Goal: Task Accomplishment & Management: Use online tool/utility

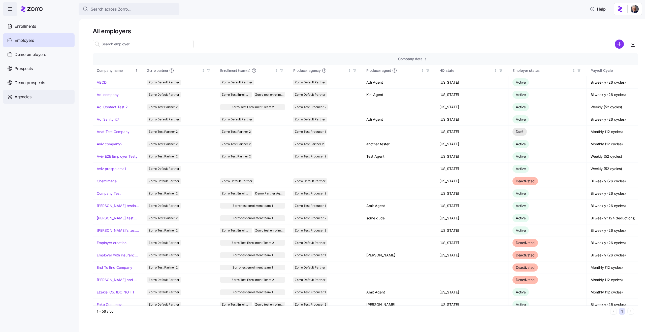
click at [36, 95] on div "Agencies" at bounding box center [39, 97] width 72 height 14
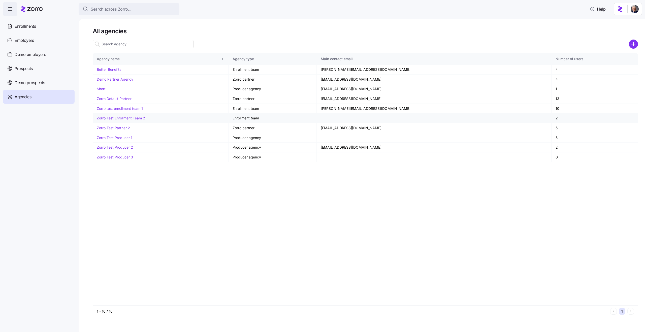
click at [129, 118] on link "Zorro Test Enrollment Team 2" at bounding box center [121, 118] width 48 height 4
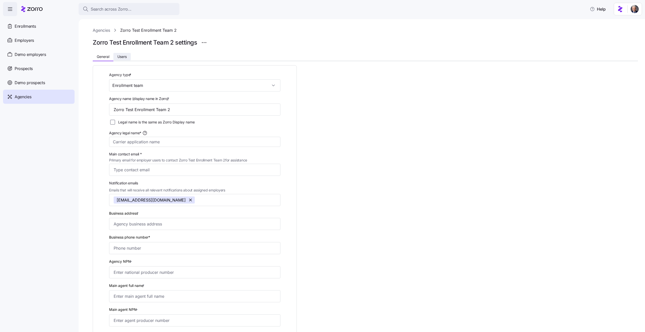
click at [118, 58] on span "Users" at bounding box center [121, 57] width 9 height 4
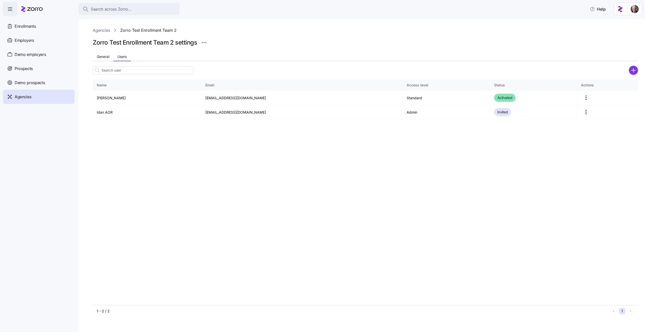
click at [34, 98] on div "Agencies" at bounding box center [39, 97] width 72 height 14
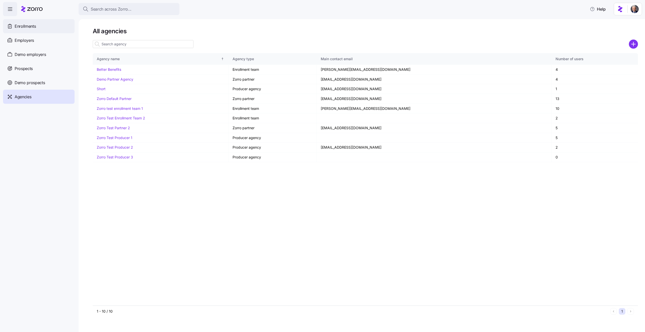
click at [26, 28] on span "Enrollments" at bounding box center [25, 26] width 21 height 6
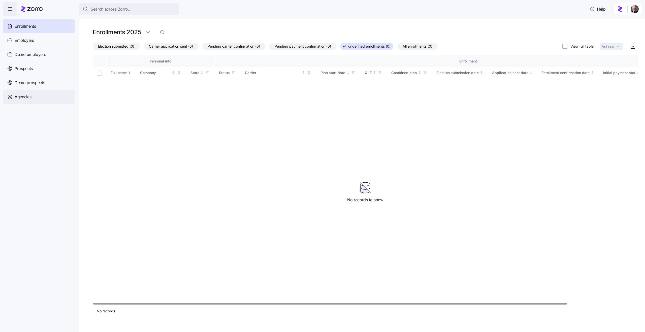
click at [23, 99] on span "Agencies" at bounding box center [23, 97] width 17 height 6
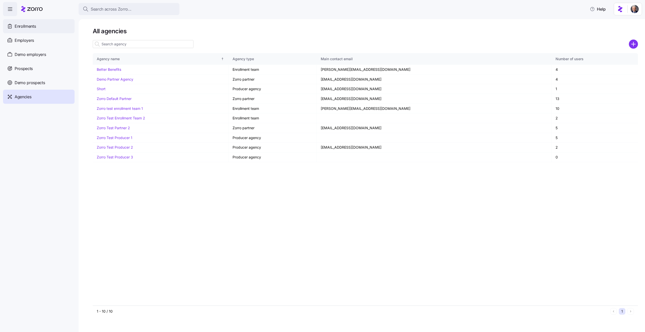
click at [34, 28] on span "Enrollments" at bounding box center [25, 26] width 21 height 6
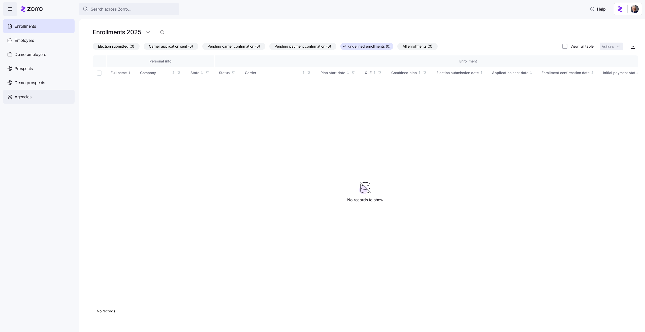
click at [43, 101] on div "Agencies" at bounding box center [39, 97] width 72 height 14
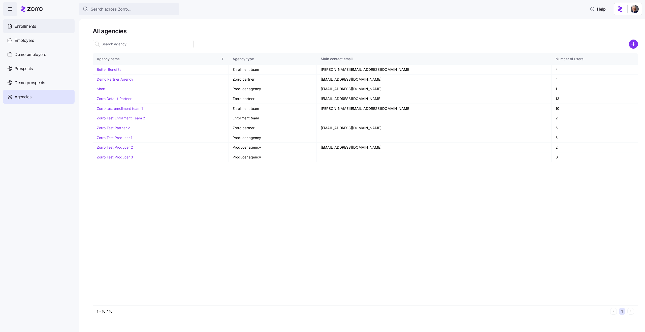
click at [38, 21] on div "Enrollments" at bounding box center [39, 26] width 72 height 14
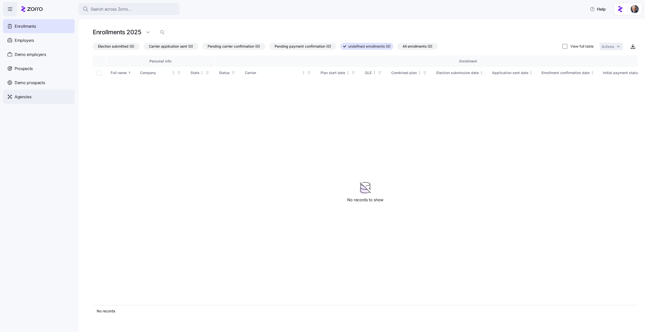
click at [37, 95] on div "Agencies" at bounding box center [39, 97] width 72 height 14
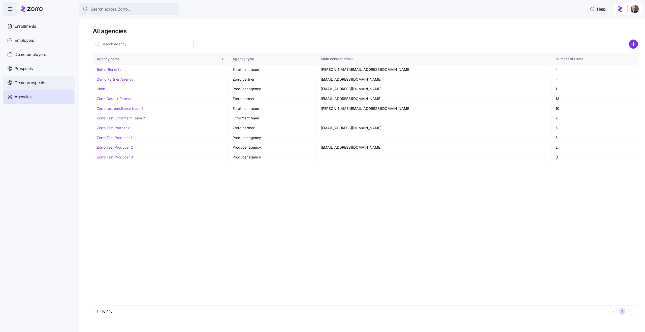
click at [27, 79] on div "Demo prospects" at bounding box center [39, 83] width 72 height 14
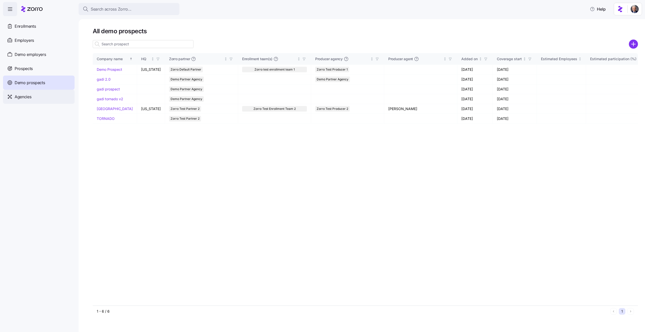
click at [34, 95] on div "Agencies" at bounding box center [39, 97] width 72 height 14
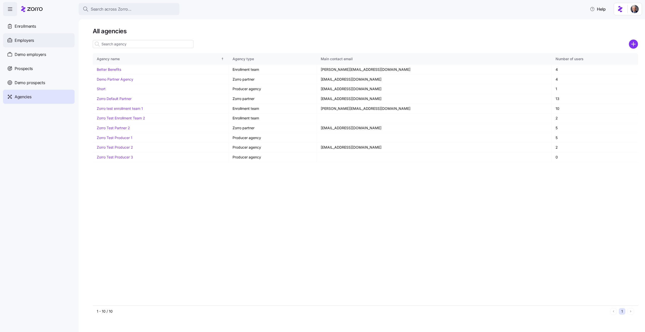
click at [32, 40] on span "Employers" at bounding box center [24, 40] width 19 height 6
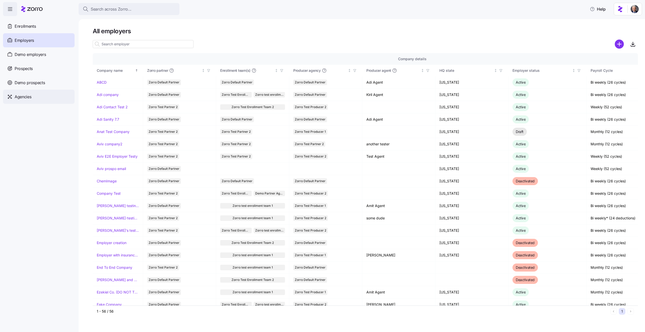
click at [34, 95] on div "Agencies" at bounding box center [39, 97] width 72 height 14
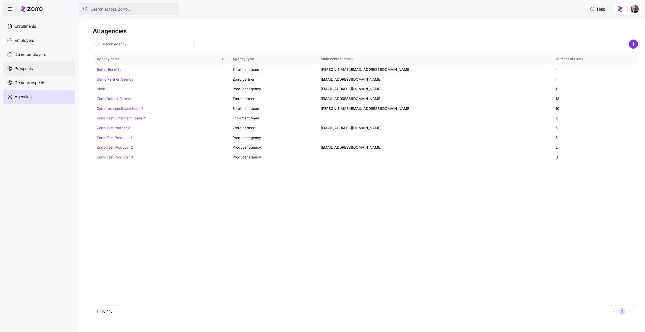
click at [32, 73] on div "Prospects" at bounding box center [39, 68] width 72 height 14
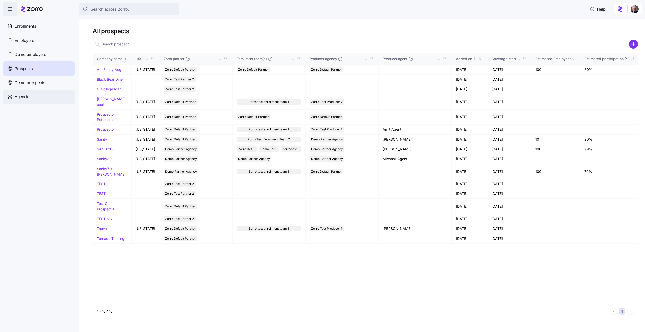
click at [33, 101] on div "Agencies" at bounding box center [39, 97] width 72 height 14
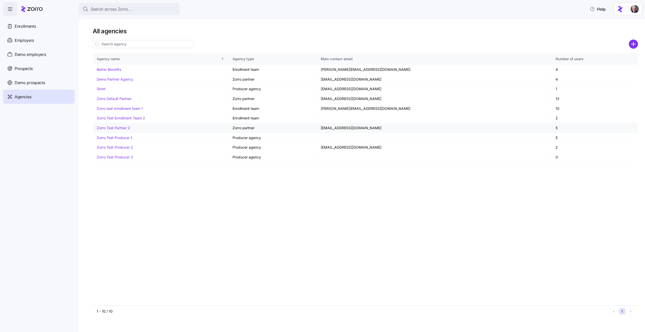
click at [110, 129] on link "Zorro Test Partner 2" at bounding box center [113, 128] width 33 height 4
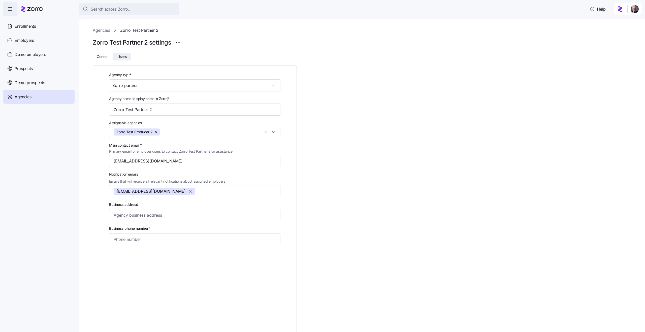
click at [127, 57] on span "Users" at bounding box center [121, 57] width 9 height 4
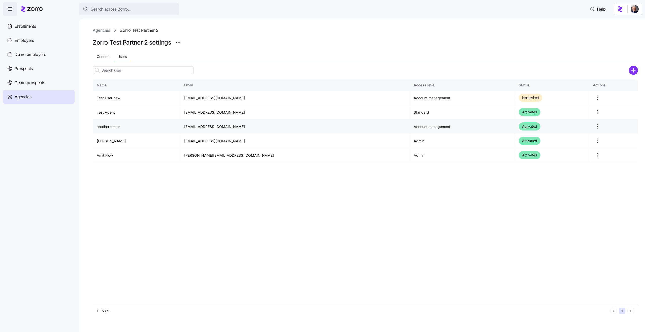
click at [225, 127] on td "idan.h+anothertesteragent@myzorro.co" at bounding box center [295, 126] width 230 height 14
copy td "idan.h+anothertesteragent@myzorro.co"
click at [588, 127] on html "Search across Zorro... Help Enrollments Employers Demo employers Prospects Demo…" at bounding box center [322, 164] width 645 height 329
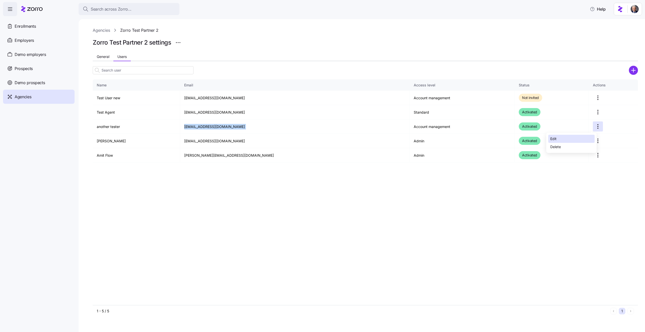
click at [573, 137] on div "Edit" at bounding box center [571, 139] width 46 height 8
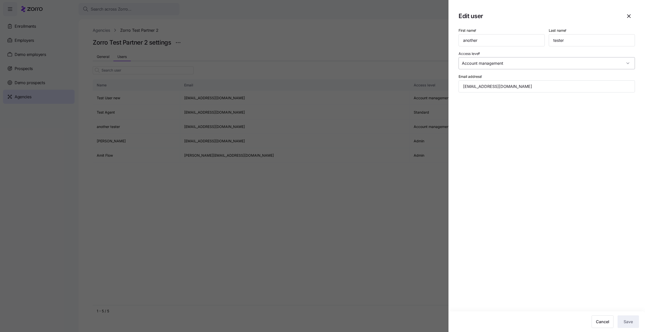
click at [497, 69] on input "Account management" at bounding box center [546, 63] width 176 height 12
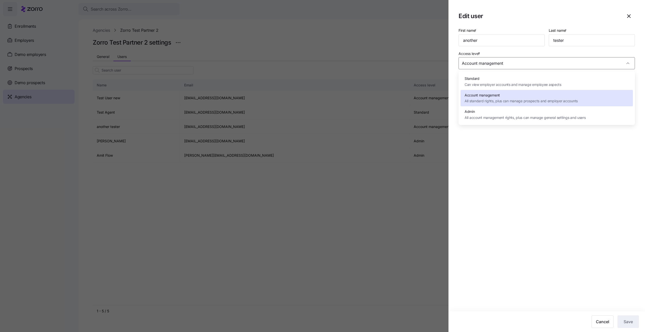
click at [485, 85] on span "Can view employer accounts and manage employee aspects" at bounding box center [512, 85] width 97 height 6
type input "Standard"
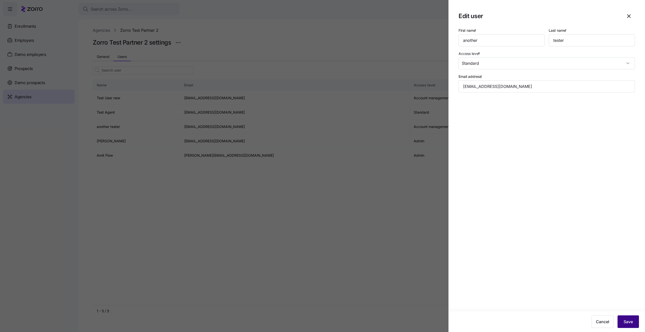
click at [626, 322] on span "Save" at bounding box center [627, 322] width 9 height 6
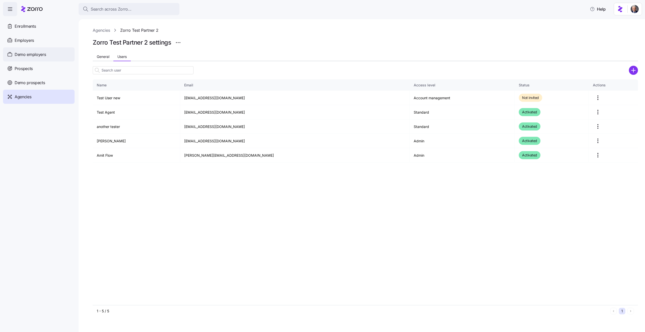
click at [47, 52] on div "Demo employers" at bounding box center [39, 54] width 72 height 14
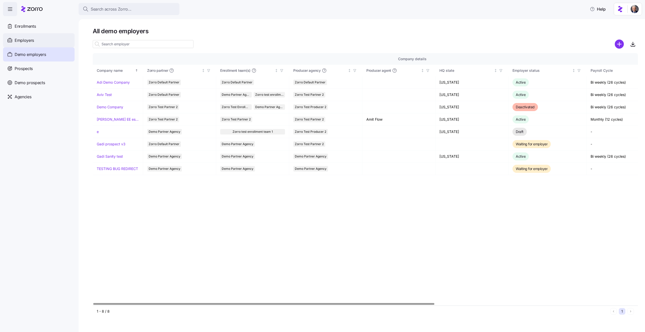
click at [39, 39] on div "Employers" at bounding box center [39, 40] width 72 height 14
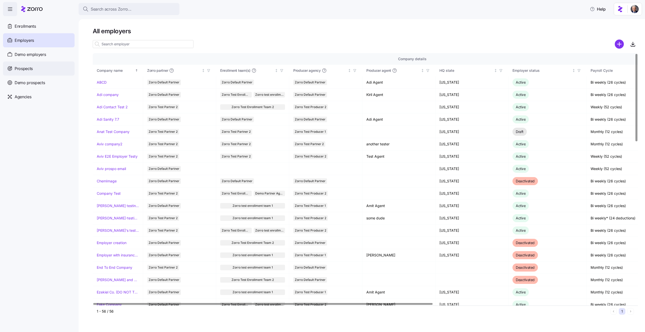
click at [29, 67] on span "Prospects" at bounding box center [24, 68] width 18 height 6
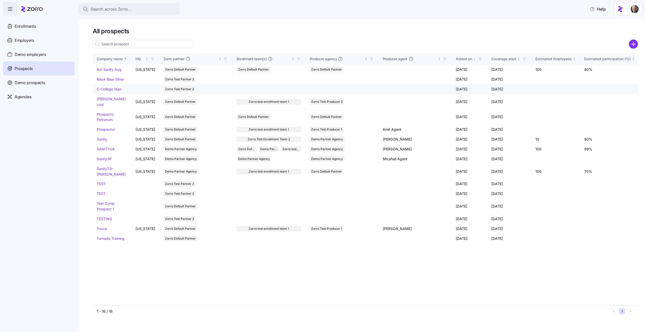
click at [115, 88] on link "C-College Idan" at bounding box center [109, 89] width 25 height 4
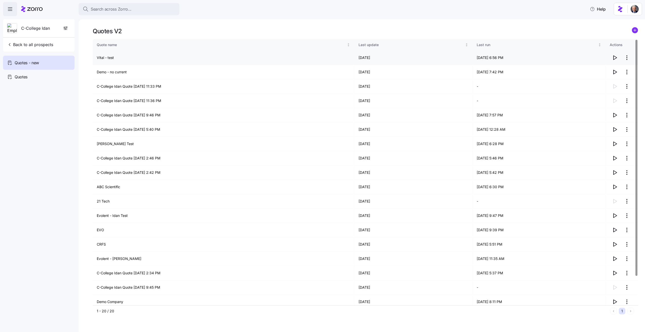
click at [613, 59] on icon "button" at bounding box center [614, 58] width 6 height 6
click at [116, 58] on td "Demo - no current" at bounding box center [224, 58] width 262 height 14
click at [174, 97] on td "Vital - test" at bounding box center [224, 101] width 262 height 14
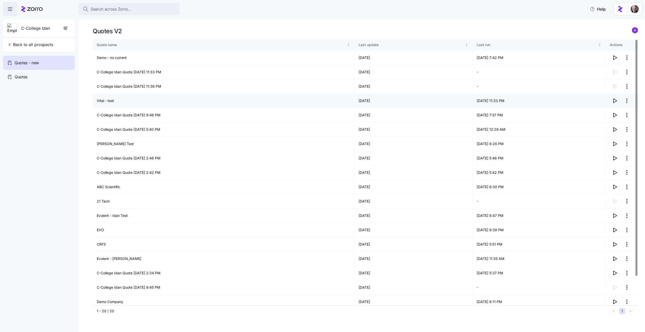
click at [614, 101] on icon "button" at bounding box center [614, 101] width 6 height 6
click at [614, 127] on icon "button" at bounding box center [614, 129] width 6 height 6
click at [615, 115] on icon "button" at bounding box center [614, 115] width 6 height 6
click at [156, 143] on td "Gary - Idan Test" at bounding box center [224, 144] width 262 height 14
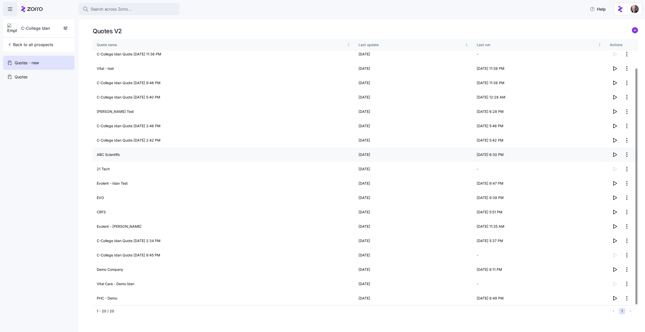
click at [611, 156] on icon "button" at bounding box center [614, 155] width 6 height 6
click at [144, 81] on td "C-College Idan Quote 08/24/2025 9:46 PM" at bounding box center [224, 83] width 262 height 14
click at [140, 89] on td "C-College Idan Quote 08/24/2025 9:46 PM" at bounding box center [224, 83] width 262 height 14
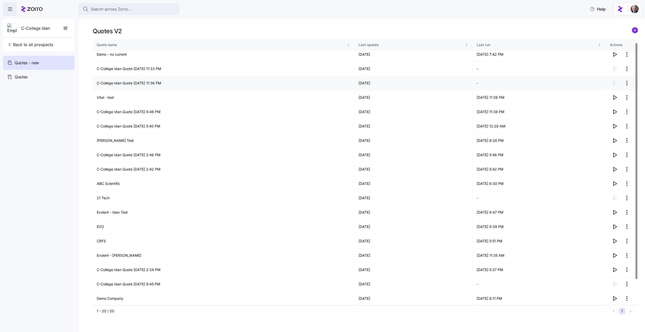
scroll to position [0, 0]
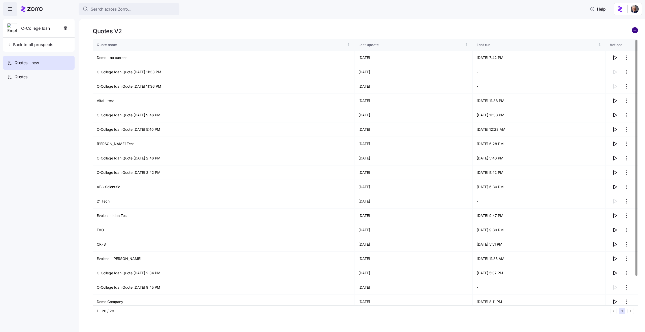
click at [633, 32] on circle "add icon" at bounding box center [635, 30] width 6 height 6
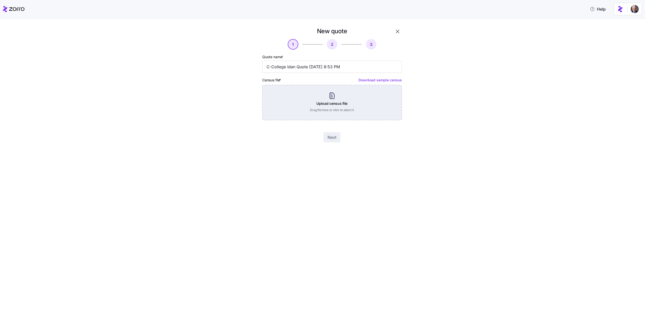
click at [267, 101] on div "Upload census file Drag file here or click to select it" at bounding box center [331, 102] width 139 height 35
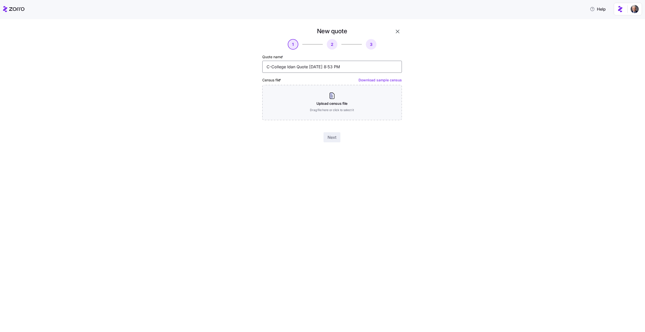
click at [304, 69] on input "C-College Idan Quote 09/21/2025 8:53 PM" at bounding box center [331, 67] width 139 height 12
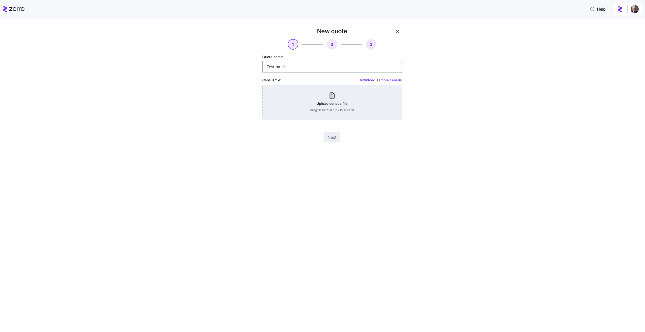
type input "Test multi"
click at [315, 91] on div "Upload census file Drag file here or click to select it" at bounding box center [331, 102] width 139 height 35
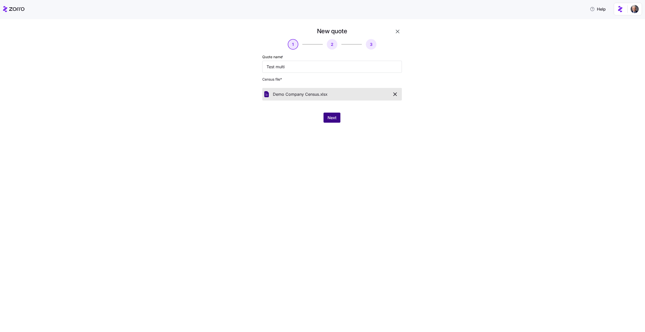
click at [332, 119] on span "Next" at bounding box center [331, 118] width 9 height 6
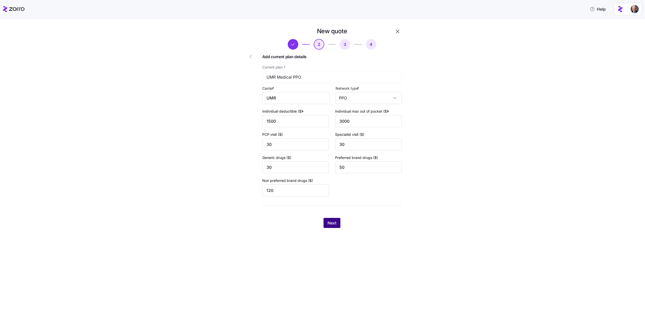
click at [330, 223] on span "Next" at bounding box center [331, 223] width 9 height 6
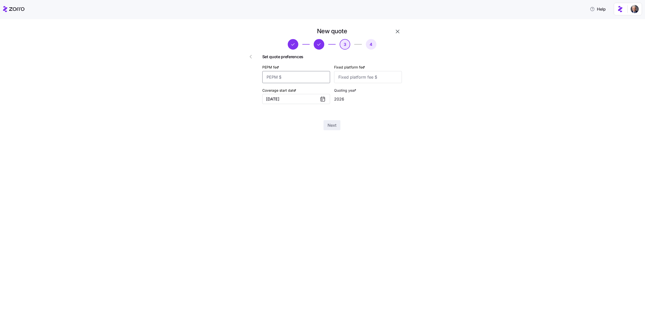
click at [300, 76] on input "PEPM fee *" at bounding box center [296, 77] width 68 height 12
type input "50"
click at [370, 77] on input "Fixed platform fee *" at bounding box center [368, 77] width 68 height 12
type input "200"
click at [329, 125] on span "Next" at bounding box center [331, 125] width 9 height 6
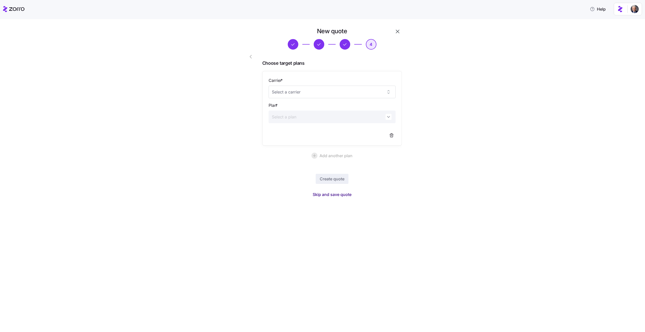
click at [323, 196] on span "Skip and save quote" at bounding box center [331, 194] width 39 height 6
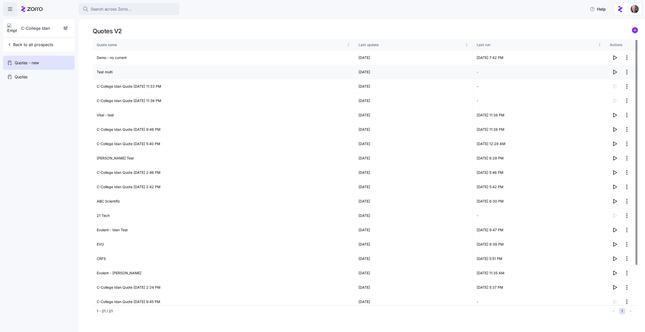
click at [615, 72] on icon "button" at bounding box center [614, 72] width 6 height 6
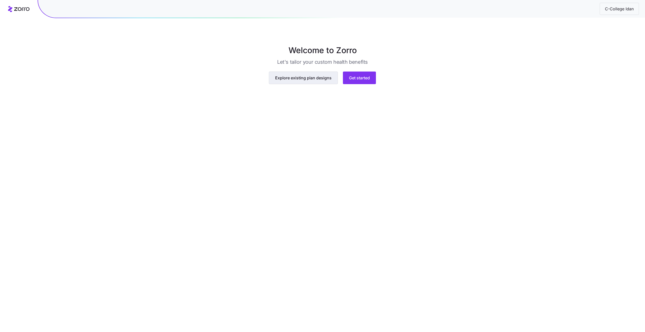
click at [322, 87] on span "Explore existing plan designs" at bounding box center [303, 84] width 56 height 6
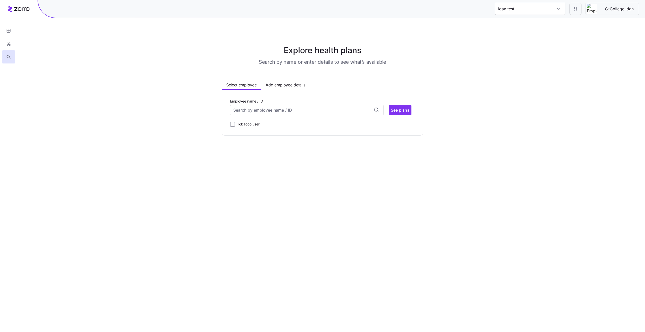
click at [555, 12] on input "Idan test" at bounding box center [530, 9] width 70 height 12
click at [317, 107] on input "Employee name / ID" at bounding box center [307, 110] width 154 height 10
click at [287, 175] on main "Explore health plans Search by name or enter details to see what’s available Se…" at bounding box center [322, 166] width 645 height 332
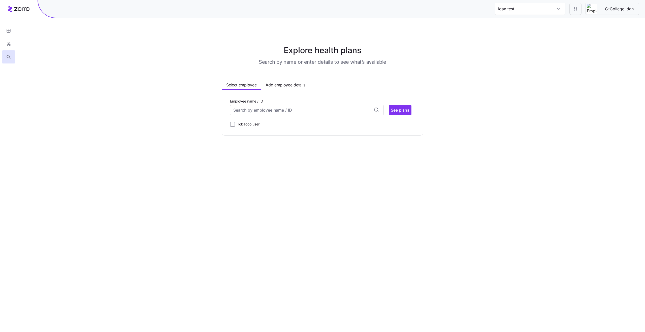
click at [269, 118] on div "Employee name / ID Aaron Balaguer (38) ID: 10227 | zip code: 27530 Abigail Brun…" at bounding box center [322, 112] width 185 height 29
click at [268, 111] on input "Employee name / ID" at bounding box center [307, 110] width 154 height 10
click at [286, 135] on div "Cady Keller (24) ID: 10288 | zip code: 39301" at bounding box center [306, 137] width 151 height 15
click at [395, 110] on span "See plans" at bounding box center [400, 110] width 19 height 6
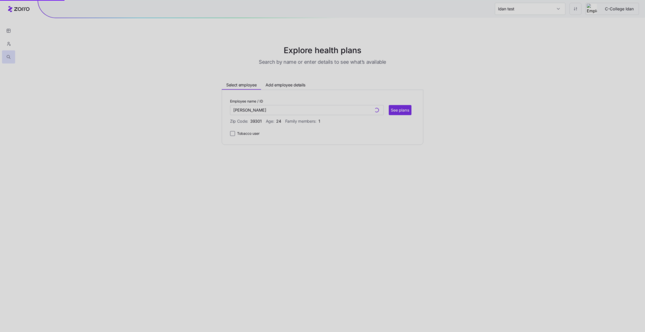
type input "Cady Keller (ID: 10288)"
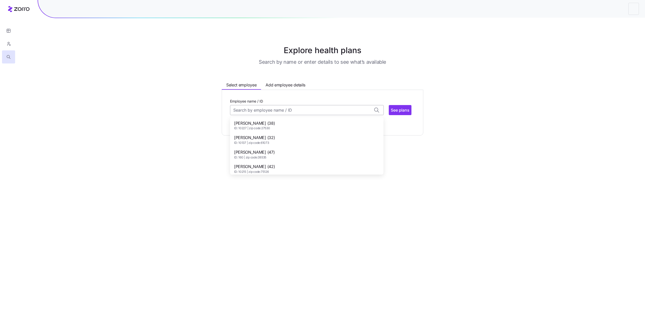
click at [287, 108] on input "Employee name / ID" at bounding box center [307, 110] width 154 height 10
click at [322, 133] on div "Cady Keller (24) ID: 10288 | zip code: 39301" at bounding box center [306, 137] width 151 height 15
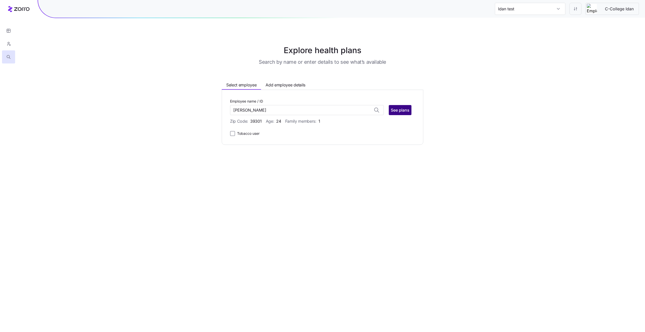
click at [398, 109] on span "See plans" at bounding box center [400, 110] width 19 height 6
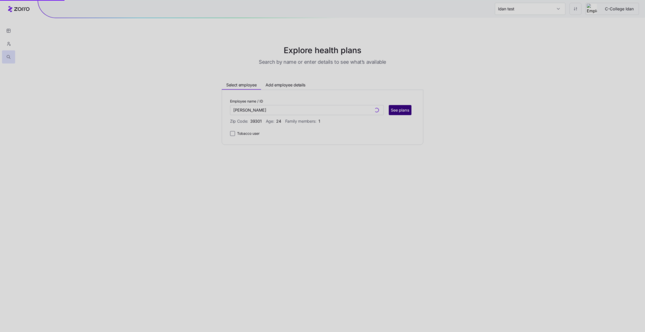
type input "Cady Keller (ID: 10288)"
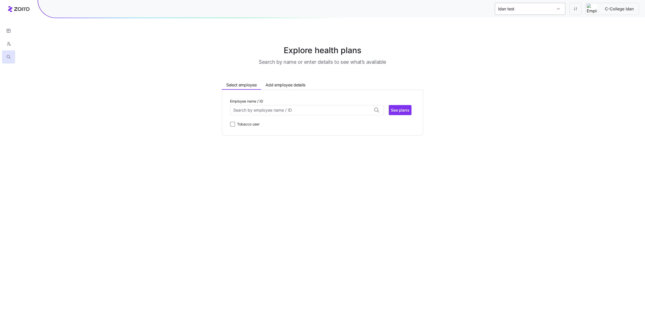
click at [539, 8] on input "Idan test" at bounding box center [530, 9] width 70 height 12
click at [530, 35] on div "C-College Idan" at bounding box center [530, 35] width 66 height 11
click at [275, 109] on input "Employee name / ID" at bounding box center [307, 110] width 154 height 10
click at [266, 149] on span "ID: 951 | zip code: 39335" at bounding box center [254, 149] width 41 height 4
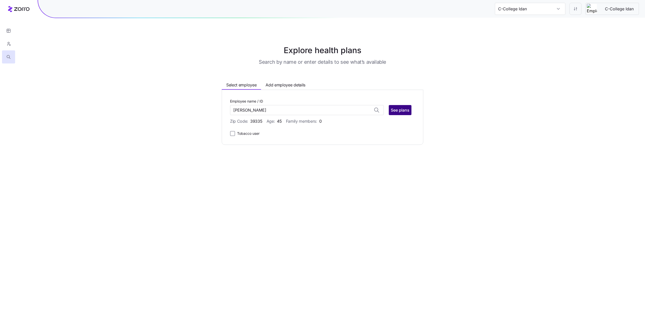
click at [398, 113] on span "See plans" at bounding box center [400, 110] width 19 height 6
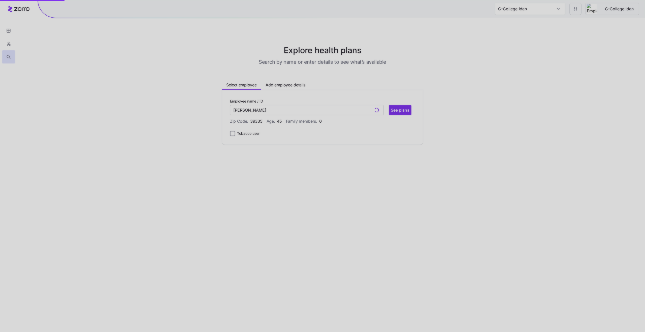
type input "Beverly Moore (ID: 951)"
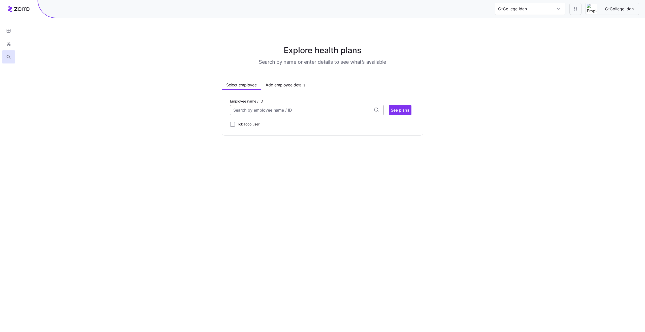
click at [286, 108] on input "Employee name / ID" at bounding box center [307, 110] width 154 height 10
click at [268, 148] on span "ID: 10243 | zip code: 15146" at bounding box center [254, 147] width 41 height 4
click at [395, 111] on span "See plans" at bounding box center [400, 110] width 19 height 6
type input "[PERSON_NAME] (ID: 10243)"
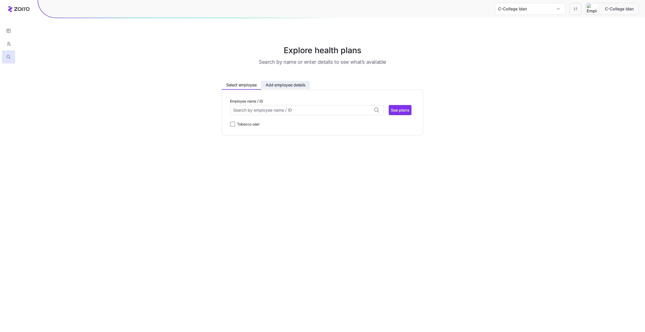
click at [284, 86] on span "Add employee details" at bounding box center [285, 85] width 40 height 6
click at [271, 114] on input "Zip code" at bounding box center [262, 114] width 64 height 10
click at [244, 78] on div "Explore health plans Search by name or enter details to see what’s available Se…" at bounding box center [322, 91] width 250 height 95
click at [245, 82] on span "Select employee" at bounding box center [241, 85] width 30 height 6
click at [276, 110] on input "Employee name / ID" at bounding box center [307, 110] width 154 height 10
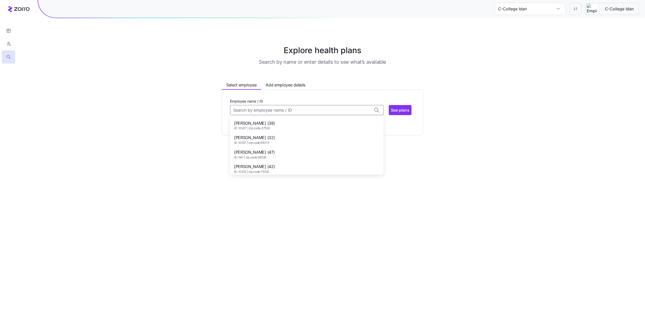
click at [286, 147] on div "Abigail Bruner (32) ID: 10137 | zip code: 61073" at bounding box center [306, 139] width 151 height 15
click at [255, 122] on span "61073" at bounding box center [255, 121] width 11 height 6
type input "Abigail Bruner (ID: 10137)"
copy span "61073"
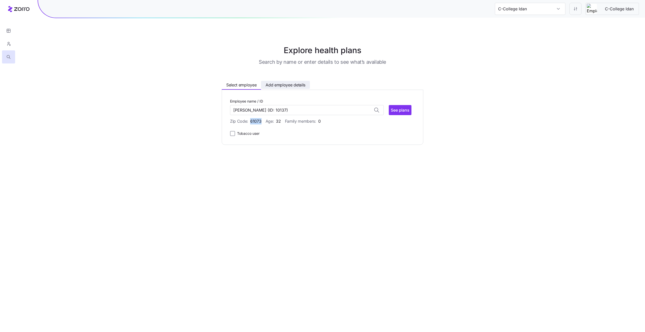
click at [283, 87] on span "Add employee details" at bounding box center [285, 85] width 40 height 6
click at [261, 117] on input "Zip code" at bounding box center [262, 114] width 64 height 10
paste input "61073"
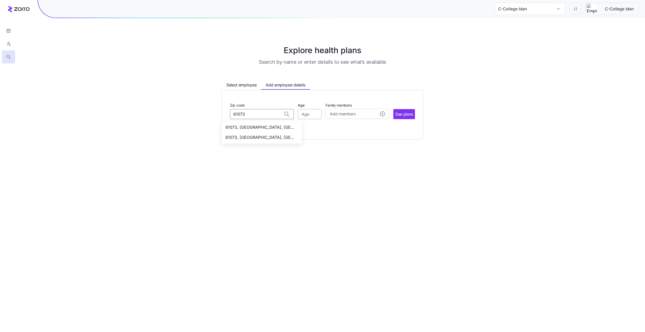
type input "61073"
click at [304, 117] on input "Age" at bounding box center [310, 114] width 24 height 10
click at [266, 118] on input "Zip code" at bounding box center [262, 114] width 64 height 10
paste input "61073"
click at [267, 129] on span "61073, Winnebago County, IL" at bounding box center [260, 127] width 70 height 6
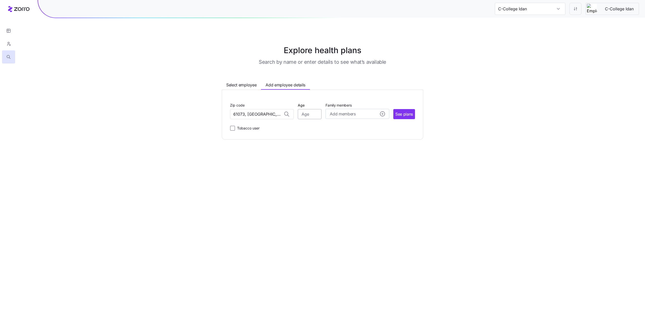
type input "61073, Winnebago County, IL"
click at [307, 112] on input "Age" at bounding box center [310, 114] width 24 height 10
type input "45"
click at [347, 110] on button "Add members" at bounding box center [357, 114] width 64 height 10
click at [381, 100] on div "Zip code 61073, Winnebago County, IL Age 45 Family members Add members Spouse A…" at bounding box center [322, 114] width 185 height 33
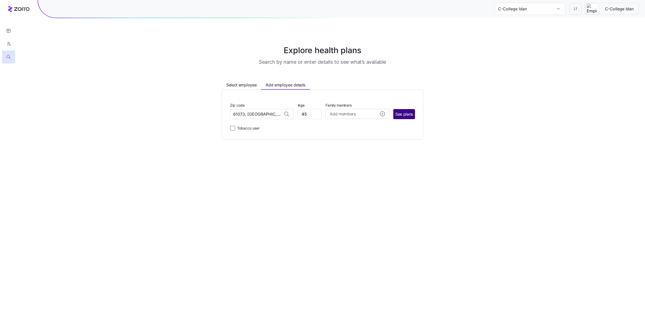
click at [404, 115] on span "See plans" at bounding box center [404, 114] width 18 height 6
click at [538, 9] on input "C-College Idan" at bounding box center [530, 9] width 70 height 12
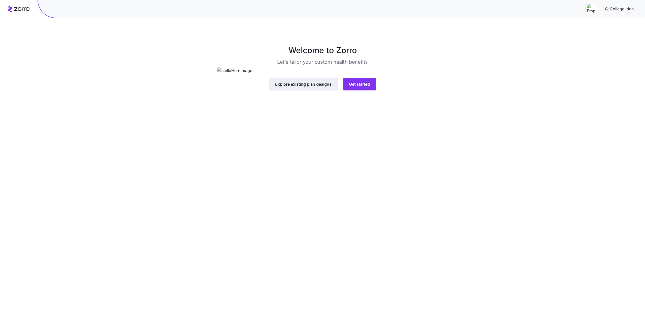
click at [311, 87] on span "Explore existing plan designs" at bounding box center [303, 84] width 56 height 6
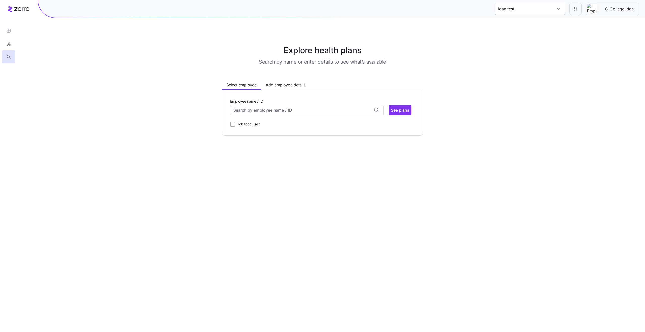
click at [522, 7] on input "Idan test" at bounding box center [530, 9] width 70 height 12
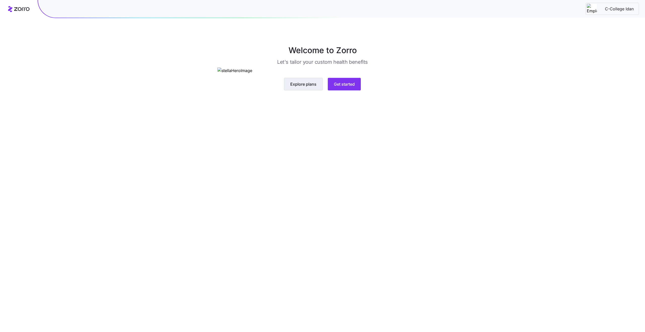
click at [308, 87] on span "Explore plans" at bounding box center [303, 84] width 26 height 6
click at [306, 87] on span "Explore existing plan designs" at bounding box center [303, 84] width 56 height 6
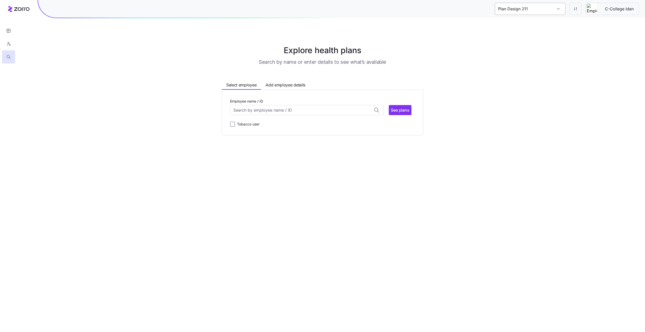
click at [532, 10] on input "Plan Design 211" at bounding box center [530, 9] width 70 height 12
click at [580, 59] on div "Explore health plans Search by name or enter details to see what’s available Se…" at bounding box center [322, 89] width 645 height 91
click at [540, 5] on input "Plan Design 87" at bounding box center [530, 9] width 70 height 12
click at [529, 30] on div "Create plan design" at bounding box center [530, 36] width 66 height 13
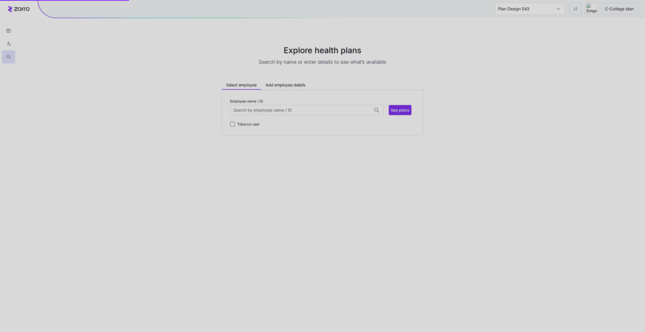
type input "Plan Design 941"
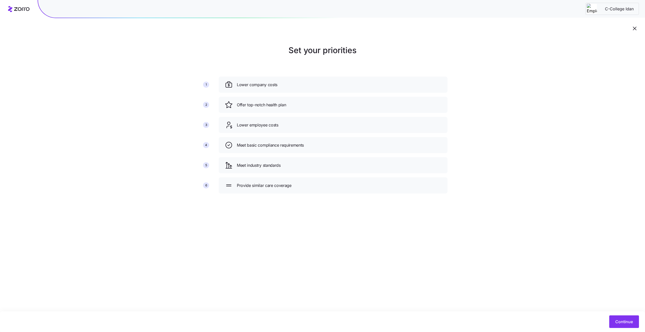
click at [634, 26] on icon "button" at bounding box center [634, 28] width 6 height 6
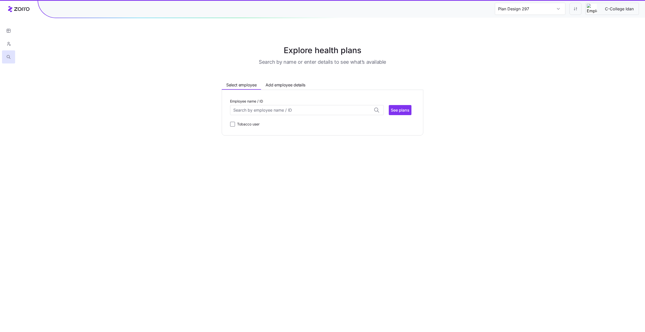
type input "Plan Design 870"
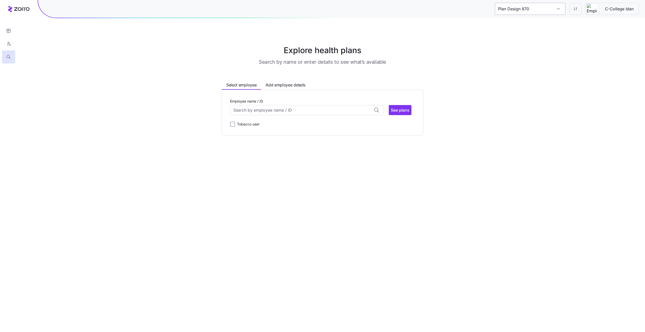
click at [527, 8] on input "Plan Design 870" at bounding box center [530, 9] width 70 height 12
click at [560, 102] on div "Explore health plans Search by name or enter details to see what’s available Se…" at bounding box center [322, 89] width 645 height 91
click at [342, 110] on input "Employee name / ID" at bounding box center [307, 110] width 154 height 10
click at [320, 148] on div "Aimee Copeland (47) ID: 160 | zip code: 39335" at bounding box center [306, 154] width 151 height 15
type input "Aimee Copeland"
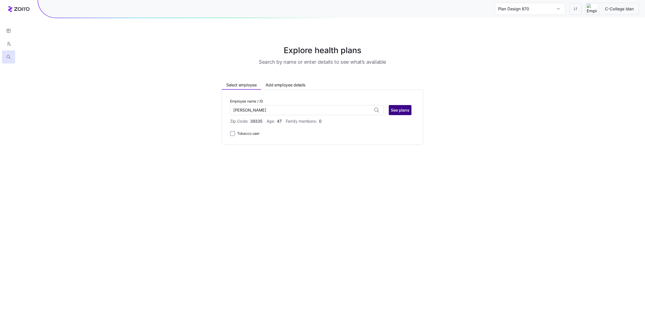
click at [400, 110] on span "See plans" at bounding box center [400, 110] width 19 height 6
type input "Plan Design 261"
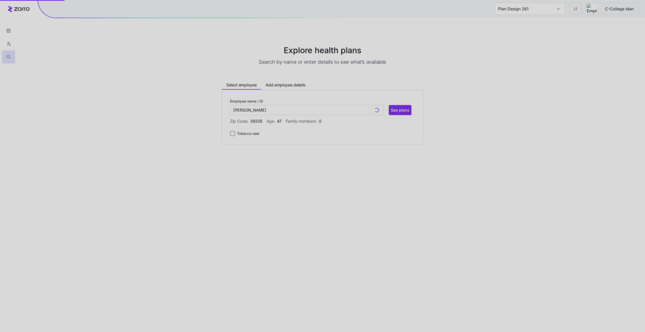
type input "Aimee Copeland (ID: 160)"
type input "Plan Design 541"
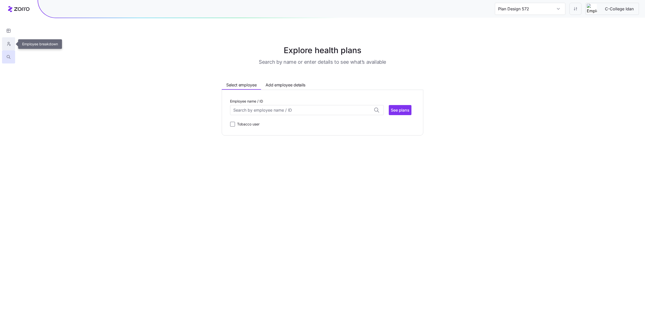
click at [10, 41] on button "button" at bounding box center [8, 43] width 13 height 13
type input "Plan Design 101"
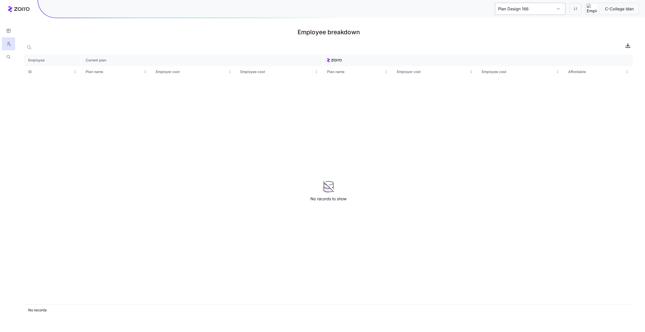
click at [516, 10] on input "Plan Design 166" at bounding box center [530, 9] width 70 height 12
click at [53, 45] on div at bounding box center [328, 45] width 608 height 10
click at [7, 31] on icon "button" at bounding box center [8, 30] width 5 height 5
type input "Plan Design 862"
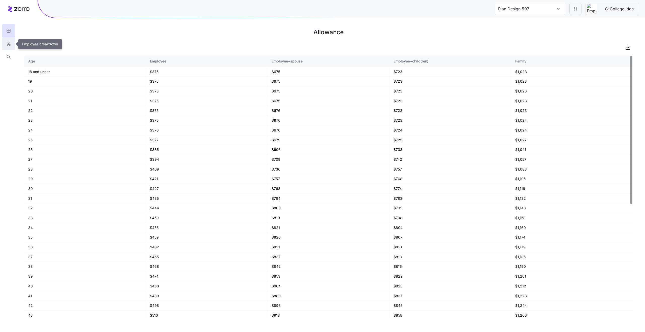
click at [5, 42] on button "button" at bounding box center [8, 43] width 13 height 13
type input "Plan Design 670"
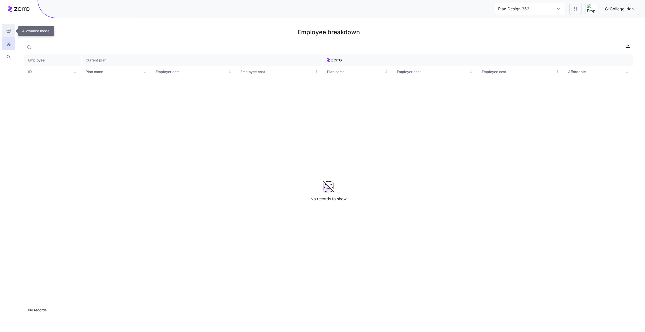
click at [9, 28] on icon "button" at bounding box center [8, 30] width 5 height 5
type input "Plan Design 477"
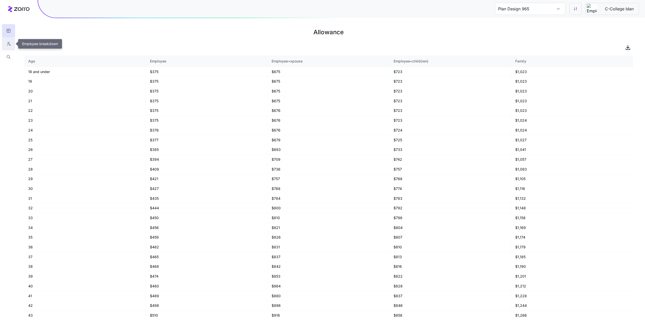
click at [6, 42] on icon "button" at bounding box center [8, 43] width 5 height 5
type input "Plan Design 973"
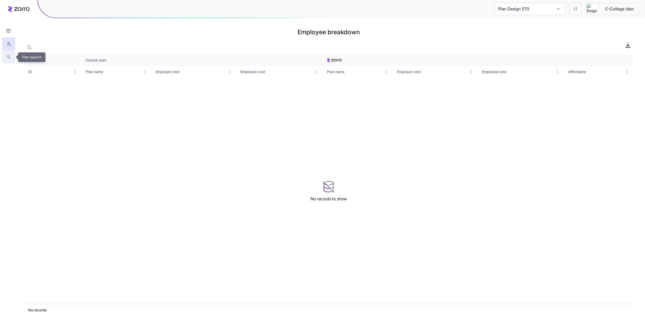
click at [8, 58] on icon "button" at bounding box center [8, 56] width 5 height 5
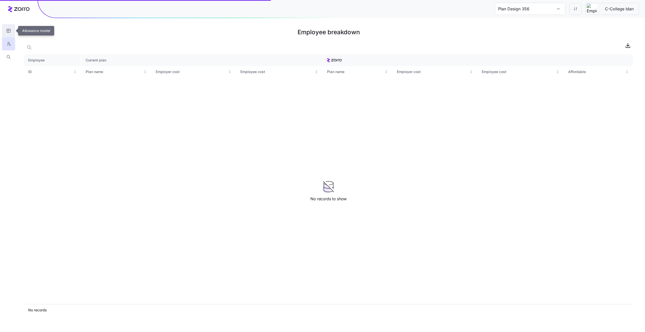
click at [7, 33] on icon "button" at bounding box center [8, 30] width 5 height 5
type input "Plan Design 294"
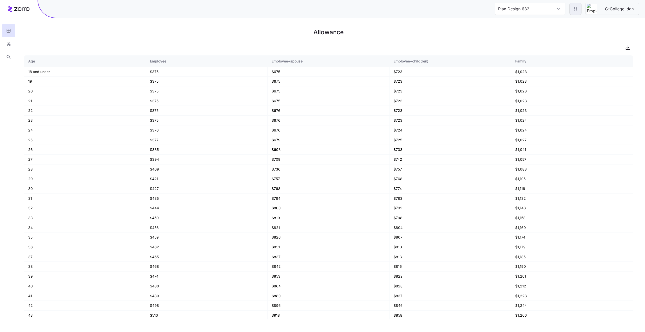
click at [575, 13] on html "Plan Design 632 C-College Idan Allowance Age Employee Employee+spouse Employee+…" at bounding box center [322, 166] width 645 height 332
click at [557, 31] on div "Edit plan design (in wizard)" at bounding box center [554, 30] width 45 height 6
type input "Plan Design 488"
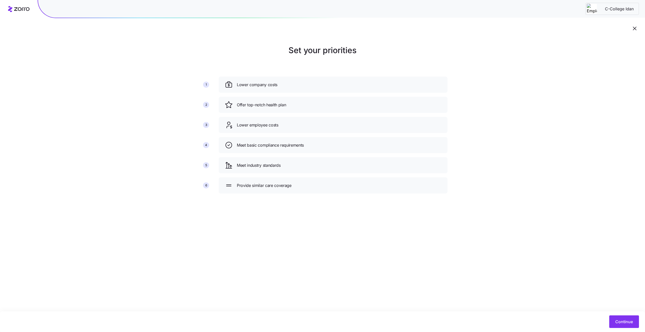
click at [631, 26] on icon "button" at bounding box center [634, 28] width 6 height 6
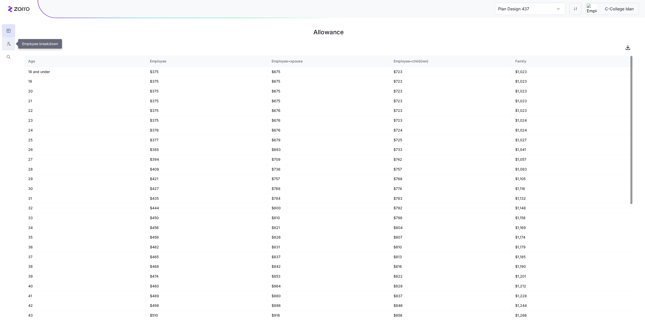
click at [8, 44] on icon "button" at bounding box center [8, 44] width 1 height 1
type input "Plan Design 332"
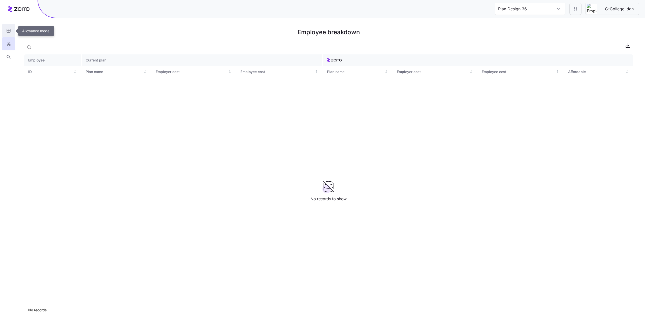
click at [4, 30] on button "button" at bounding box center [8, 30] width 13 height 13
type input "Plan Design 656"
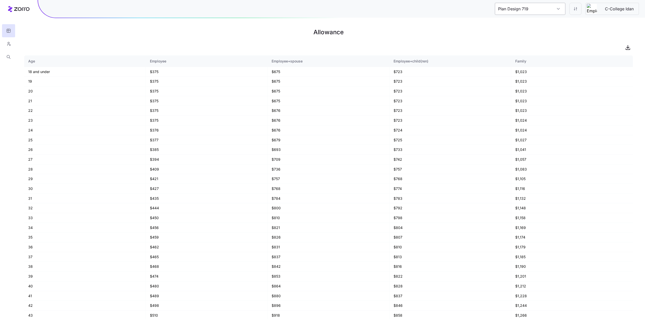
click at [555, 12] on input "Plan Design 719" at bounding box center [530, 9] width 70 height 12
click at [425, 35] on h1 "Allowance" at bounding box center [328, 32] width 608 height 12
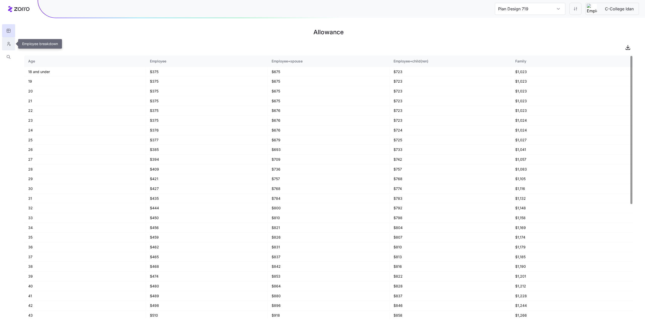
click at [7, 42] on icon "button" at bounding box center [8, 43] width 5 height 5
type input "Plan Design 183"
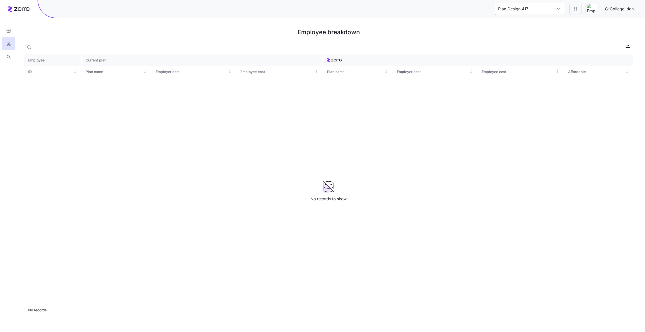
click at [539, 12] on input "Plan Design 417" at bounding box center [530, 9] width 70 height 12
click at [454, 37] on h1 "Employee breakdown" at bounding box center [328, 32] width 608 height 12
click at [536, 6] on input "Plan Design 417" at bounding box center [530, 9] width 70 height 12
click at [527, 20] on div "Plan Design 417" at bounding box center [530, 24] width 66 height 11
click at [448, 33] on h1 "Employee breakdown" at bounding box center [328, 32] width 608 height 12
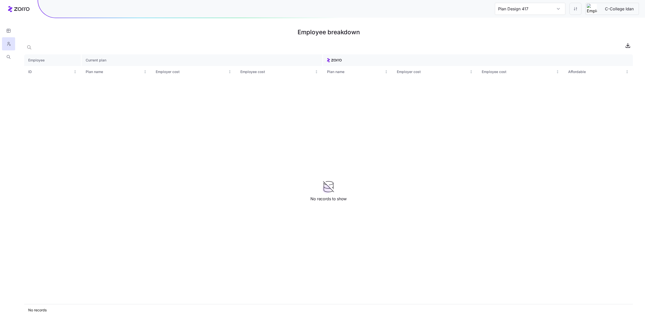
click at [604, 31] on h1 "Employee breakdown" at bounding box center [328, 32] width 608 height 12
click at [572, 10] on html "Plan Design 417 C-College Idan Employee breakdown Employee Current plan ID Plan…" at bounding box center [322, 166] width 645 height 332
click at [567, 23] on div "Edit contribution" at bounding box center [555, 22] width 50 height 8
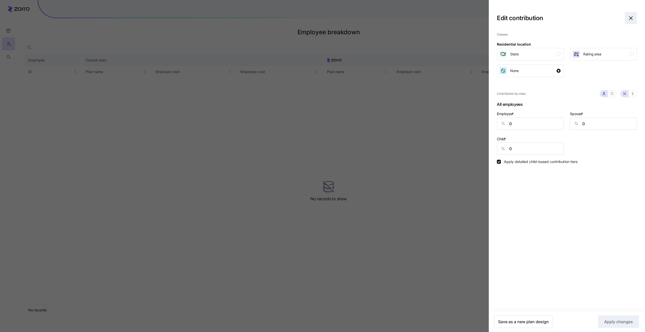
click at [627, 19] on span "button" at bounding box center [631, 18] width 12 height 12
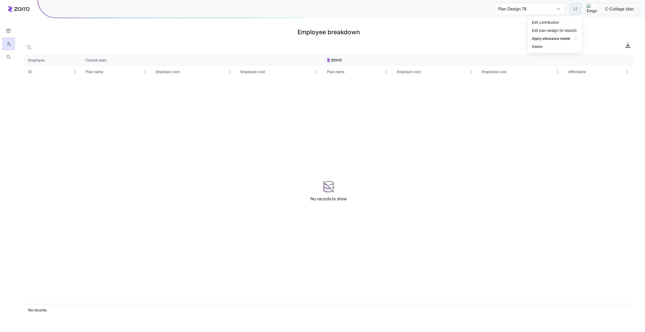
click at [578, 8] on html "Plan Design 78 C-College Idan Employee breakdown Employee Current plan ID Plan …" at bounding box center [322, 166] width 645 height 332
click at [554, 31] on div "Edit plan design (in wizard)" at bounding box center [554, 30] width 45 height 6
type input "Plan Design 379"
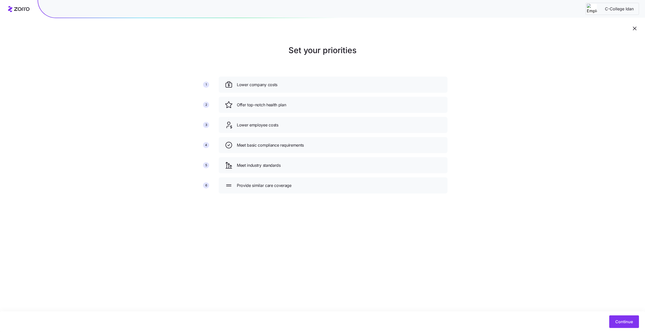
click at [636, 28] on icon "button" at bounding box center [634, 28] width 6 height 6
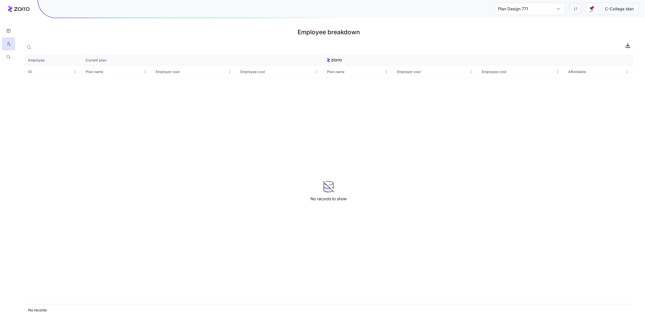
click at [546, 16] on div "Plan Design 771 C-College Idan" at bounding box center [341, 9] width 607 height 18
click at [574, 12] on html "Plan Design 51 C-College Idan Employee breakdown Employee Current plan ID Plan …" at bounding box center [322, 166] width 645 height 332
click at [545, 47] on div "Delete" at bounding box center [555, 46] width 50 height 8
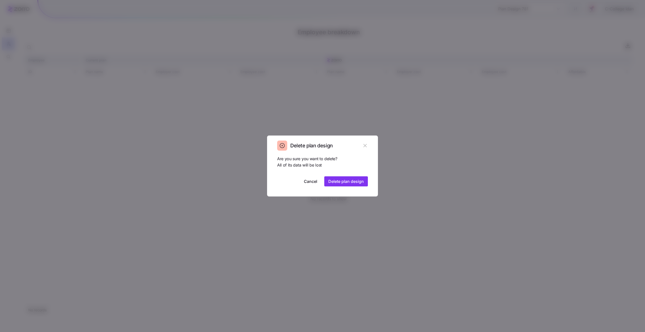
click at [336, 182] on span "Delete plan design" at bounding box center [346, 181] width 36 height 6
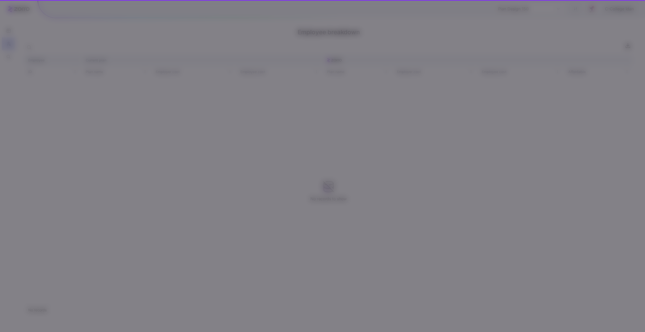
type input "Plan Design 155"
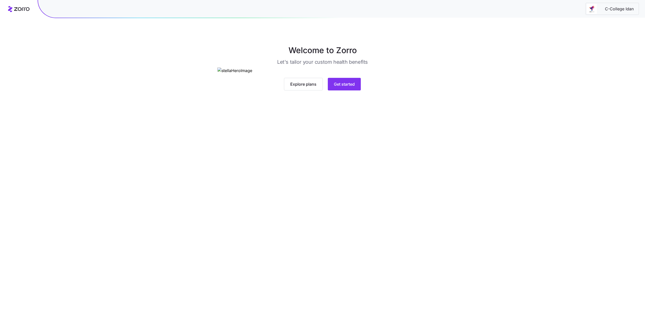
click at [299, 211] on main "Welcome to Zorro Let's tailor your custom health benefits Explore plans Get sta…" at bounding box center [322, 166] width 645 height 332
click at [297, 87] on span "Explore plans" at bounding box center [303, 84] width 26 height 6
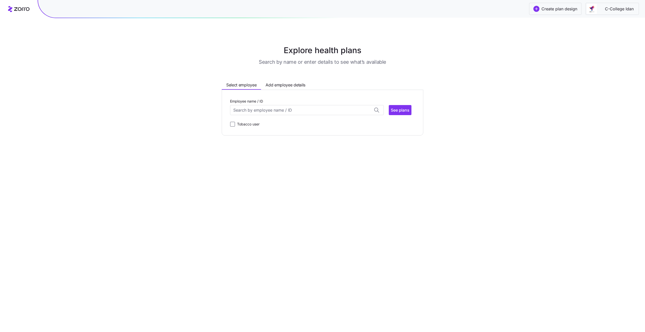
click at [541, 11] on span "Create plan design" at bounding box center [555, 9] width 44 height 6
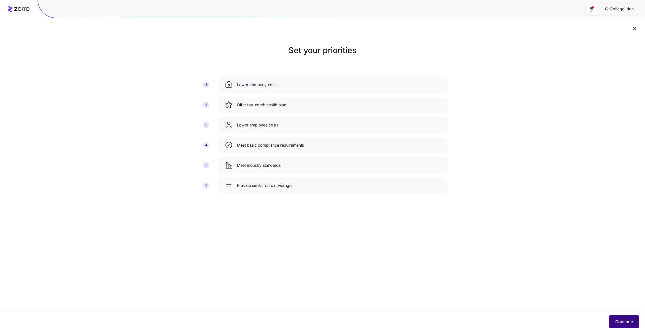
click at [612, 323] on button "Continue" at bounding box center [624, 321] width 30 height 13
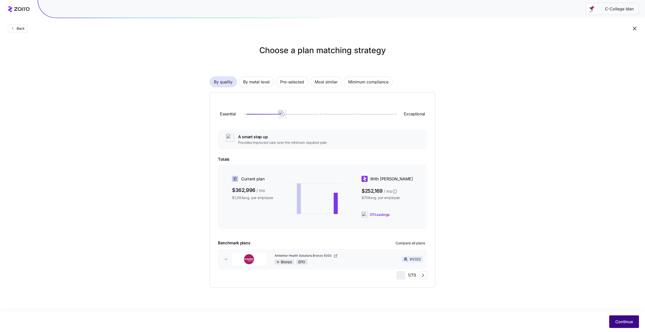
click at [627, 322] on span "Continue" at bounding box center [624, 322] width 18 height 6
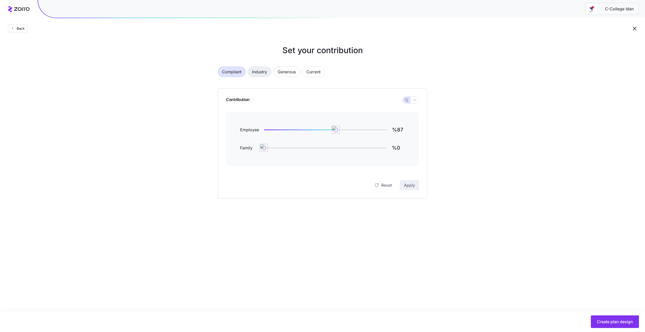
click at [262, 68] on span "Industry" at bounding box center [259, 72] width 15 height 10
click at [287, 75] on span "Generous" at bounding box center [286, 72] width 18 height 10
type input "%109"
type input "%15505"
click at [608, 319] on span "Create plan design" at bounding box center [614, 322] width 36 height 6
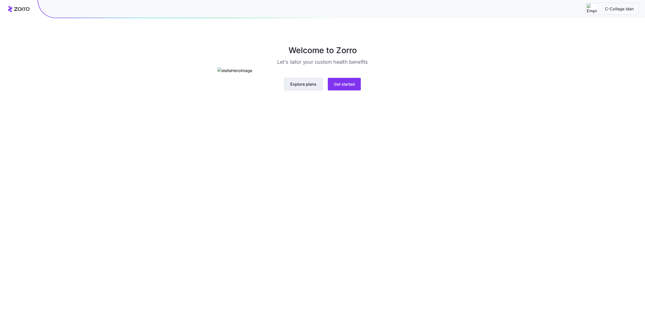
click at [310, 87] on span "Explore plans" at bounding box center [303, 84] width 26 height 6
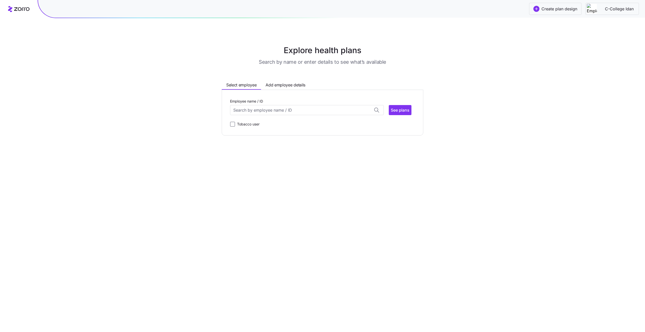
click at [543, 9] on span "Create plan design" at bounding box center [559, 9] width 36 height 6
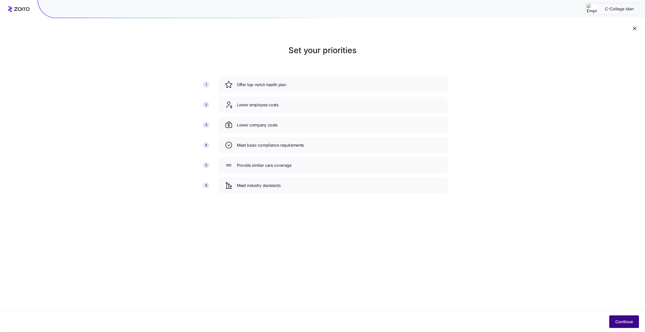
click at [625, 317] on button "Continue" at bounding box center [624, 321] width 30 height 13
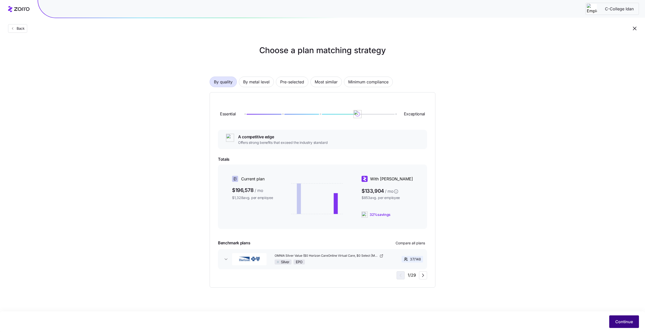
click at [627, 316] on button "Continue" at bounding box center [624, 321] width 30 height 13
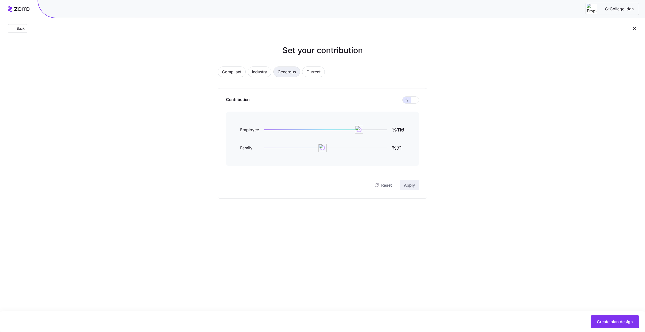
click at [280, 70] on span "Generous" at bounding box center [286, 72] width 18 height 10
click at [259, 73] on span "Industry" at bounding box center [259, 72] width 15 height 10
click at [233, 73] on span "Compliant" at bounding box center [231, 72] width 19 height 10
click at [254, 72] on span "Industry" at bounding box center [259, 72] width 15 height 10
click at [286, 73] on span "Generous" at bounding box center [286, 72] width 18 height 10
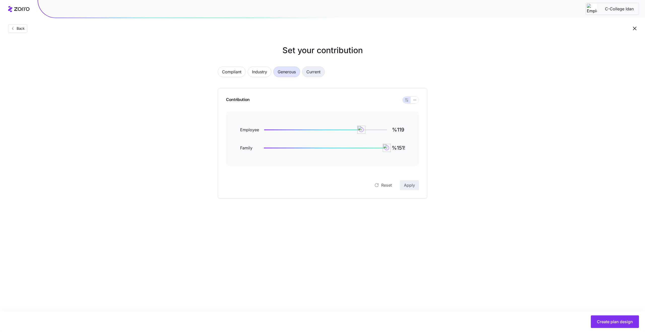
click at [317, 73] on span "Current" at bounding box center [313, 72] width 14 height 10
click at [262, 74] on span "Industry" at bounding box center [259, 72] width 15 height 10
click at [241, 74] on button "Compliant" at bounding box center [232, 71] width 28 height 11
click at [285, 69] on span "Generous" at bounding box center [286, 72] width 18 height 10
click at [263, 74] on span "Industry" at bounding box center [259, 72] width 15 height 10
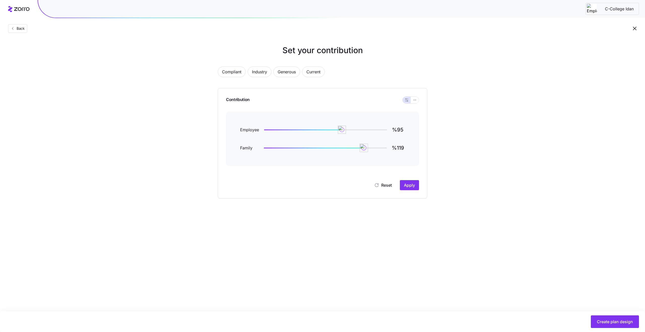
type input "%118"
drag, startPoint x: 385, startPoint y: 150, endPoint x: 360, endPoint y: 149, distance: 25.2
click at [360, 149] on img at bounding box center [360, 148] width 9 height 9
click at [262, 68] on span "Industry" at bounding box center [259, 72] width 15 height 10
click at [285, 70] on span "Generous" at bounding box center [286, 72] width 18 height 10
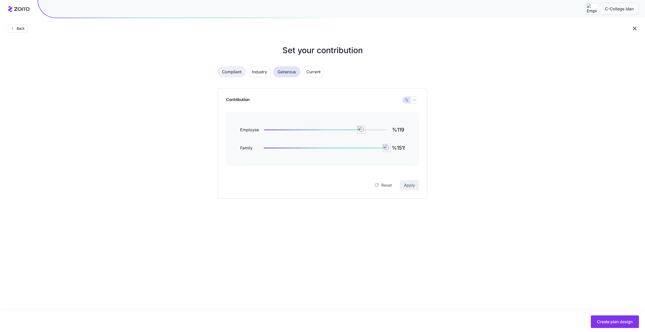
click at [238, 70] on span "Compliant" at bounding box center [231, 72] width 19 height 10
click at [264, 73] on span "Industry" at bounding box center [259, 72] width 15 height 10
click at [414, 99] on icon "button" at bounding box center [415, 100] width 4 height 6
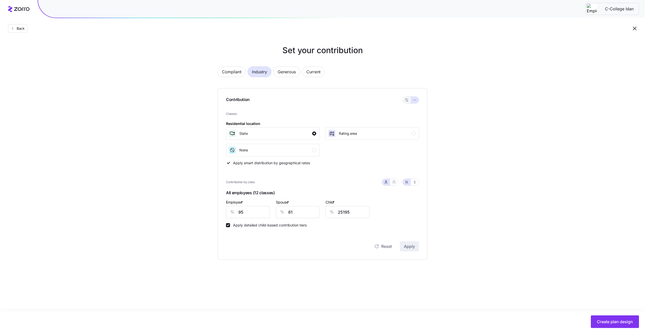
click at [406, 99] on icon "button" at bounding box center [407, 100] width 4 height 4
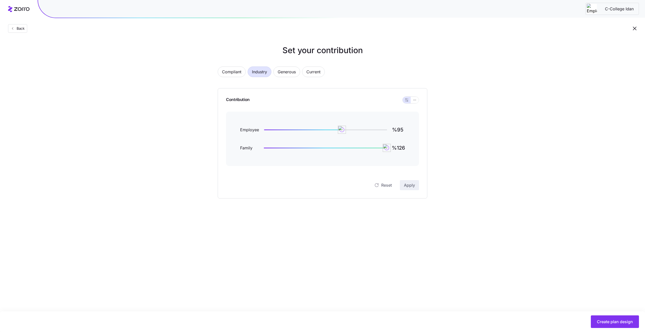
drag, startPoint x: 376, startPoint y: 146, endPoint x: 356, endPoint y: 146, distance: 20.9
click at [356, 146] on div "Family %12628" at bounding box center [322, 148] width 165 height 12
type input "%121"
drag, startPoint x: 386, startPoint y: 150, endPoint x: 363, endPoint y: 151, distance: 23.7
click at [366, 151] on img at bounding box center [370, 148] width 9 height 9
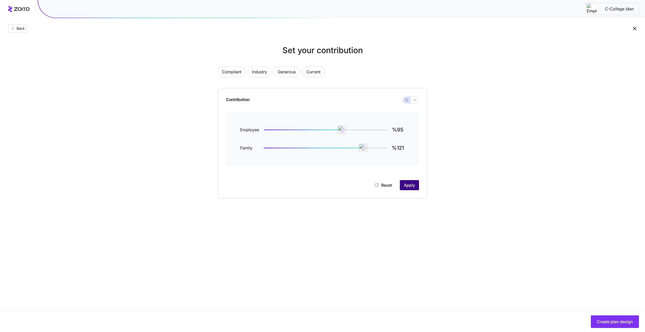
click at [409, 187] on span "Apply" at bounding box center [409, 185] width 11 height 6
click at [619, 324] on span "Create plan design" at bounding box center [614, 322] width 36 height 6
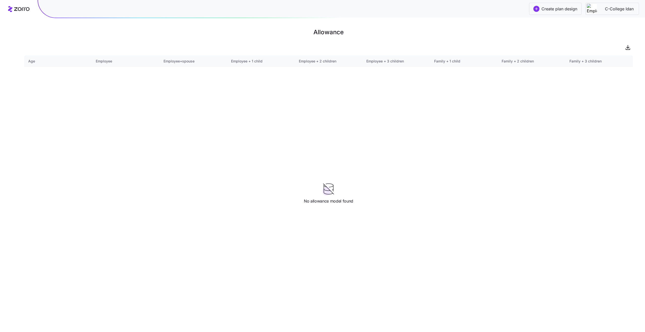
click at [333, 31] on h1 "Allowance" at bounding box center [328, 32] width 608 height 12
click at [353, 32] on h1 "Allowance" at bounding box center [328, 32] width 608 height 12
click at [555, 12] on button "Create plan design" at bounding box center [555, 9] width 52 height 12
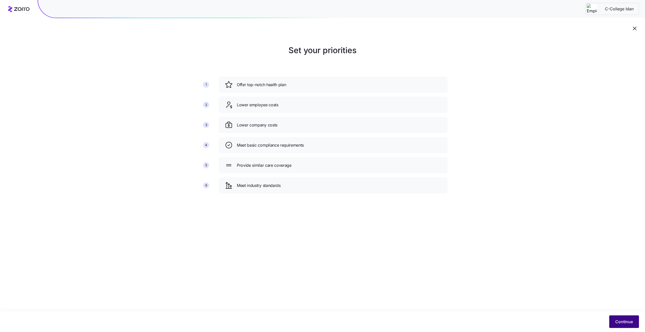
click at [619, 324] on button "Continue" at bounding box center [624, 321] width 30 height 13
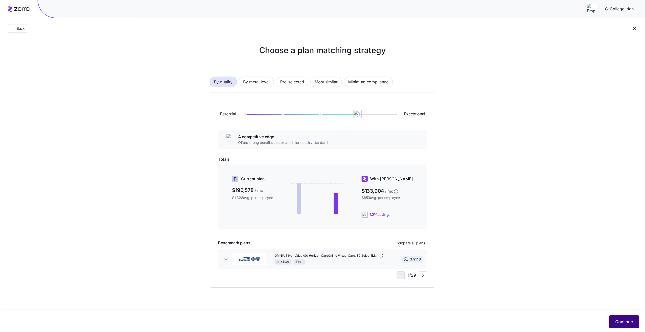
click at [631, 326] on button "Continue" at bounding box center [624, 321] width 30 height 13
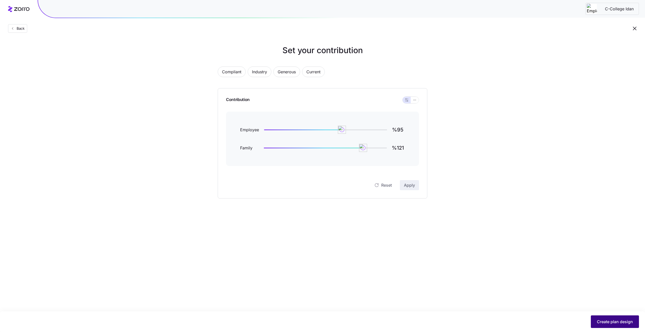
click at [610, 324] on button "Create plan design" at bounding box center [614, 321] width 48 height 13
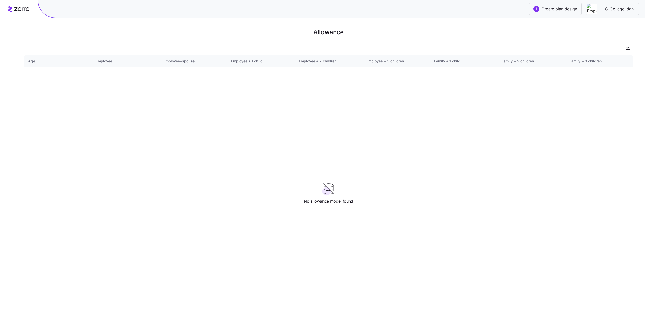
click at [410, 21] on main "Allowance Age Employee Employee+spouse Employee + 1 child Employee + 2 children…" at bounding box center [322, 166] width 645 height 332
click at [316, 30] on h1 "Allowance" at bounding box center [328, 32] width 608 height 12
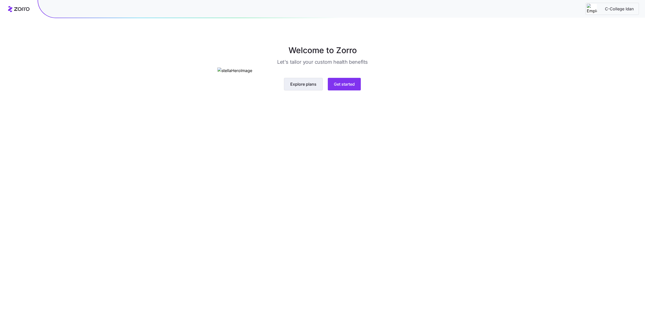
click at [305, 87] on span "Explore plans" at bounding box center [303, 84] width 26 height 6
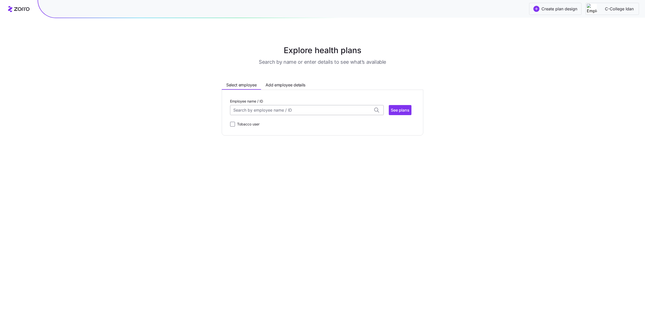
click at [266, 112] on input "Employee name / ID" at bounding box center [307, 110] width 154 height 10
click at [287, 154] on div "[PERSON_NAME] (38) ID: 95 | zip code: 98374" at bounding box center [306, 154] width 151 height 15
click at [391, 111] on span "See plans" at bounding box center [400, 110] width 19 height 6
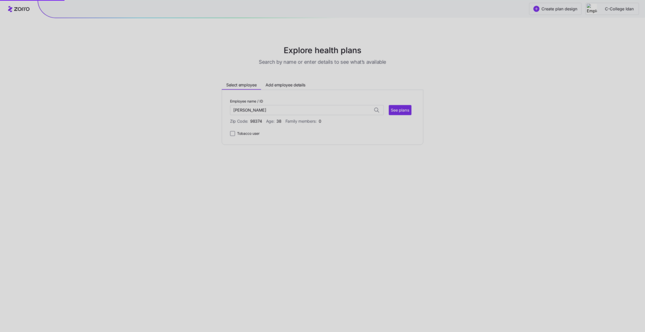
type input "[PERSON_NAME] (ID: 95)"
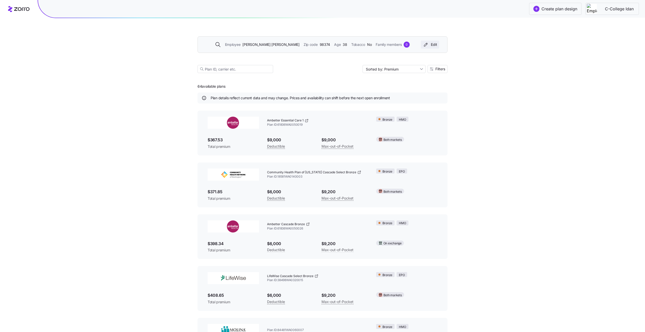
click at [434, 44] on div "Edit" at bounding box center [429, 44] width 14 height 5
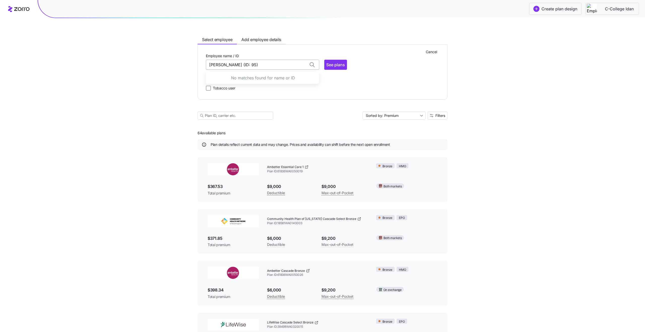
click at [254, 66] on input "[PERSON_NAME] (ID: 95)" at bounding box center [262, 65] width 113 height 10
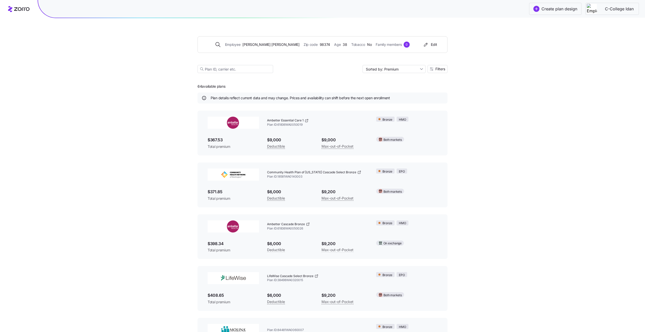
click at [456, 74] on div "Create plan design C-College Idan Employee [PERSON_NAME] Zip code 98374 Age [DE…" at bounding box center [322, 181] width 645 height 363
click at [428, 45] on icon "button" at bounding box center [425, 44] width 6 height 5
click at [490, 77] on div "Create plan design C-College Idan Employee [PERSON_NAME] Zip code 98374 Age [DE…" at bounding box center [322, 181] width 645 height 363
click at [320, 45] on span "98374" at bounding box center [325, 45] width 11 height 6
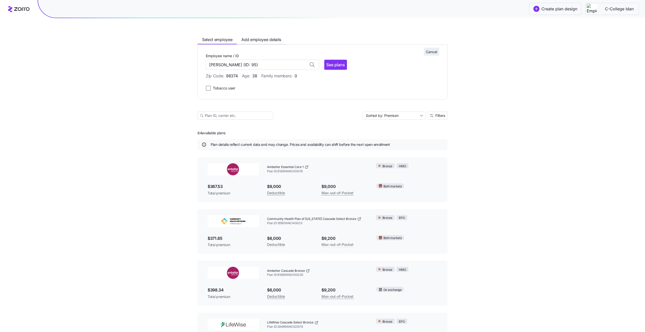
click at [436, 51] on span "Cancel" at bounding box center [431, 51] width 11 height 5
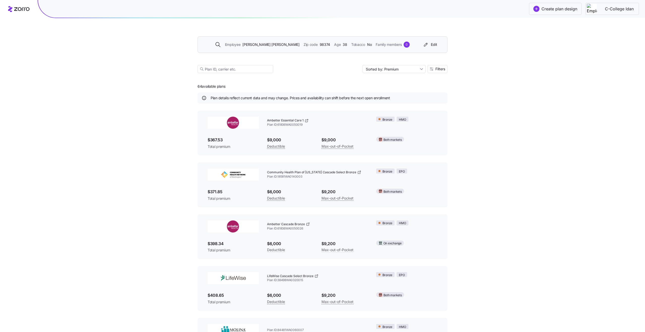
click at [286, 40] on div "Employee [PERSON_NAME] Zip code 98374 Age [DEMOGRAPHIC_DATA] Tobacco No Family …" at bounding box center [322, 44] width 250 height 17
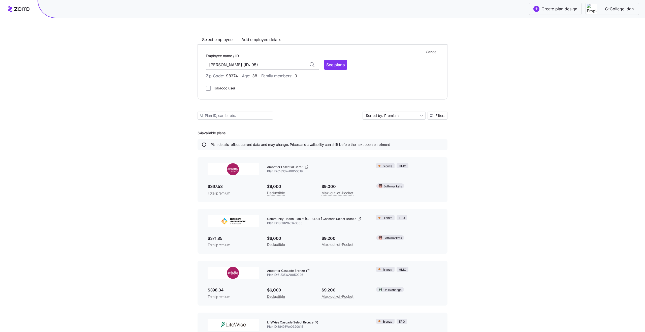
click at [251, 65] on input "[PERSON_NAME] (ID: 95)" at bounding box center [262, 65] width 113 height 10
click at [284, 65] on input "[PERSON_NAME] (ID: 95)" at bounding box center [262, 65] width 113 height 10
type input "[PERSON_NAME] (ID: 95)"
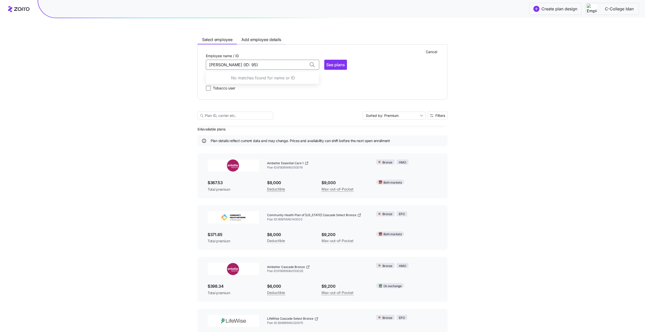
scroll to position [2, 0]
click at [269, 67] on input "[PERSON_NAME] (ID: 95)" at bounding box center [262, 65] width 113 height 10
click at [269, 67] on input "[PERSON_NAME]" at bounding box center [262, 65] width 113 height 10
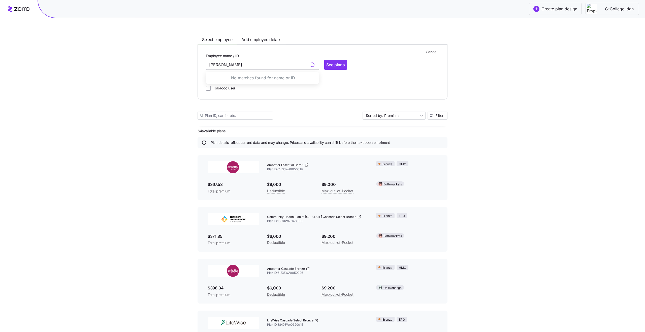
click at [269, 67] on input "[PERSON_NAME]" at bounding box center [262, 65] width 113 height 10
click at [269, 67] on input "[PERSON_NAME] (ID: 95)" at bounding box center [262, 65] width 113 height 10
click at [273, 53] on div "Employee name / ID [PERSON_NAME]" at bounding box center [262, 61] width 113 height 17
type input "[PERSON_NAME] (ID: 95)"
click at [270, 67] on input "[PERSON_NAME] (ID: 95)" at bounding box center [262, 65] width 113 height 10
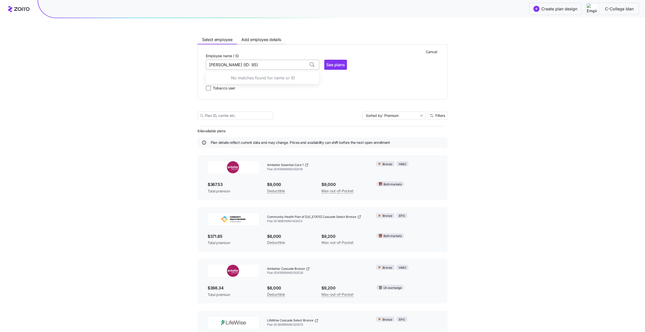
click at [270, 67] on input "[PERSON_NAME] (ID: 95)" at bounding box center [262, 65] width 113 height 10
type input "[PERSON_NAME] (ID: 95)"
click at [268, 66] on input "[PERSON_NAME] (ID: 95)" at bounding box center [262, 65] width 113 height 10
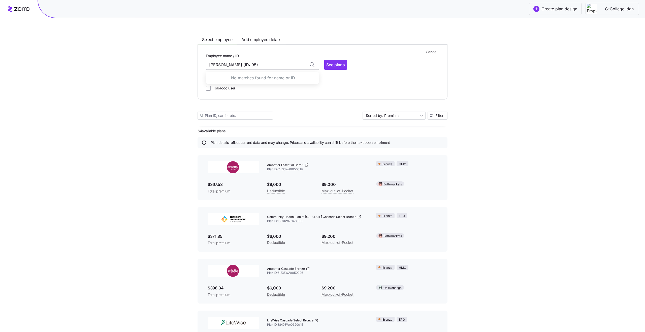
click at [268, 66] on input "[PERSON_NAME] (ID: 95)" at bounding box center [262, 65] width 113 height 10
click at [404, 85] on div "Tobacco user" at bounding box center [322, 88] width 233 height 6
type input "[PERSON_NAME] (ID: 95)"
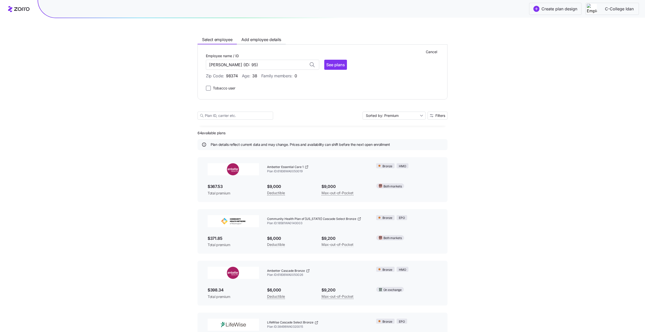
click at [525, 116] on div "Create plan design C-College Idan Select employee Add employee details Cancel E…" at bounding box center [322, 204] width 645 height 409
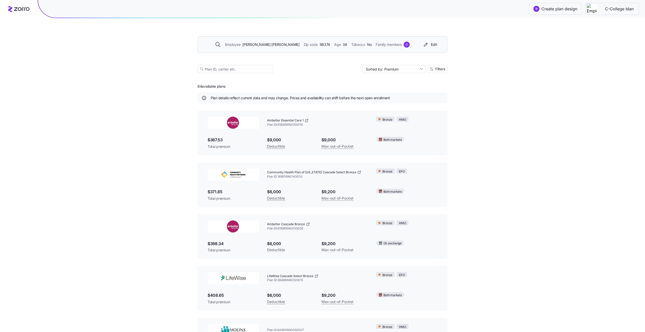
click at [410, 46] on div "Employee [PERSON_NAME] Zip code 98374 Age [DEMOGRAPHIC_DATA] Tobacco No Family …" at bounding box center [312, 45] width 217 height 6
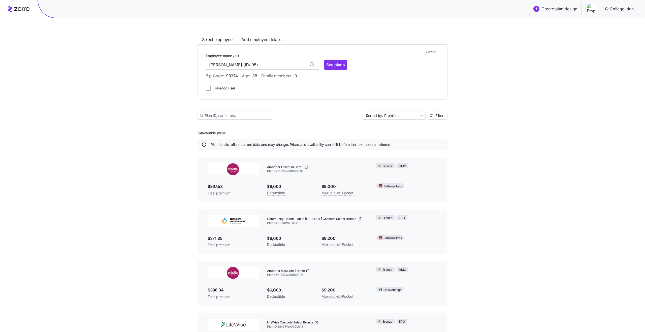
click at [282, 67] on input "[PERSON_NAME] (ID: 95)" at bounding box center [262, 65] width 113 height 10
type input "[PERSON_NAME] (ID: 95)"
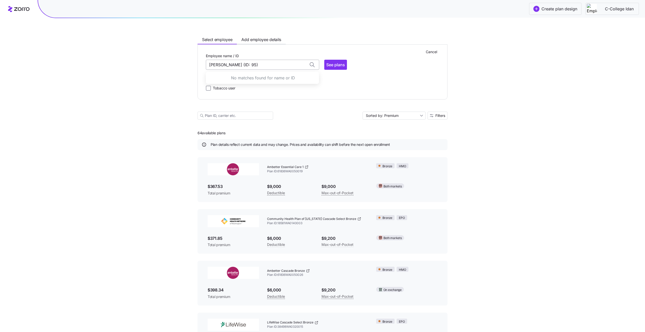
click at [274, 63] on input "[PERSON_NAME] (ID: 95)" at bounding box center [262, 65] width 113 height 10
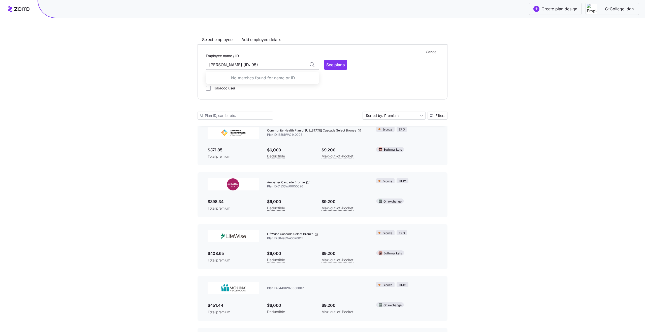
scroll to position [90, 0]
drag, startPoint x: 274, startPoint y: 67, endPoint x: 232, endPoint y: 68, distance: 42.1
click at [232, 68] on input "[PERSON_NAME] (ID: 95)" at bounding box center [262, 65] width 113 height 10
click at [403, 82] on div "Cancel Employee name / ID [PERSON_NAME] No matches found for name or ID See pla…" at bounding box center [322, 72] width 233 height 39
type input "[PERSON_NAME] (ID: 95)"
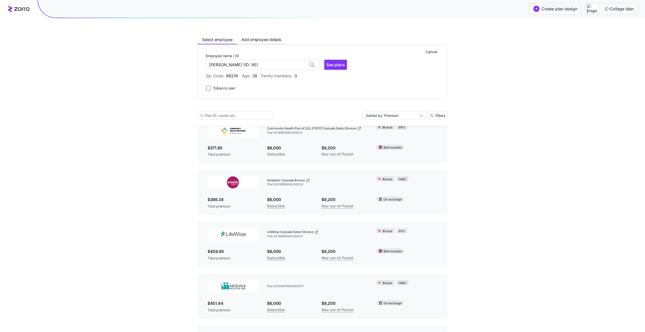
click at [496, 86] on div "Create plan design C-College Idan Select employee Add employee details Cancel E…" at bounding box center [322, 244] width 645 height 668
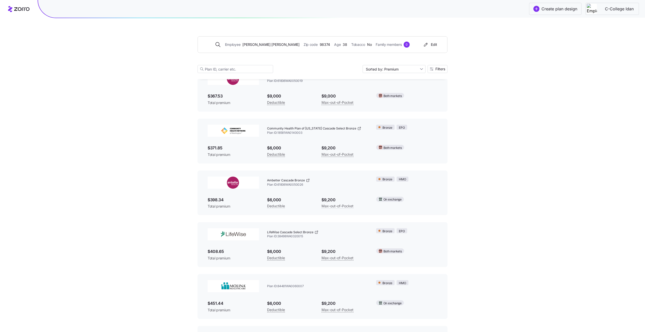
scroll to position [0, 0]
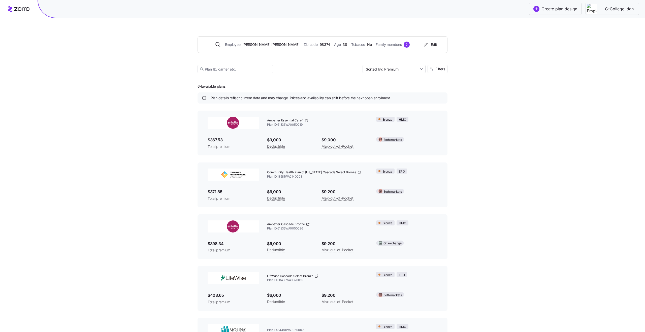
click at [541, 11] on span "Create plan design" at bounding box center [559, 9] width 36 height 6
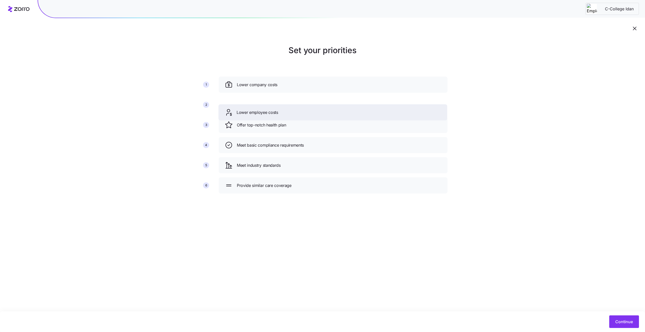
drag, startPoint x: 301, startPoint y: 124, endPoint x: 300, endPoint y: 86, distance: 38.3
click at [300, 108] on div "Lower employee costs" at bounding box center [332, 112] width 217 height 8
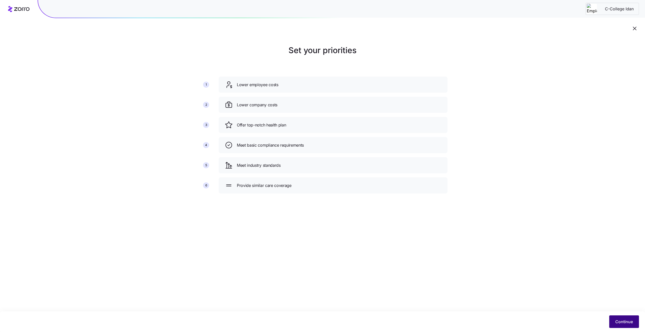
click at [623, 322] on span "Continue" at bounding box center [624, 322] width 18 height 6
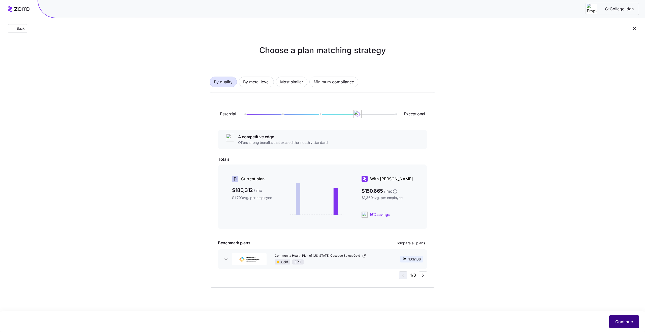
click at [622, 324] on span "Continue" at bounding box center [624, 322] width 18 height 6
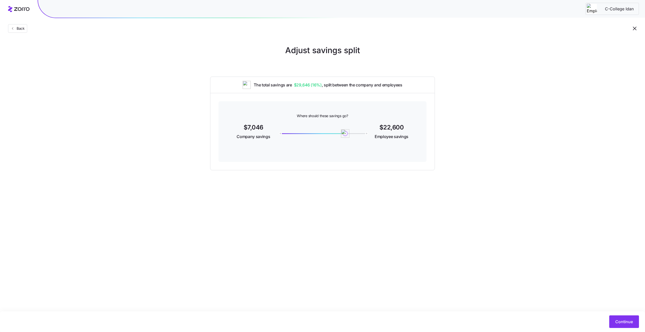
drag, startPoint x: 367, startPoint y: 133, endPoint x: 345, endPoint y: 133, distance: 21.7
click at [345, 133] on img at bounding box center [345, 133] width 9 height 9
click at [621, 318] on button "Continue" at bounding box center [624, 321] width 30 height 13
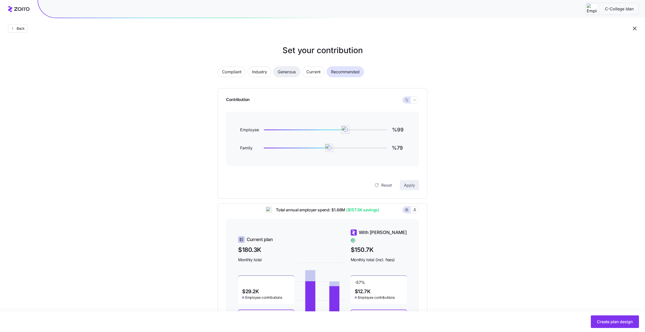
click at [281, 70] on span "Generous" at bounding box center [286, 72] width 18 height 10
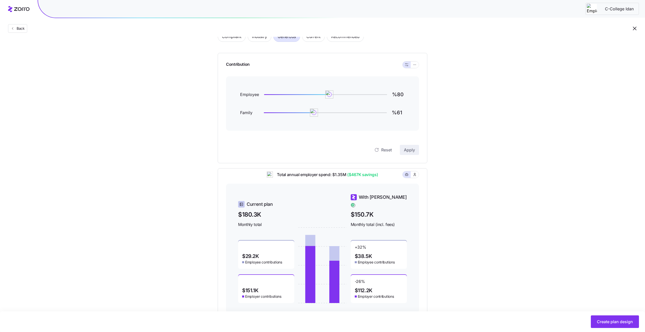
scroll to position [52, 0]
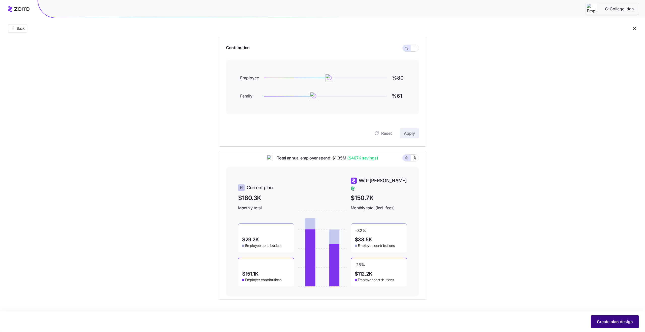
click at [615, 322] on span "Create plan design" at bounding box center [614, 322] width 36 height 6
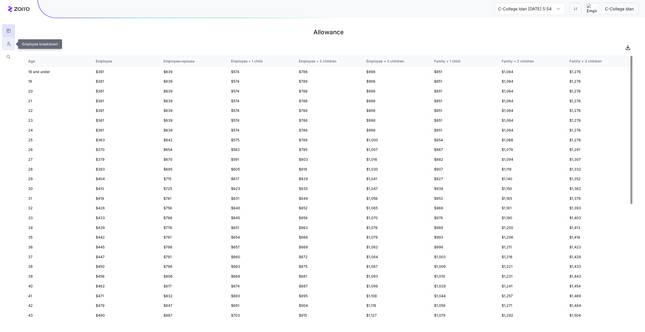
click at [8, 43] on icon "button" at bounding box center [8, 43] width 5 height 5
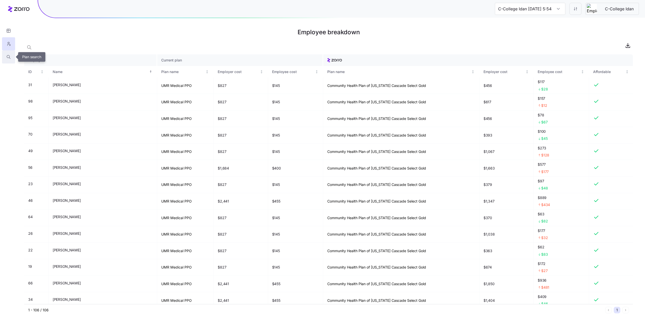
click at [4, 55] on button "button" at bounding box center [8, 56] width 13 height 13
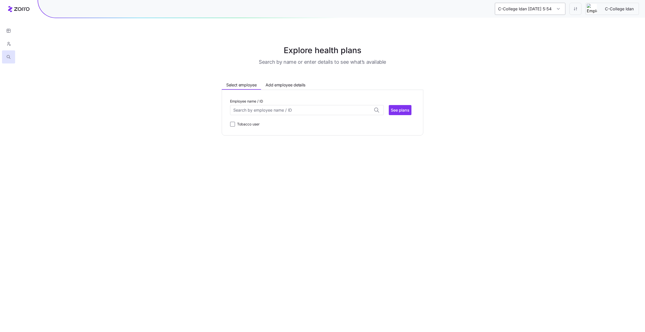
click at [556, 13] on input "C-College Idan [DATE] 5:54 PM" at bounding box center [530, 9] width 70 height 12
click at [546, 5] on input "C-College Idan [DATE] 5:54 PM" at bounding box center [530, 9] width 70 height 12
click at [554, 10] on input "C-College Idan [DATE] 5:54 PM" at bounding box center [530, 9] width 70 height 12
click at [560, 10] on div "C-College Idan [DATE] 5:54 PM" at bounding box center [530, 9] width 70 height 12
click at [560, 10] on input "C-College Idan [DATE] 5:54 PM" at bounding box center [530, 9] width 70 height 12
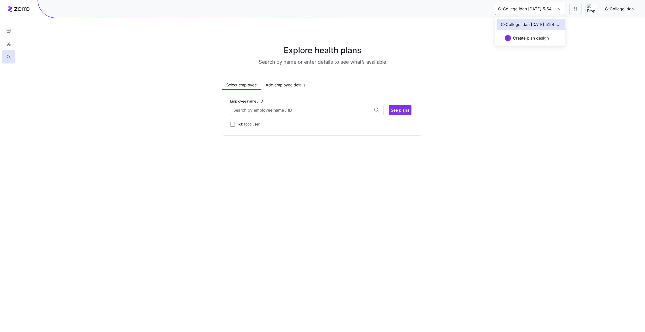
click at [526, 25] on span "C-College Idan [DATE] 5:54 PM" at bounding box center [531, 24] width 60 height 6
click at [536, 96] on div "Explore health plans Search by name or enter details to see what’s available Se…" at bounding box center [322, 89] width 645 height 91
click at [279, 113] on input "Employee name / ID" at bounding box center [307, 110] width 154 height 10
click at [452, 178] on main "Explore health plans Search by name or enter details to see what’s available Se…" at bounding box center [322, 166] width 645 height 332
click at [555, 11] on input "C-College Idan [DATE] 5:54 PM" at bounding box center [530, 9] width 70 height 12
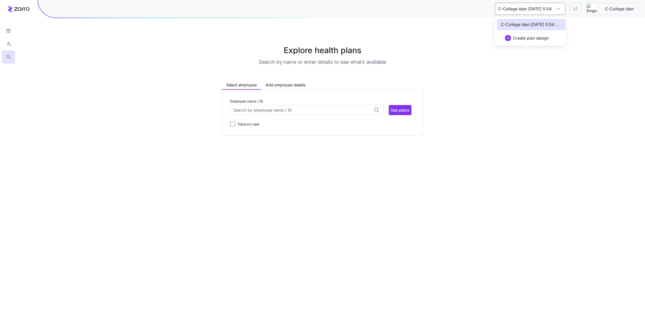
click at [579, 70] on div "Explore health plans Search by name or enter details to see what’s available Se…" at bounding box center [322, 89] width 645 height 91
click at [534, 8] on input "C-College Idan [DATE] 5:54 PM" at bounding box center [530, 9] width 70 height 12
click at [557, 11] on div "C-College Idan [DATE] 5:54 PM" at bounding box center [530, 9] width 70 height 12
click at [557, 11] on input "C-College Idan [DATE] 5:54 PM" at bounding box center [530, 9] width 70 height 12
click at [557, 11] on div "C-College Idan [DATE] 5:54 PM" at bounding box center [530, 9] width 70 height 12
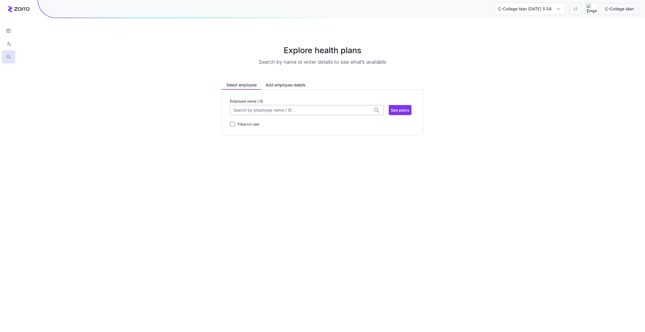
click at [320, 105] on input "Employee name / ID" at bounding box center [307, 110] width 154 height 10
click at [297, 150] on div "[PERSON_NAME] (61) ID: 76 | zip code: 98102" at bounding box center [306, 150] width 151 height 15
click at [400, 110] on span "See plans" at bounding box center [400, 110] width 19 height 6
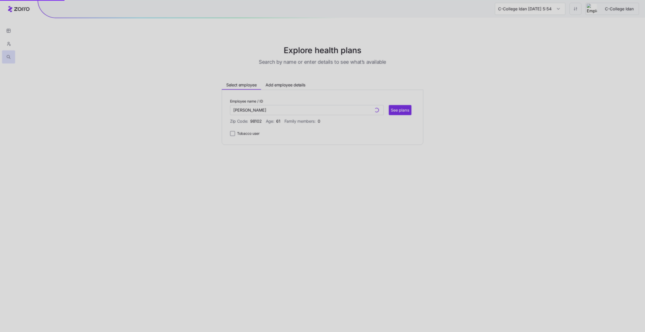
type input "[PERSON_NAME] (ID: 76)"
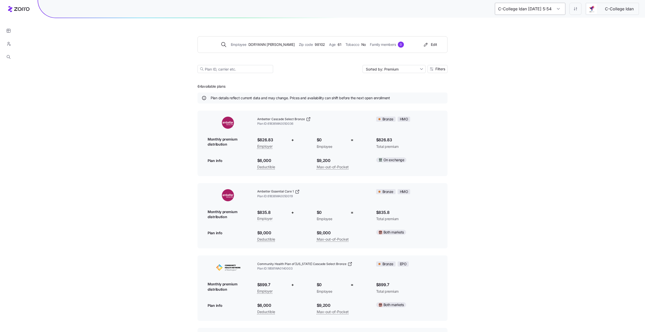
click at [558, 11] on input "C-College Idan [DATE] 5:54 PM" at bounding box center [530, 9] width 70 height 12
click at [29, 80] on div "C-College Idan [DATE] 5:54 PM C-College Idan Employee [PERSON_NAME] Zip code 98…" at bounding box center [322, 233] width 645 height 466
click at [11, 44] on icon "button" at bounding box center [8, 43] width 5 height 5
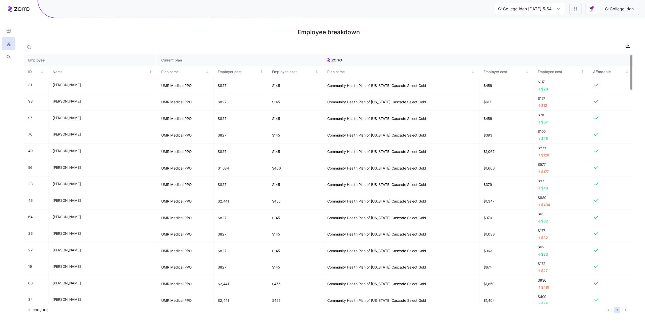
click at [541, 1] on div "C-College Idan [DATE] 5:54 PM C-[GEOGRAPHIC_DATA]" at bounding box center [341, 9] width 607 height 18
click at [571, 8] on html "C-College Idan [DATE] 5:54 PM C-College Idan Employee breakdown Employee Curren…" at bounding box center [322, 166] width 645 height 332
click at [535, 46] on div "Delete" at bounding box center [537, 47] width 11 height 6
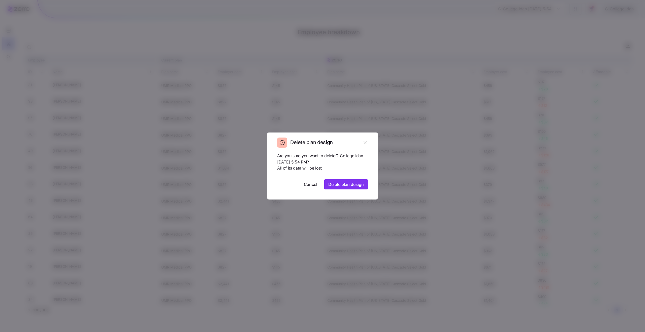
click at [340, 184] on span "Delete plan design" at bounding box center [346, 184] width 36 height 6
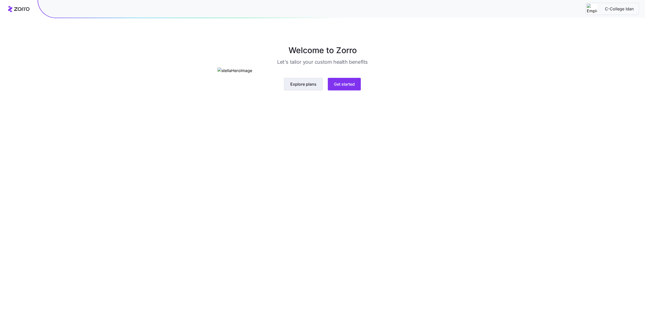
click at [305, 87] on span "Explore plans" at bounding box center [303, 84] width 26 height 6
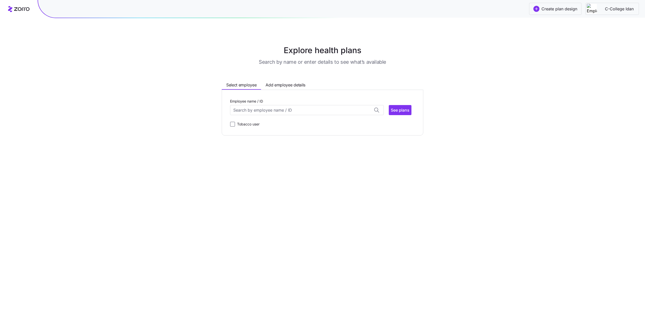
click at [547, 8] on span "Create plan design" at bounding box center [559, 9] width 36 height 6
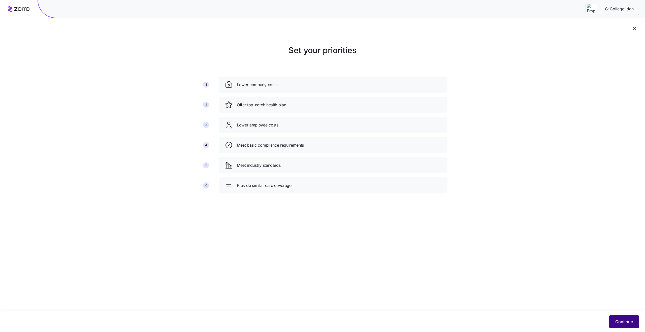
click at [628, 320] on span "Continue" at bounding box center [624, 322] width 18 height 6
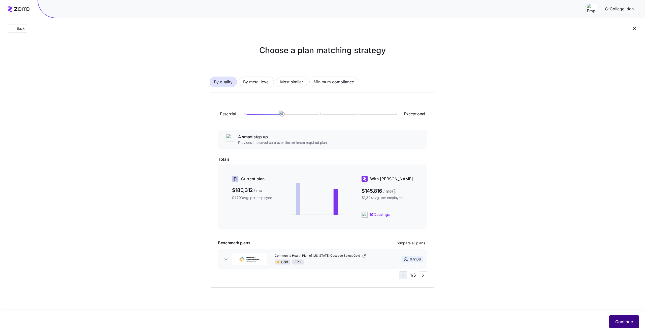
click at [624, 318] on button "Continue" at bounding box center [624, 321] width 30 height 13
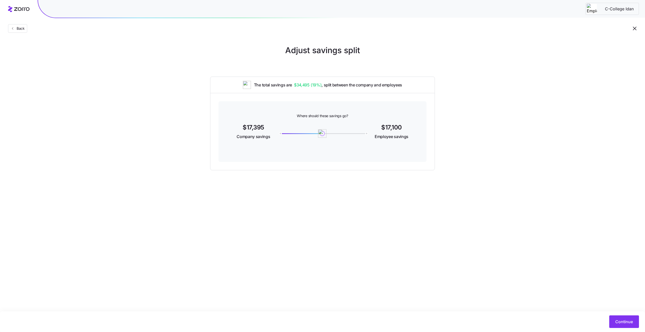
click at [322, 132] on div "17100" at bounding box center [322, 133] width 86 height 2
click at [617, 320] on span "Continue" at bounding box center [624, 322] width 18 height 6
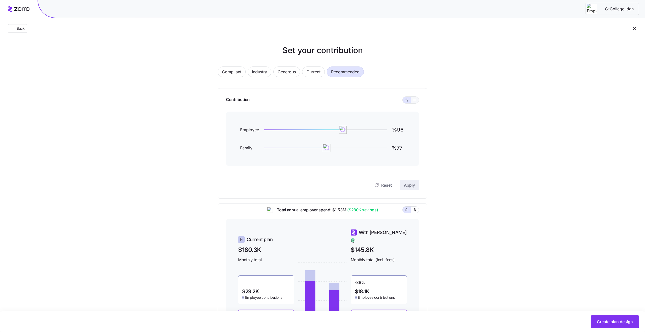
click at [413, 102] on button "button" at bounding box center [414, 100] width 8 height 7
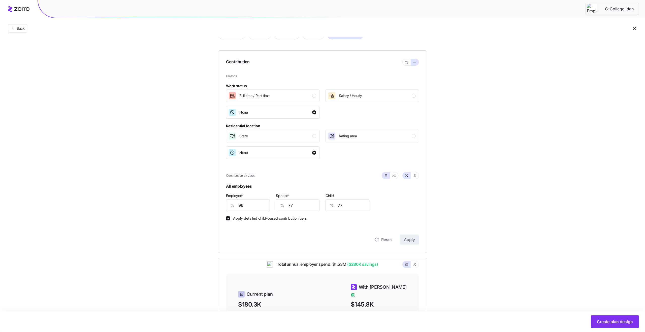
scroll to position [36, 0]
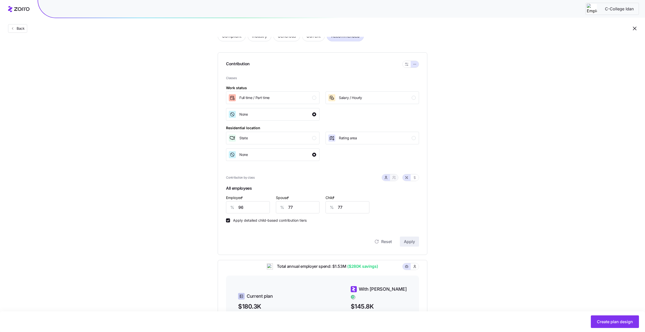
click at [394, 179] on icon "button" at bounding box center [394, 177] width 4 height 4
type input "86"
type input "88"
click at [386, 177] on icon "button" at bounding box center [386, 177] width 4 height 4
type input "77"
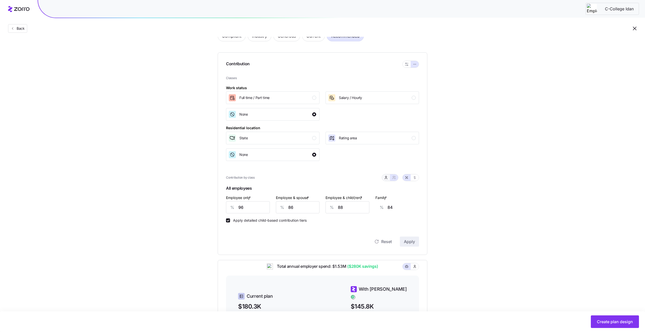
type input "77"
click at [393, 178] on icon "button" at bounding box center [394, 177] width 4 height 4
type input "86"
type input "88"
click at [411, 179] on button "button" at bounding box center [414, 177] width 8 height 7
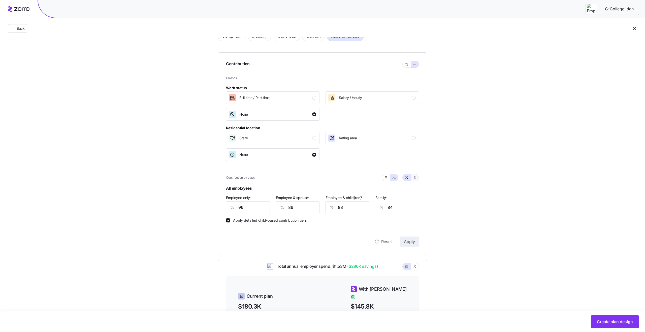
type input "790"
type input "1422"
type input "1200"
type input "1832"
click at [407, 178] on icon "button" at bounding box center [406, 177] width 4 height 4
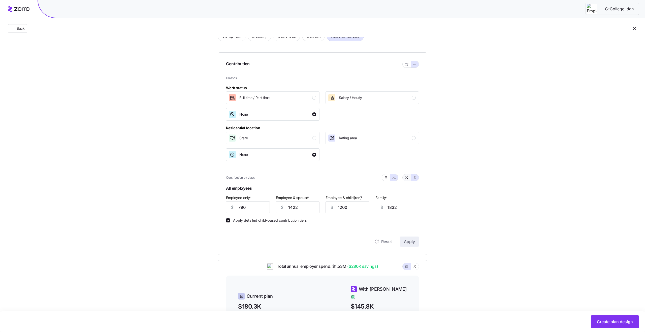
type input "96"
type input "86"
type input "88"
type input "84"
click at [388, 176] on button "button" at bounding box center [386, 177] width 8 height 7
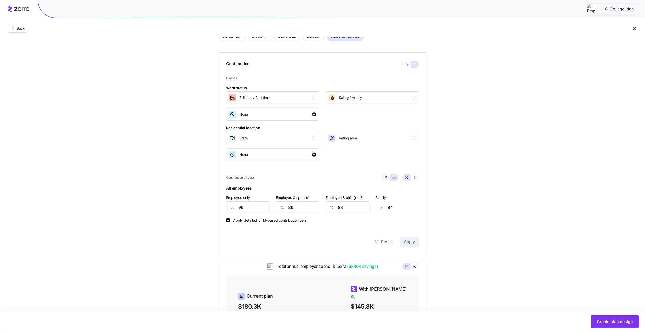
type input "77"
click at [414, 177] on icon "button" at bounding box center [414, 177] width 4 height 4
type input "790"
type input "632"
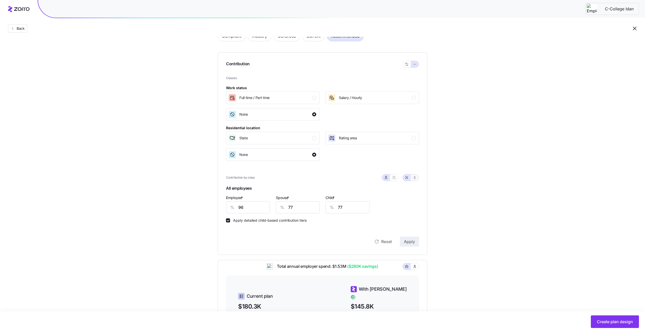
type input "256"
click at [404, 177] on button "button" at bounding box center [406, 177] width 8 height 7
type input "96"
type input "77"
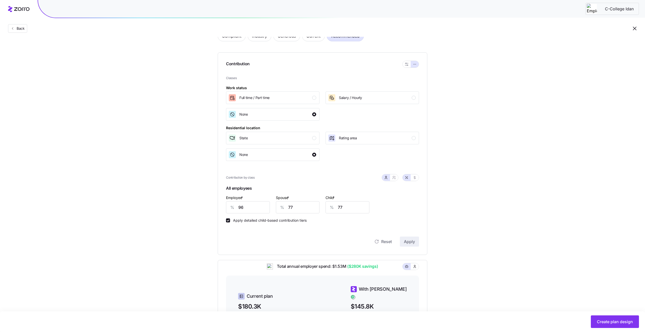
click at [421, 180] on div "Contribution Classes Work status [DEMOGRAPHIC_DATA] / [DEMOGRAPHIC_DATA] Salary…" at bounding box center [322, 153] width 209 height 202
click at [414, 178] on icon "button" at bounding box center [414, 177] width 4 height 4
type input "790"
type input "632"
type input "256"
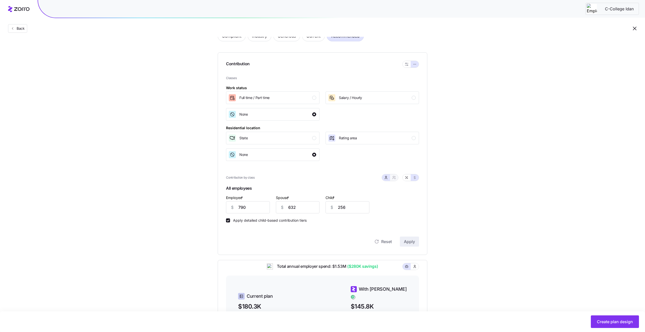
click at [396, 177] on button "button" at bounding box center [394, 177] width 4 height 4
type input "1422"
type input "1200"
click at [387, 178] on icon "button" at bounding box center [386, 177] width 4 height 4
type input "632"
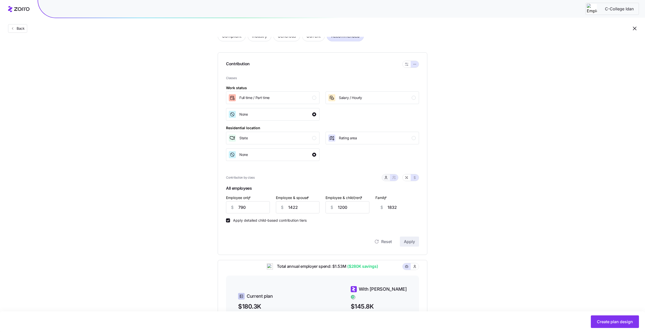
type input "256"
click at [393, 178] on icon "button" at bounding box center [394, 177] width 4 height 4
type input "1422"
type input "1200"
click at [386, 177] on icon "button" at bounding box center [386, 177] width 4 height 4
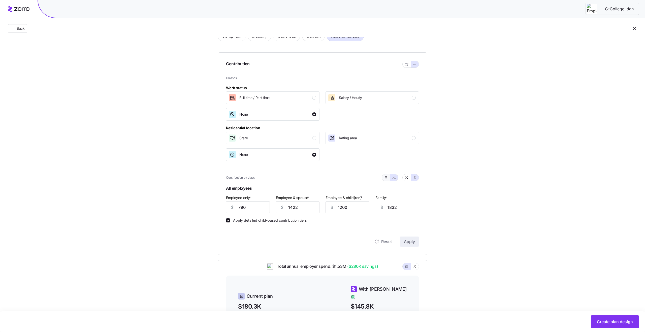
type input "632"
type input "256"
click at [397, 178] on button "button" at bounding box center [394, 177] width 8 height 7
type input "1422"
type input "1200"
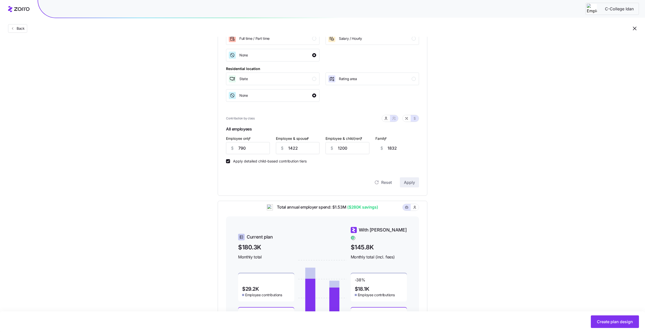
scroll to position [118, 0]
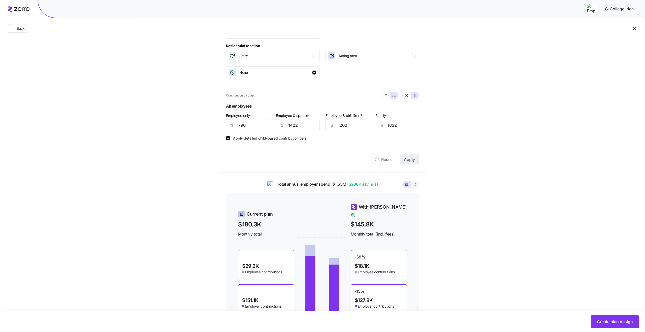
click at [414, 187] on icon "button" at bounding box center [414, 184] width 4 height 5
click at [407, 187] on icon "button" at bounding box center [407, 184] width 4 height 6
click at [415, 187] on icon "button" at bounding box center [414, 184] width 4 height 5
click at [402, 187] on button "button" at bounding box center [406, 184] width 8 height 7
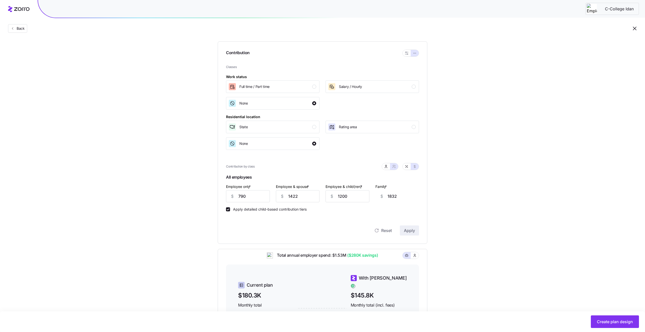
scroll to position [0, 0]
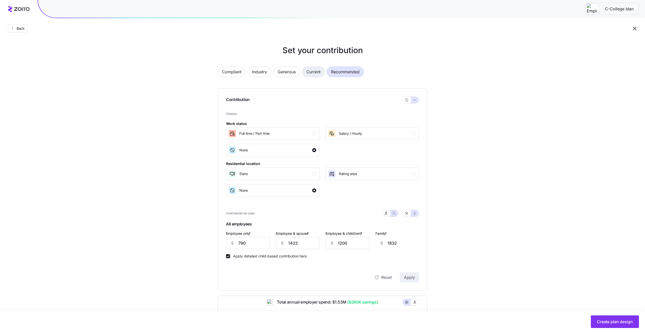
click at [313, 75] on span "Current" at bounding box center [313, 72] width 14 height 10
type input "700"
type input "2028"
type input "2104"
type input "3433"
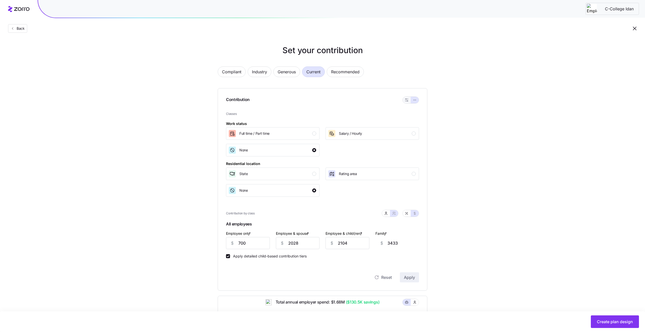
click at [405, 100] on icon "button" at bounding box center [407, 100] width 4 height 4
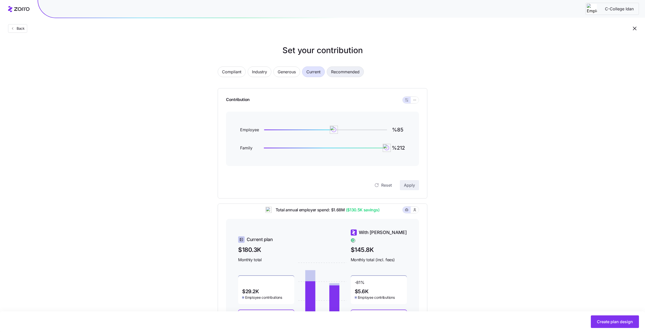
click at [344, 76] on span "Recommended" at bounding box center [345, 72] width 28 height 10
click at [319, 74] on span "Current" at bounding box center [313, 72] width 14 height 10
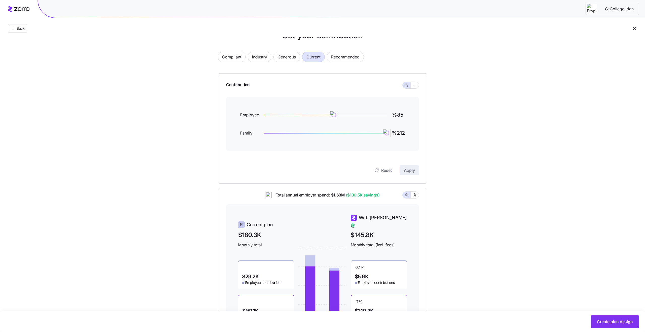
scroll to position [17, 0]
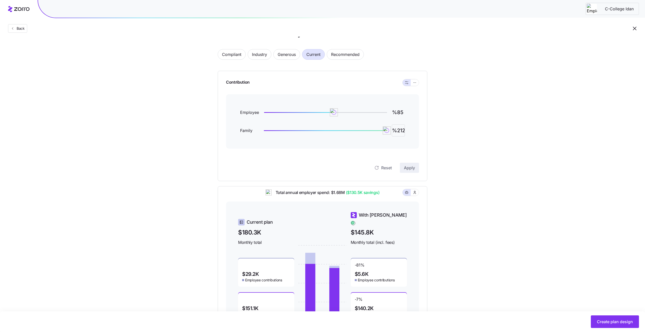
click at [397, 132] on input "%212" at bounding box center [398, 130] width 13 height 12
click at [399, 112] on input "%85" at bounding box center [398, 112] width 13 height 12
click at [435, 119] on div "Compliant Industry Generous Current Recommended Contribution Employee %85 Famil…" at bounding box center [322, 188] width 226 height 291
click at [401, 115] on input "%85" at bounding box center [398, 112] width 13 height 12
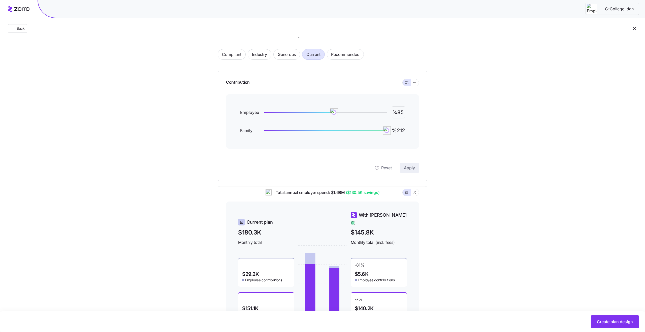
click at [398, 113] on input "%85" at bounding box center [398, 112] width 13 height 12
click at [400, 131] on input "%212" at bounding box center [398, 130] width 13 height 12
click at [398, 131] on input "%212" at bounding box center [398, 130] width 13 height 12
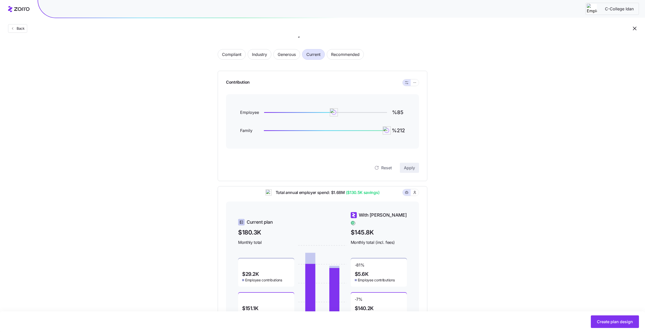
click at [467, 145] on div "Set your contribution Compliant Industry Generous Current Recommended Contribut…" at bounding box center [322, 180] width 645 height 307
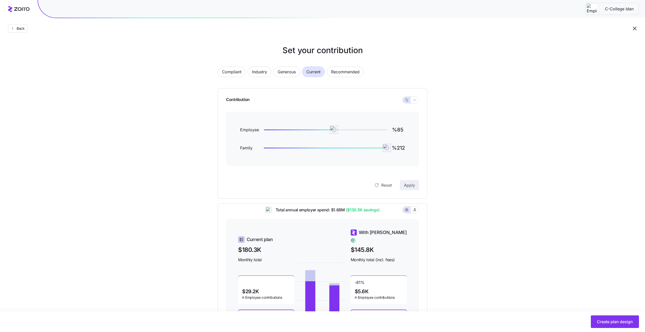
click at [338, 50] on h1 "Set your contribution" at bounding box center [322, 50] width 250 height 12
click at [343, 51] on h1 "Set your contribution" at bounding box center [322, 50] width 250 height 12
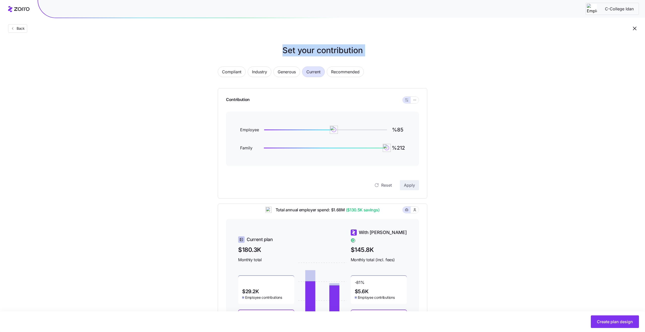
click at [324, 48] on h1 "Set your contribution" at bounding box center [322, 50] width 250 height 12
click at [339, 49] on h1 "Set your contribution" at bounding box center [322, 50] width 250 height 12
click at [400, 128] on input "%85" at bounding box center [398, 130] width 13 height 12
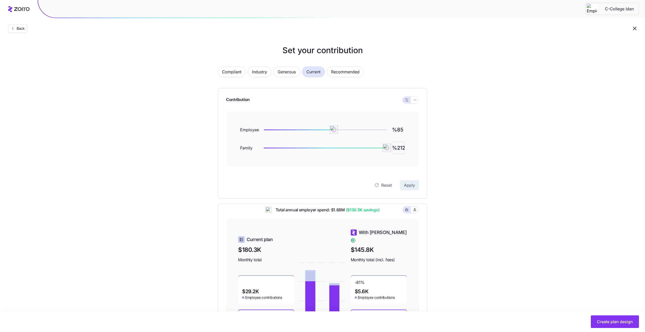
click at [400, 149] on input "%212" at bounding box center [398, 148] width 13 height 12
click at [401, 150] on input "%212" at bounding box center [398, 148] width 13 height 12
click at [399, 130] on input "%85" at bounding box center [398, 130] width 13 height 12
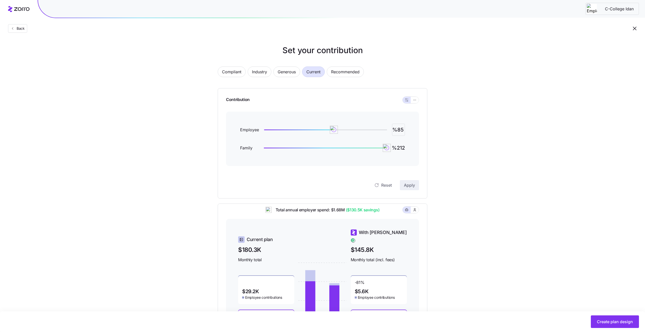
click at [399, 130] on input "%85" at bounding box center [398, 130] width 13 height 12
click at [401, 149] on input "%212" at bounding box center [398, 148] width 13 height 12
click at [473, 155] on div "Set your contribution Compliant Industry Generous Current Recommended Contribut…" at bounding box center [322, 197] width 645 height 307
click at [339, 74] on span "Recommended" at bounding box center [345, 72] width 28 height 10
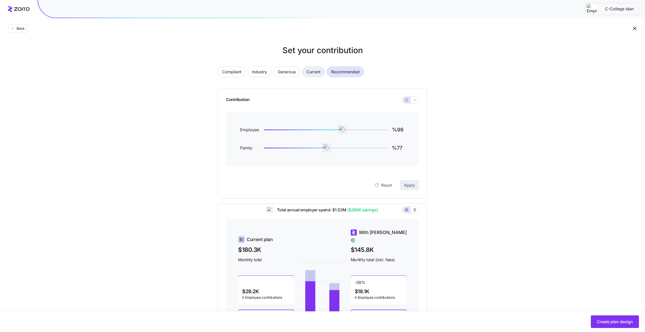
click at [311, 73] on span "Current" at bounding box center [313, 72] width 14 height 10
click at [415, 99] on icon "button" at bounding box center [415, 100] width 4 height 6
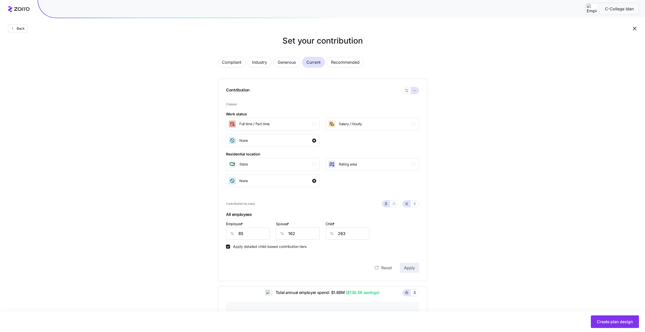
scroll to position [12, 0]
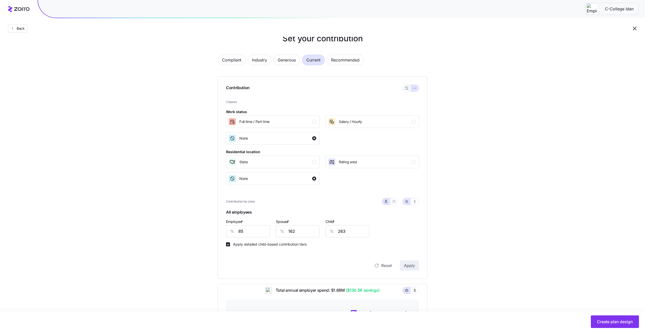
click at [405, 89] on icon "button" at bounding box center [407, 88] width 4 height 4
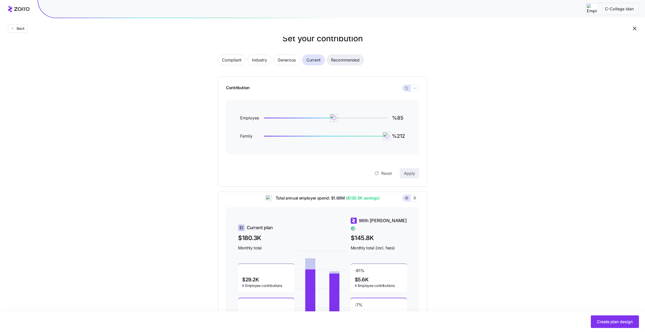
click at [342, 59] on span "Recommended" at bounding box center [345, 60] width 28 height 10
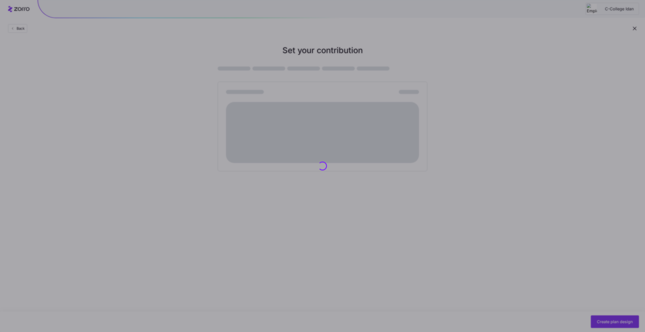
scroll to position [0, 0]
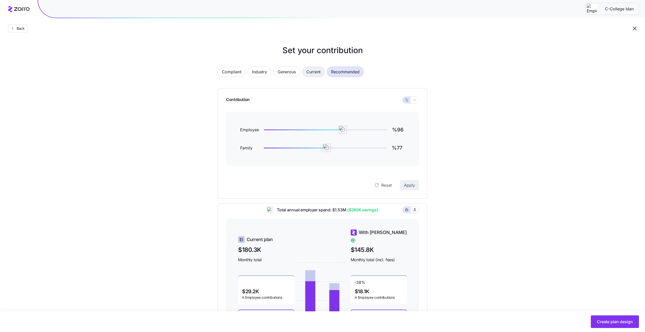
click at [317, 72] on span "Current" at bounding box center [313, 72] width 14 height 10
click at [516, 222] on div "Set your contribution Compliant Industry Generous Current Recommended Contribut…" at bounding box center [322, 197] width 645 height 307
click at [416, 99] on icon "button" at bounding box center [415, 100] width 4 height 6
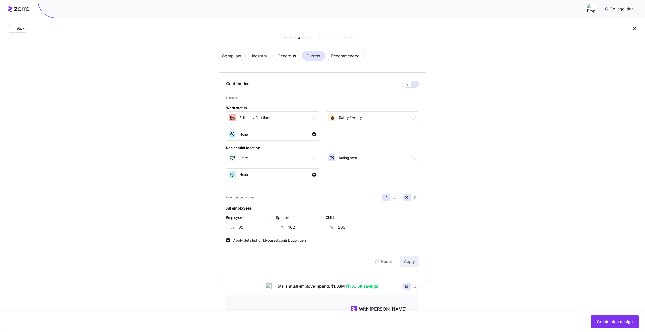
scroll to position [16, 0]
click at [394, 199] on button "button" at bounding box center [394, 197] width 4 height 4
type input "123"
type input "155"
click at [386, 196] on icon "button" at bounding box center [386, 197] width 4 height 4
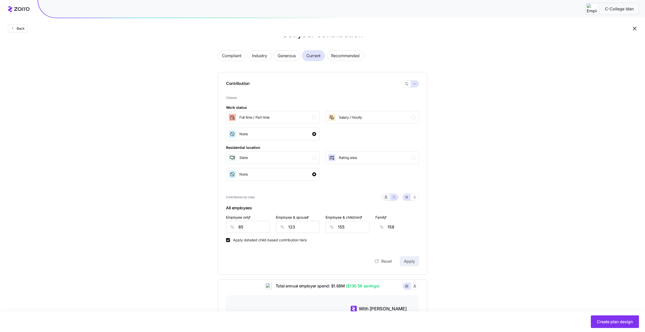
type input "162"
type input "263"
click at [398, 200] on div at bounding box center [399, 197] width 37 height 7
click at [392, 193] on div "Contribution by class" at bounding box center [322, 197] width 193 height 13
click at [392, 195] on icon "button" at bounding box center [394, 197] width 4 height 4
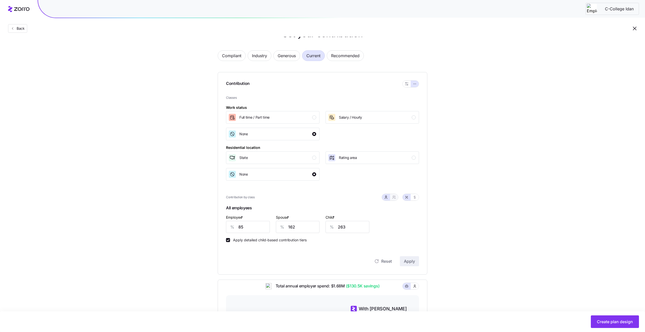
type input "123"
type input "155"
click at [388, 197] on button "button" at bounding box center [386, 197] width 8 height 7
type input "162"
type input "263"
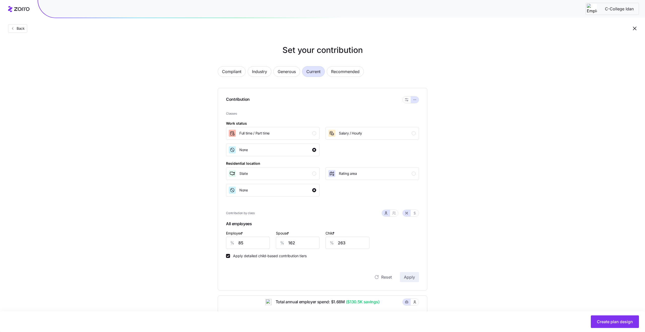
scroll to position [0, 0]
click at [313, 175] on div "button" at bounding box center [314, 174] width 4 height 4
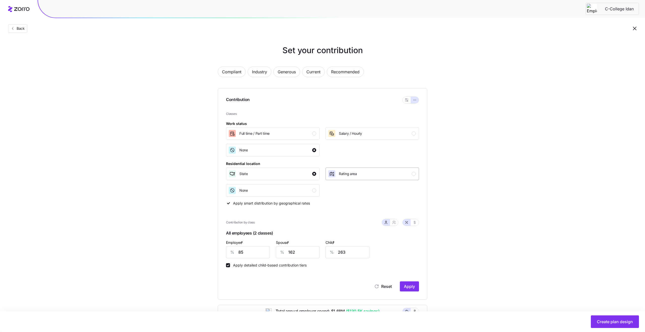
click at [351, 170] on div "Rating area" at bounding box center [348, 174] width 18 height 8
click at [283, 177] on div "State" at bounding box center [272, 174] width 88 height 8
click at [359, 176] on div "Rating area" at bounding box center [372, 174] width 88 height 8
click at [292, 174] on div "State" at bounding box center [272, 174] width 88 height 8
click at [504, 207] on div "Set your contribution Compliant Industry Generous Current Recommended Contribut…" at bounding box center [322, 248] width 645 height 408
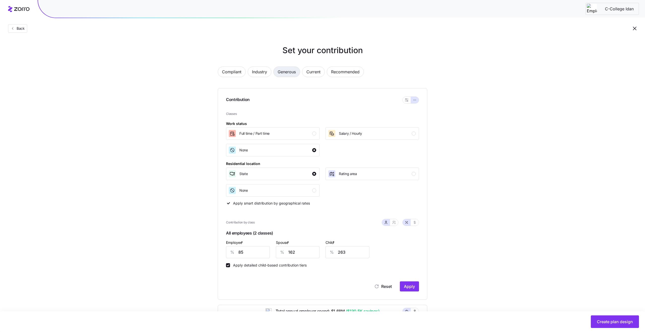
click at [289, 73] on span "Generous" at bounding box center [286, 72] width 18 height 10
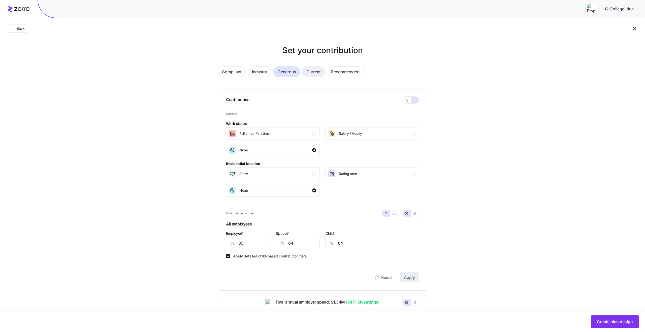
click at [312, 75] on span "Current" at bounding box center [313, 72] width 14 height 10
click at [594, 69] on div "Set your contribution Compliant Industry Generous Current Recommended Contribut…" at bounding box center [322, 243] width 645 height 399
click at [431, 165] on div "Compliant Industry Generous Current Recommended Contribution Classes Work statu…" at bounding box center [322, 251] width 226 height 383
click at [618, 329] on div "Create plan design" at bounding box center [322, 321] width 645 height 21
click at [341, 70] on span "Recommended" at bounding box center [345, 72] width 28 height 10
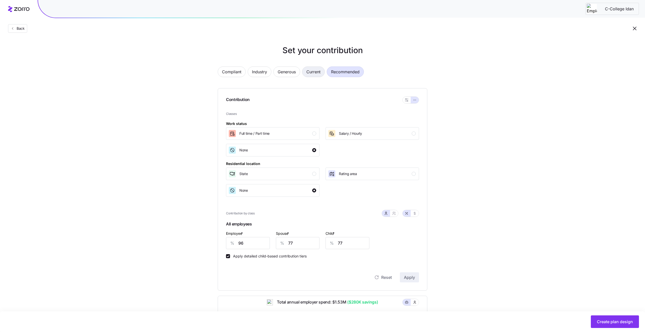
click at [323, 72] on button "Current" at bounding box center [313, 71] width 23 height 11
click at [349, 73] on span "Recommended" at bounding box center [345, 72] width 28 height 10
click at [602, 321] on span "Create plan design" at bounding box center [614, 322] width 36 height 6
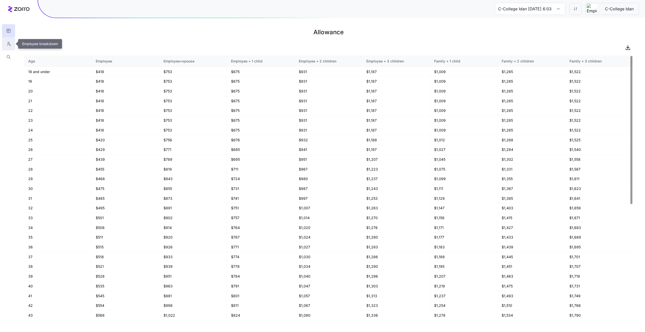
click at [12, 48] on button "button" at bounding box center [8, 43] width 13 height 13
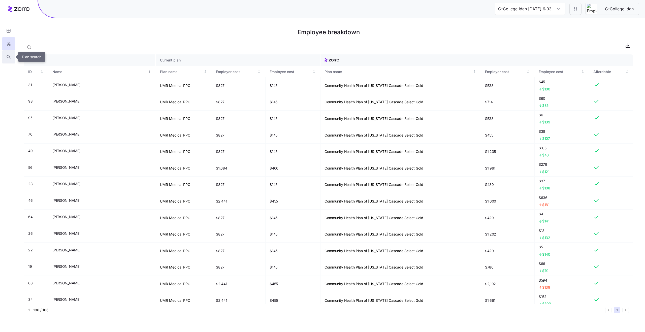
click at [11, 53] on button "button" at bounding box center [8, 56] width 13 height 13
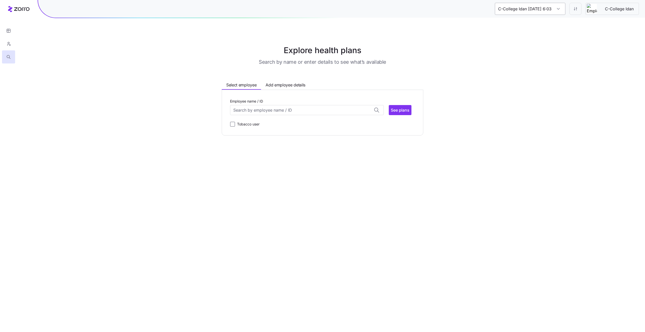
click at [534, 9] on input "C-College Idan [DATE] 6:03 PM" at bounding box center [530, 9] width 70 height 12
click at [584, 24] on main "Explore health plans Search by name or enter details to see what’s available Se…" at bounding box center [322, 166] width 645 height 332
click at [570, 5] on html "C-College Idan [DATE] 6:03 PM C-College Idan Explore health plans Search by nam…" at bounding box center [322, 166] width 645 height 332
click at [539, 31] on div "Edit plan design (in wizard)" at bounding box center [554, 30] width 45 height 6
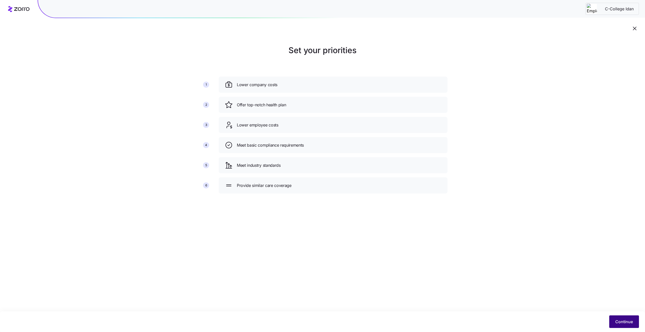
click at [616, 321] on span "Continue" at bounding box center [624, 322] width 18 height 6
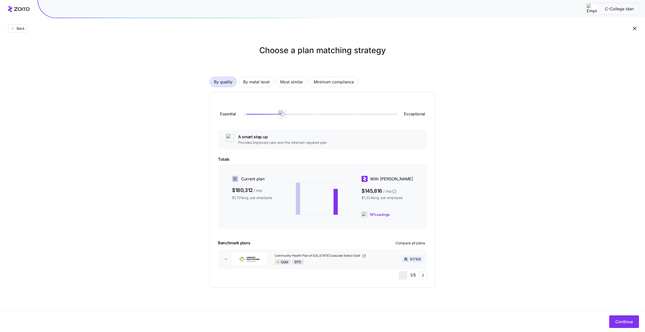
click at [616, 321] on span "Continue" at bounding box center [624, 322] width 18 height 6
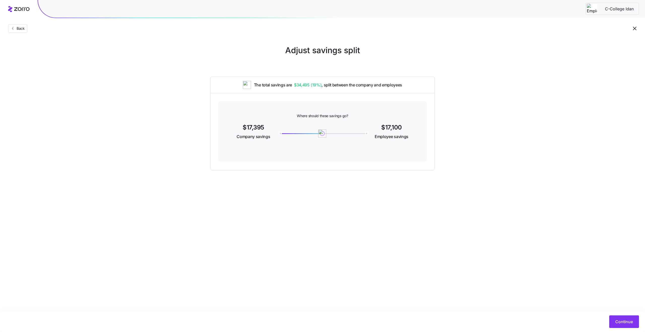
click at [616, 321] on span "Continue" at bounding box center [624, 322] width 18 height 6
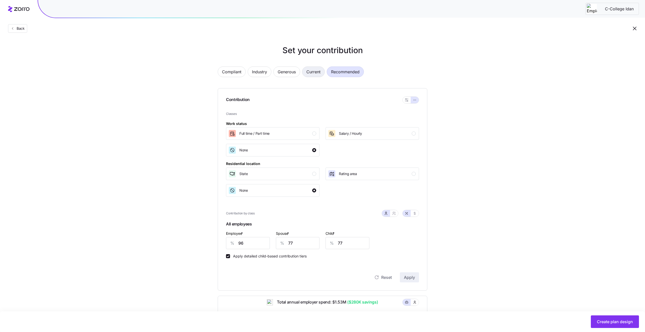
click at [310, 74] on span "Current" at bounding box center [313, 72] width 14 height 10
click at [285, 74] on span "Generous" at bounding box center [286, 72] width 18 height 10
click at [257, 71] on span "Industry" at bounding box center [259, 72] width 15 height 10
type input "66"
type input "53"
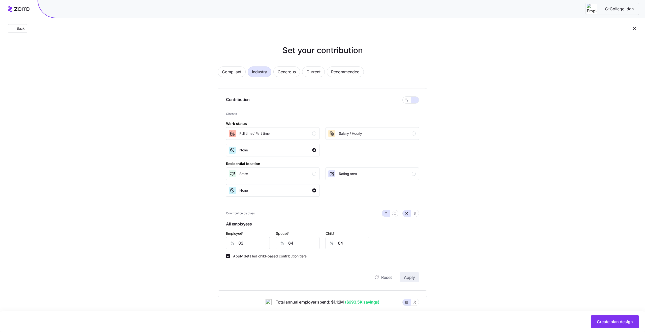
type input "53"
click at [345, 73] on span "Recommended" at bounding box center [345, 72] width 28 height 10
click at [312, 74] on span "Current" at bounding box center [313, 72] width 14 height 10
click at [606, 321] on span "Create plan design" at bounding box center [614, 322] width 36 height 6
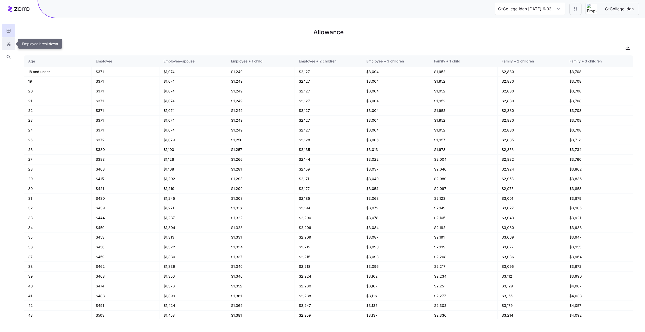
click at [7, 46] on icon "button" at bounding box center [8, 43] width 5 height 5
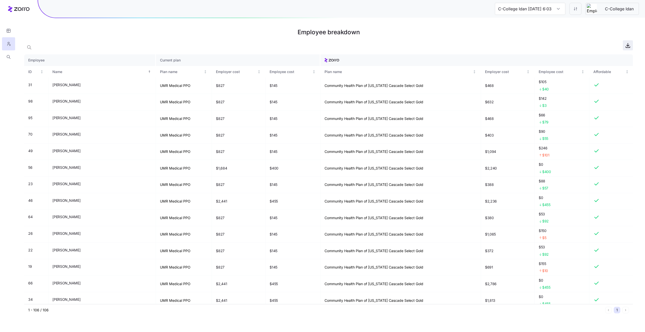
click at [626, 46] on icon "button" at bounding box center [627, 45] width 6 height 6
click at [8, 55] on icon "button" at bounding box center [8, 56] width 5 height 5
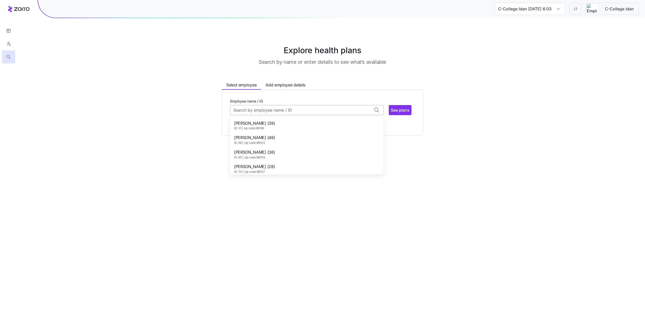
click at [267, 109] on input "Employee name / ID" at bounding box center [307, 110] width 154 height 10
click at [293, 157] on div "[PERSON_NAME] (47) ID: 96 | zip code: 98360" at bounding box center [306, 152] width 151 height 15
click at [398, 108] on span "See plans" at bounding box center [400, 110] width 19 height 6
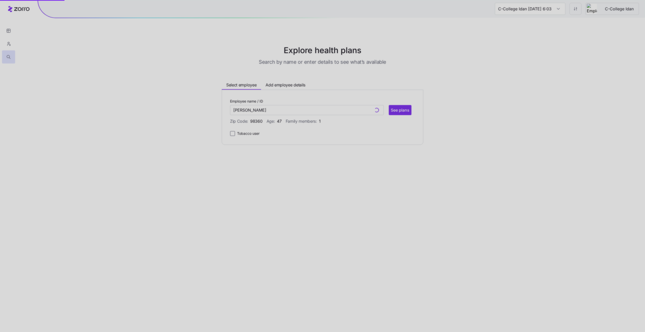
type input "[PERSON_NAME] (ID: 96)"
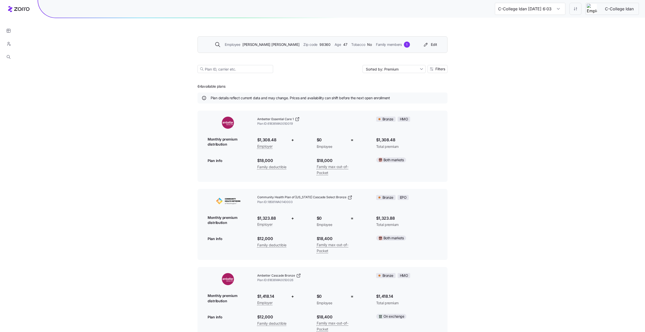
click at [376, 43] on span "Family members" at bounding box center [389, 45] width 26 height 6
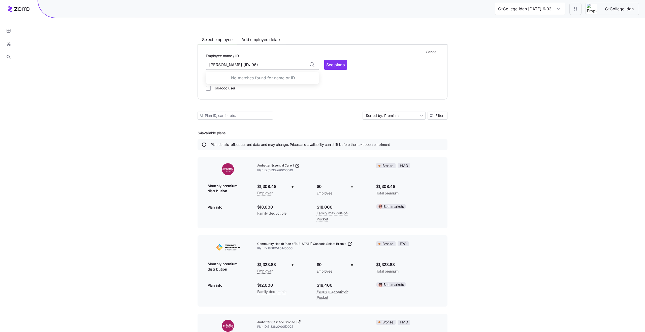
click at [243, 65] on input "[PERSON_NAME] (ID: 96)" at bounding box center [262, 65] width 113 height 10
type input "]"
type input "[PERSON_NAME] (ID: 96)"
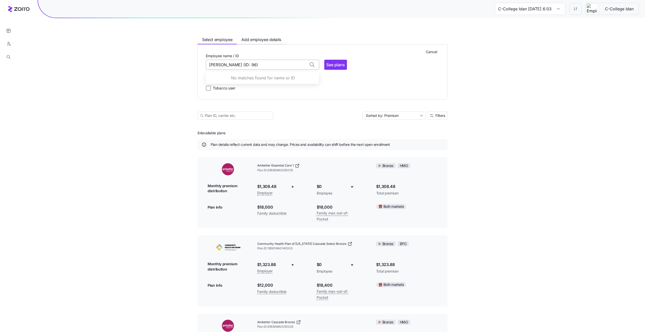
click at [274, 67] on input "[PERSON_NAME] (ID: 96)" at bounding box center [262, 65] width 113 height 10
type input "[PERSON_NAME] (ID: 96)"
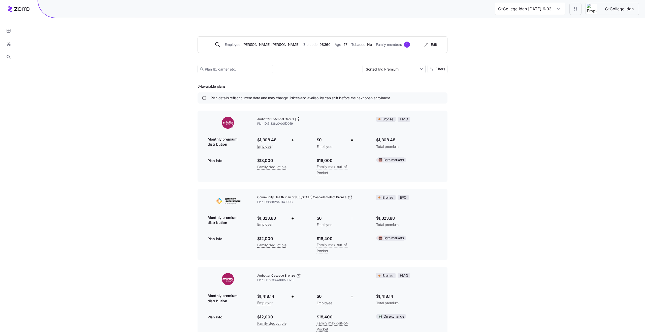
click at [594, 46] on div "C-College Idan [DATE] 6:03 PM C-College Idan Employee [PERSON_NAME] Zip code 98…" at bounding box center [322, 247] width 645 height 495
click at [576, 10] on html "C-College Idan [DATE] 6:03 PM C-College Idan Employee [PERSON_NAME] Zip code 98…" at bounding box center [322, 251] width 645 height 502
click at [543, 22] on div "Edit contribution" at bounding box center [545, 22] width 27 height 6
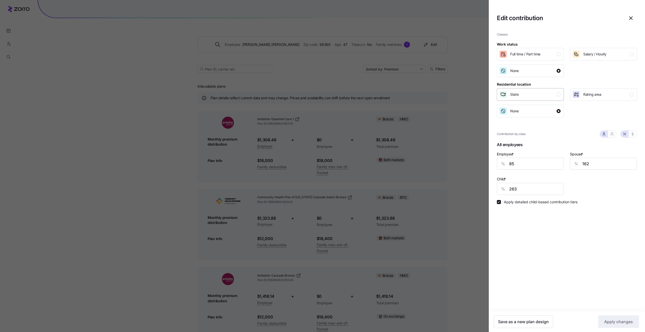
click at [534, 95] on div "State" at bounding box center [529, 94] width 61 height 8
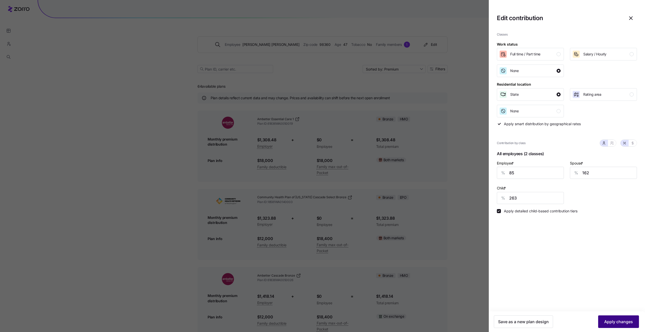
click at [612, 322] on span "Apply changes" at bounding box center [618, 322] width 29 height 6
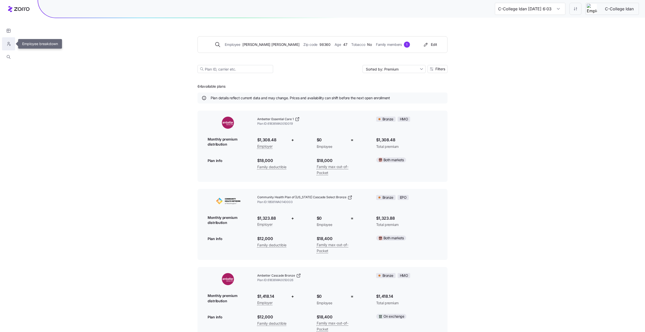
click at [10, 41] on button "button" at bounding box center [8, 43] width 13 height 13
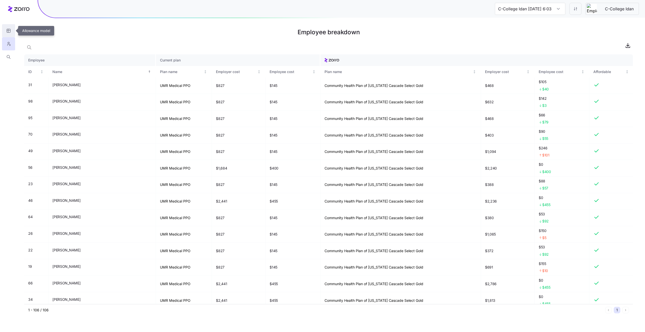
click at [10, 32] on icon "button" at bounding box center [8, 30] width 5 height 5
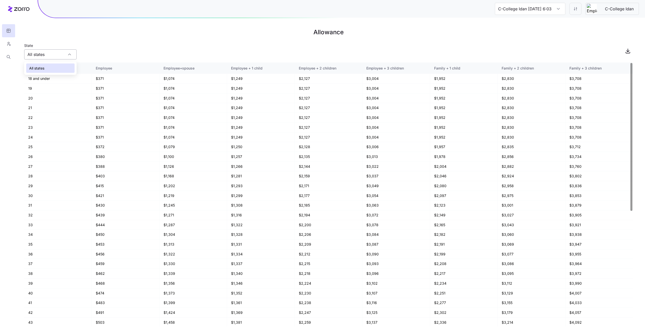
click at [53, 52] on input "All states" at bounding box center [50, 54] width 52 height 10
click at [130, 48] on div "State All states" at bounding box center [328, 50] width 608 height 17
click at [578, 14] on html "C-College Idan [DATE] 6:03 PM C-College Idan Allowance State All states Age Emp…" at bounding box center [322, 166] width 645 height 332
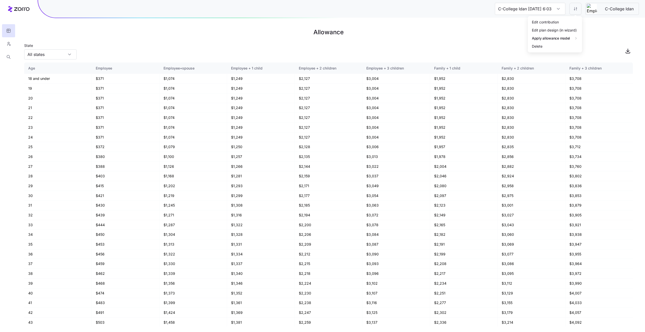
click at [606, 29] on html "C-College Idan [DATE] 6:03 PM C-College Idan Allowance State All states Age Emp…" at bounding box center [322, 166] width 645 height 332
click at [606, 29] on h1 "Allowance" at bounding box center [328, 32] width 608 height 12
click at [576, 10] on html "C-College Idan [DATE] 6:03 PM C-College Idan Allowance State All states Age Emp…" at bounding box center [322, 166] width 645 height 332
click at [593, 24] on html "C-College Idan [DATE] 6:03 PM C-College Idan Allowance State All states Age Emp…" at bounding box center [322, 166] width 645 height 332
click at [584, 46] on div "State All states" at bounding box center [328, 50] width 608 height 17
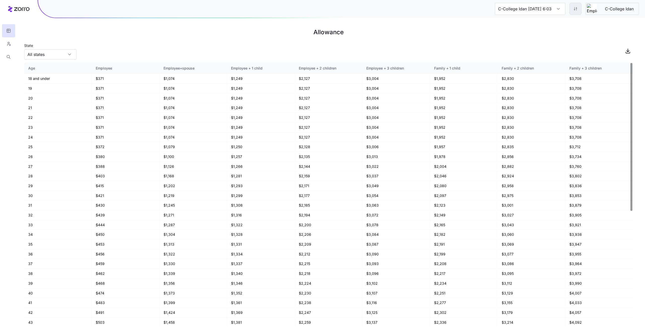
click at [573, 11] on html "C-College Idan [DATE] 6:03 PM C-College Idan Allowance State All states Age Emp…" at bounding box center [322, 166] width 645 height 332
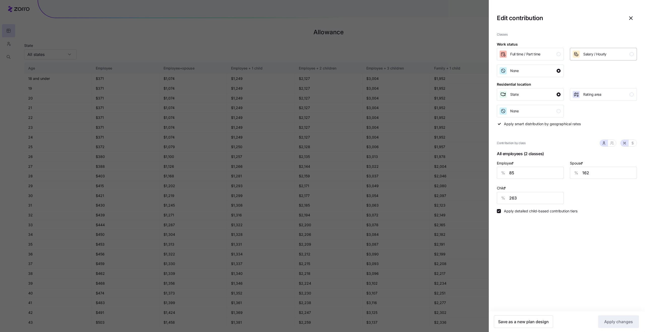
click at [591, 55] on span "Salary / Hourly" at bounding box center [594, 54] width 23 height 5
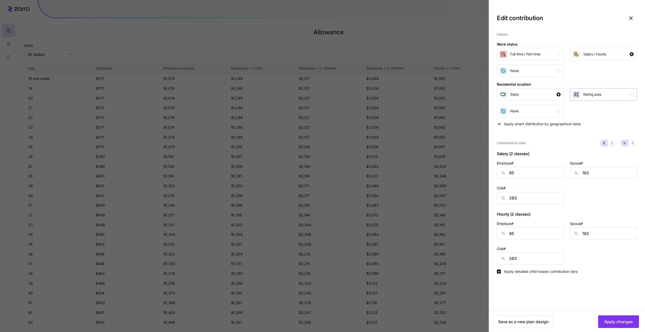
click at [586, 98] on button "Rating area" at bounding box center [603, 94] width 67 height 13
click at [621, 323] on span "Apply changes" at bounding box center [618, 322] width 29 height 6
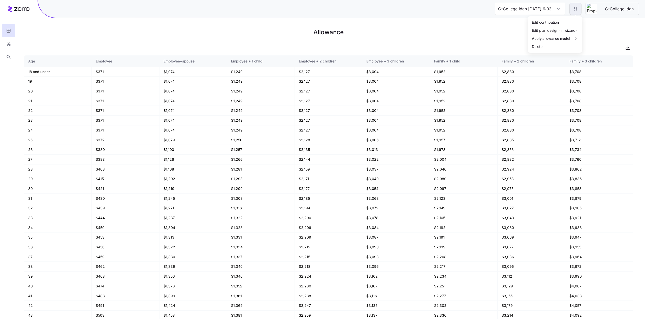
click at [574, 10] on html "C-College Idan [DATE] 6:03 PM C-College Idan Allowance Age Employee Employee+sp…" at bounding box center [322, 166] width 645 height 332
click at [555, 20] on div "Edit contribution" at bounding box center [545, 22] width 27 height 6
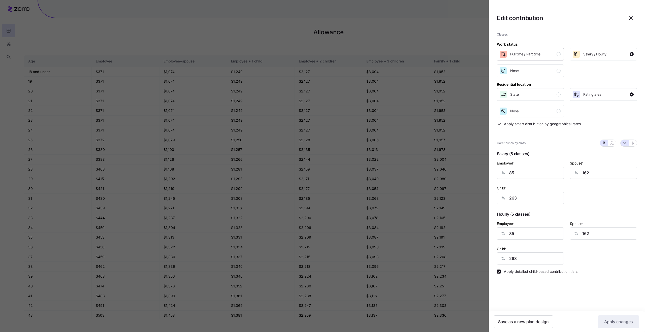
click at [526, 55] on span "Full time / Part time" at bounding box center [525, 54] width 30 height 5
click at [533, 96] on div "State" at bounding box center [529, 94] width 61 height 8
click at [615, 320] on span "Apply changes" at bounding box center [618, 322] width 29 height 6
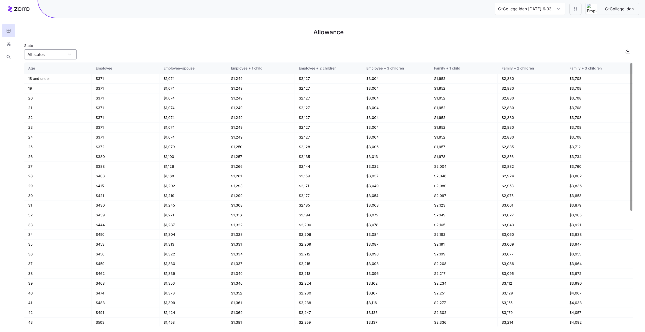
click at [63, 51] on input "All states" at bounding box center [50, 54] width 52 height 10
click at [138, 49] on div "State All states" at bounding box center [328, 50] width 608 height 17
click at [573, 9] on html "C-College Idan [DATE] 6:03 PM C-College Idan Allowance State All states Age Emp…" at bounding box center [322, 166] width 645 height 332
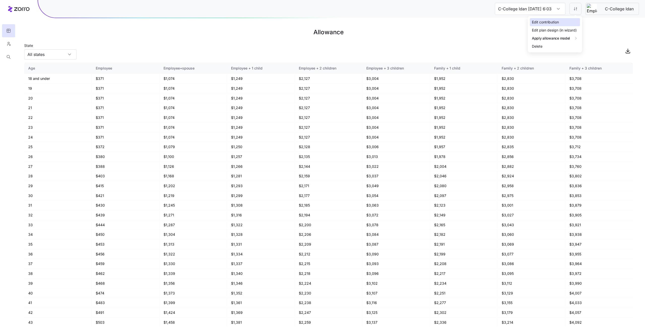
click at [566, 23] on div "Edit contribution" at bounding box center [555, 22] width 50 height 8
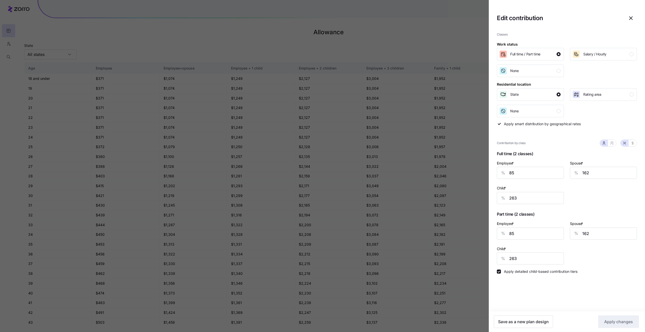
click at [523, 25] on h2 "Edit contribution" at bounding box center [566, 18] width 156 height 20
click at [631, 19] on icon "button" at bounding box center [630, 18] width 6 height 6
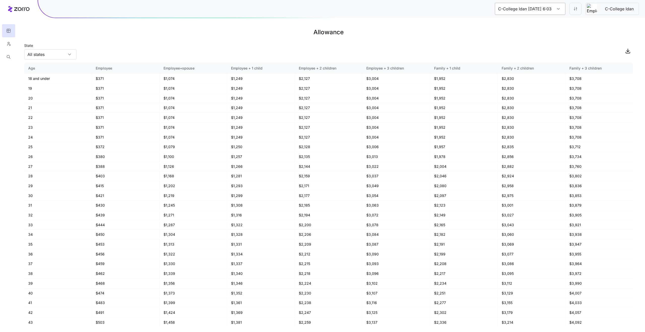
click at [557, 11] on input "C-College Idan [DATE] 6:03 PM" at bounding box center [530, 9] width 70 height 12
click at [577, 33] on h1 "Allowance" at bounding box center [328, 32] width 608 height 12
click at [537, 8] on input "C-College Idan [DATE] 6:03 PM" at bounding box center [530, 9] width 70 height 12
click at [519, 38] on span "Create plan design" at bounding box center [531, 38] width 36 height 6
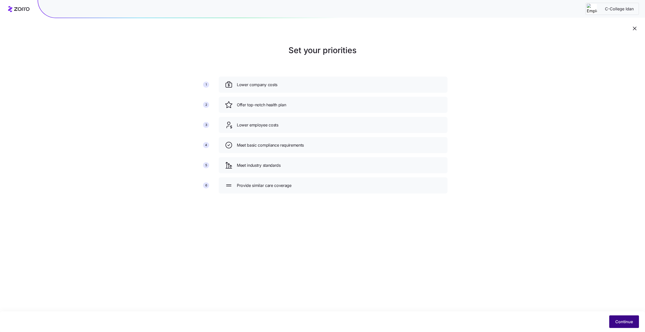
click at [620, 319] on span "Continue" at bounding box center [624, 322] width 18 height 6
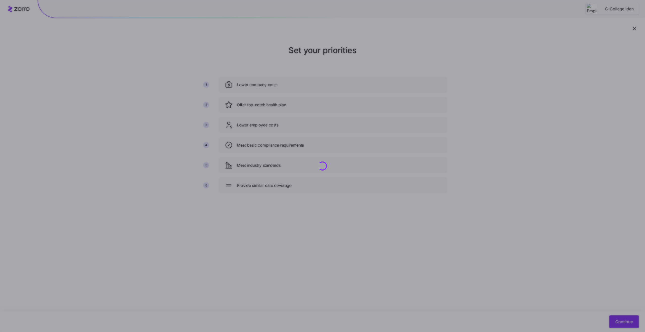
click at [626, 320] on div at bounding box center [322, 166] width 645 height 332
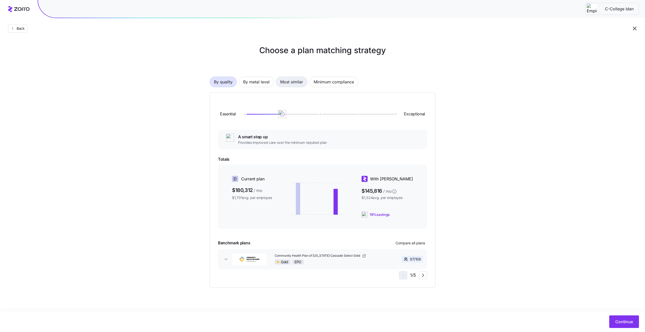
click at [284, 83] on span "Most similar" at bounding box center [291, 82] width 23 height 10
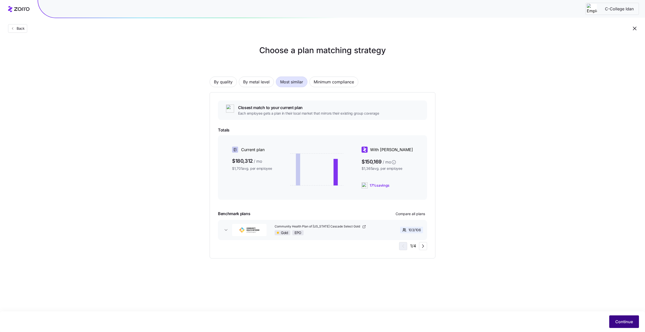
click at [615, 324] on span "Continue" at bounding box center [624, 322] width 18 height 6
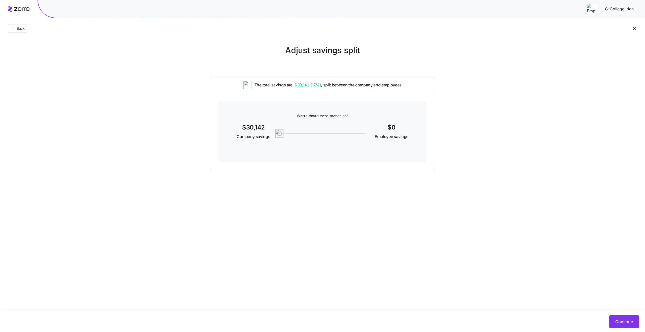
click at [357, 133] on div "0" at bounding box center [322, 133] width 86 height 1
click at [622, 319] on span "Continue" at bounding box center [624, 322] width 18 height 6
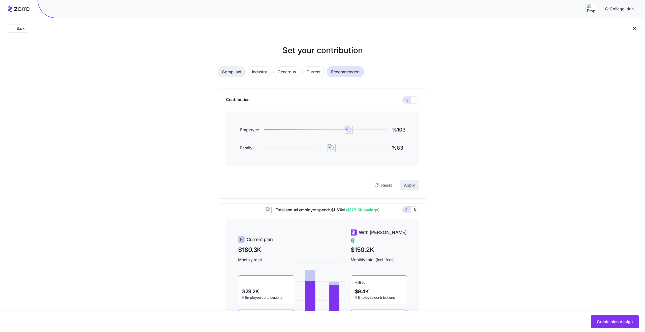
click at [239, 72] on span "Compliant" at bounding box center [231, 72] width 19 height 10
click at [615, 320] on span "Create plan design" at bounding box center [614, 322] width 36 height 6
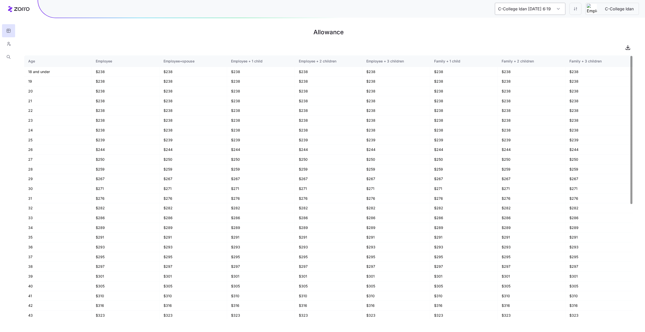
click at [529, 9] on input "C-College Idan [DATE] 6:19 PM" at bounding box center [530, 9] width 70 height 12
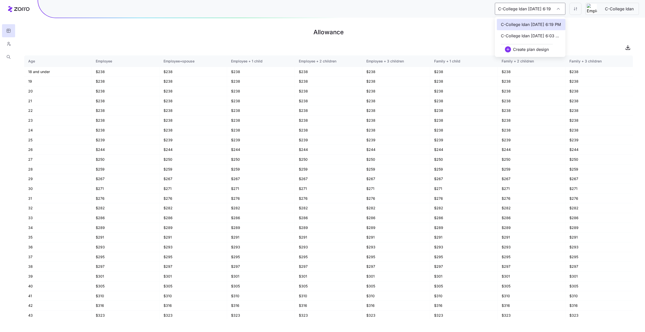
click at [528, 34] on span "C-College Idan [DATE] 6:03 PM" at bounding box center [531, 36] width 60 height 6
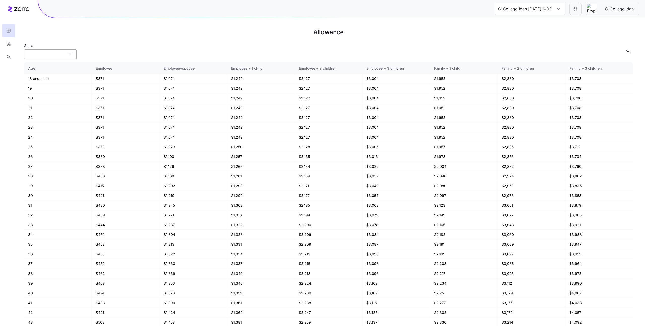
click at [54, 55] on input "State" at bounding box center [50, 54] width 52 height 10
click at [342, 55] on div "State" at bounding box center [328, 50] width 608 height 17
click at [524, 14] on input "C-College Idan [DATE] 6:03 PM" at bounding box center [530, 9] width 70 height 12
click at [523, 25] on span "C-College Idan [DATE] 6:19 PM" at bounding box center [531, 24] width 60 height 6
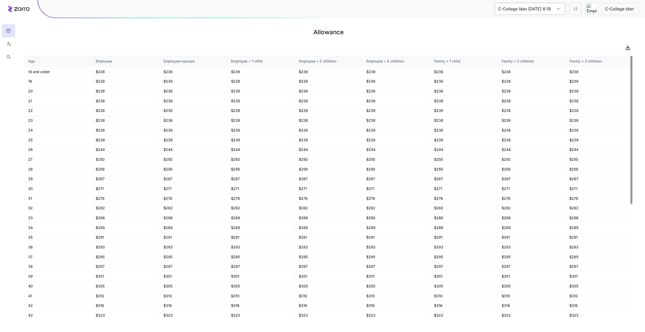
click at [552, 9] on input "C-College Idan [DATE] 6:19 PM" at bounding box center [530, 9] width 70 height 12
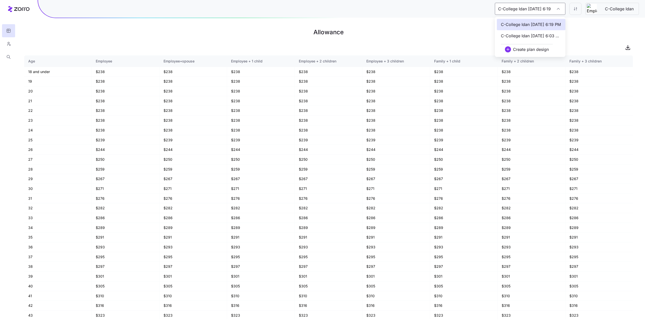
click at [539, 33] on span "C-College Idan [DATE] 6:03 PM" at bounding box center [531, 36] width 60 height 6
type input "C-College Idan [DATE] 6:03 PM"
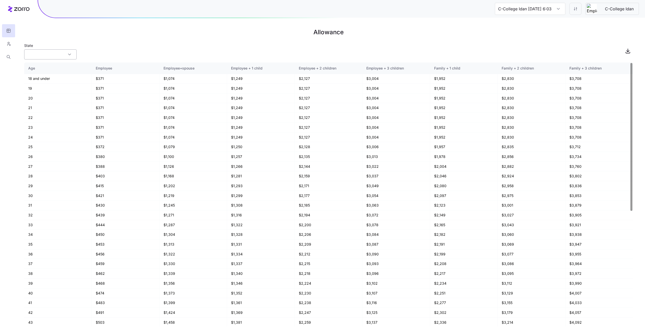
click at [56, 56] on input "State" at bounding box center [50, 54] width 52 height 10
click at [57, 71] on div "All states" at bounding box center [50, 68] width 48 height 10
type input "All states"
click at [543, 8] on input "C-College Idan [DATE] 6:03 PM" at bounding box center [530, 9] width 70 height 12
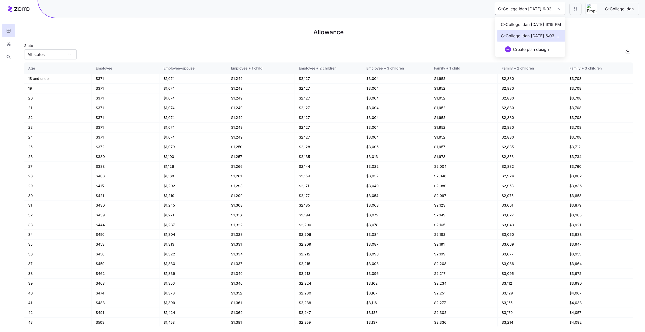
click at [542, 21] on div "C-College Idan [DATE] 6:19 PM" at bounding box center [531, 24] width 68 height 11
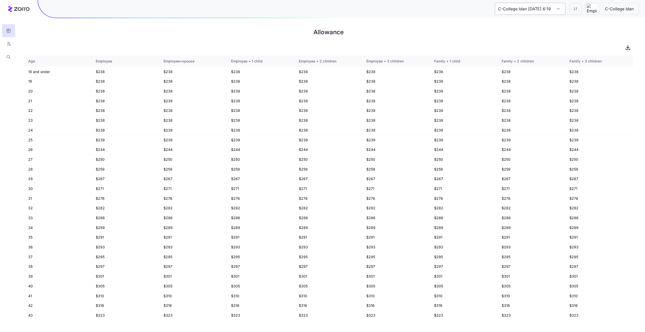
click at [537, 10] on input "C-College Idan [DATE] 6:19 PM" at bounding box center [530, 9] width 70 height 12
click at [534, 34] on span "C-College Idan [DATE] 6:03 PM" at bounding box center [531, 36] width 60 height 6
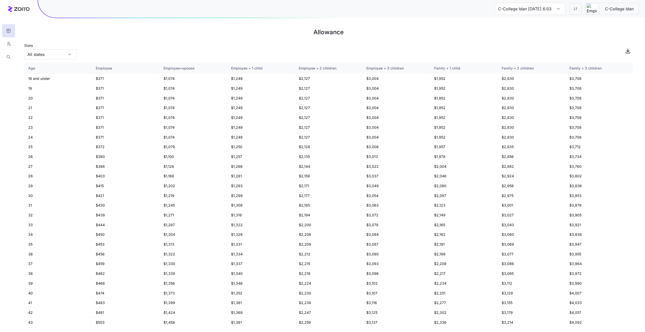
click at [67, 59] on main "Allowance State All states Age Employee Employee+spouse Employee + 1 child Empl…" at bounding box center [322, 166] width 645 height 332
click at [69, 51] on div "All states" at bounding box center [50, 54] width 52 height 10
click at [195, 53] on div "State All states" at bounding box center [328, 50] width 608 height 17
click at [571, 7] on html "C-College Idan [DATE] 6:03 PM C-College Idan Allowance State All states Age Emp…" at bounding box center [322, 166] width 645 height 332
click at [492, 28] on html "C-College Idan [DATE] 6:03 PM C-College Idan Allowance State All states Age Emp…" at bounding box center [322, 166] width 645 height 332
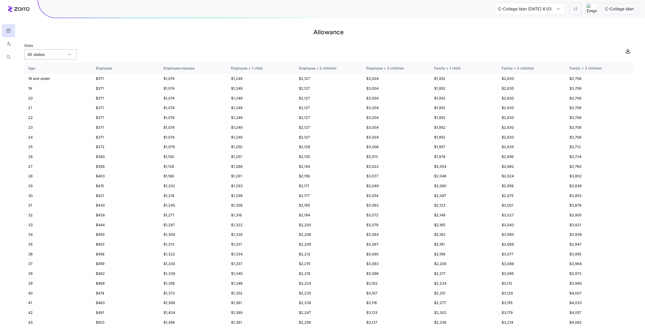
click at [69, 57] on input "All states" at bounding box center [50, 54] width 52 height 10
click at [53, 67] on div "All states" at bounding box center [50, 68] width 48 height 10
click at [496, 54] on div "State All states" at bounding box center [328, 50] width 608 height 17
click at [555, 7] on input "C-College Idan [DATE] 6:03 PM" at bounding box center [530, 9] width 70 height 12
click at [539, 23] on span "C-College Idan [DATE] 6:19 PM" at bounding box center [531, 24] width 60 height 6
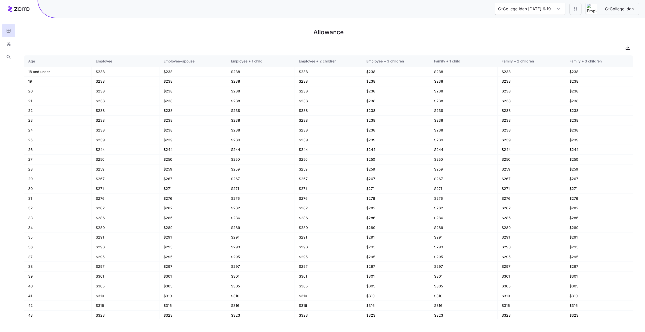
click at [552, 10] on input "C-College Idan [DATE] 6:19 PM" at bounding box center [530, 9] width 70 height 12
click at [558, 34] on span "C-College Idan [DATE] 6:03 PM" at bounding box center [531, 36] width 60 height 6
type input "C-College Idan [DATE] 6:03 PM"
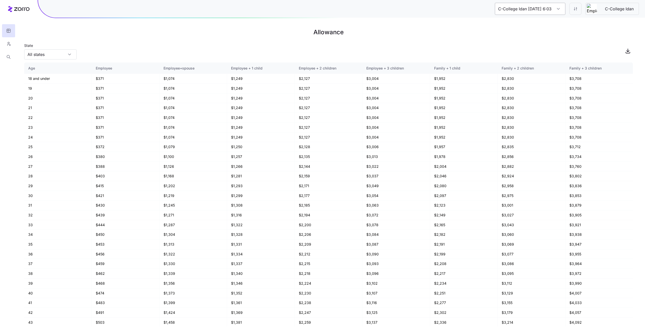
click at [542, 7] on input "C-College Idan [DATE] 6:03 PM" at bounding box center [530, 9] width 70 height 12
click at [458, 31] on h1 "Allowance" at bounding box center [328, 32] width 608 height 12
click at [573, 10] on html "C-College Idan [DATE] 6:03 PM C-College Idan Allowance State All states Age Emp…" at bounding box center [322, 166] width 645 height 332
click at [555, 20] on div "Edit contribution" at bounding box center [545, 22] width 27 height 6
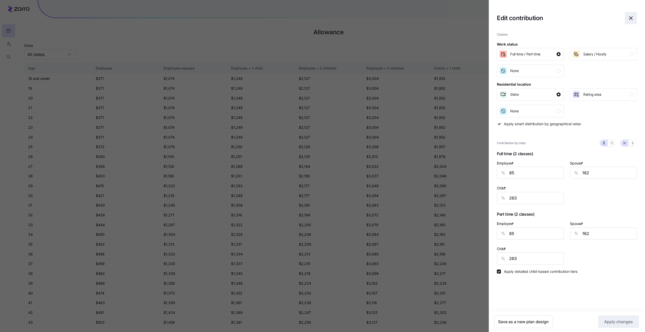
click at [629, 20] on icon "button" at bounding box center [630, 18] width 6 height 6
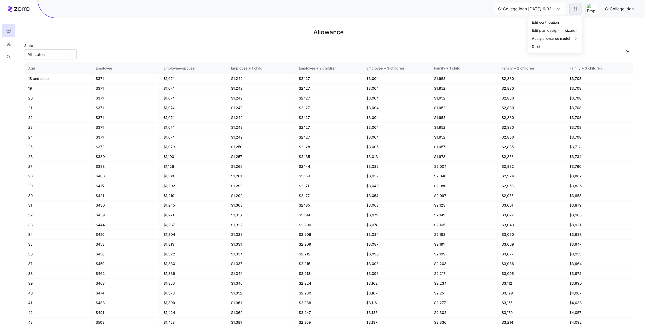
click at [573, 9] on html "C-College Idan [DATE] 6:03 PM C-College Idan Allowance State All states Age Emp…" at bounding box center [322, 166] width 645 height 332
click at [553, 33] on div "Edit plan design (in wizard)" at bounding box center [555, 30] width 50 height 8
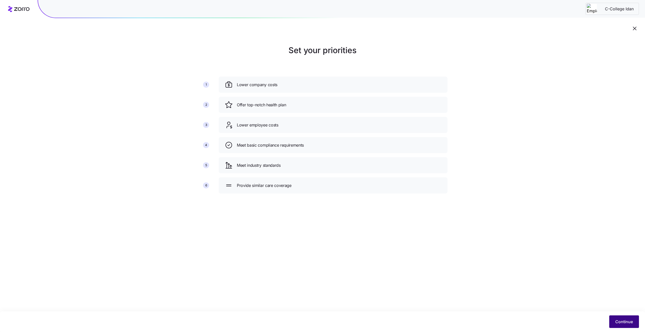
click at [623, 318] on button "Continue" at bounding box center [624, 321] width 30 height 13
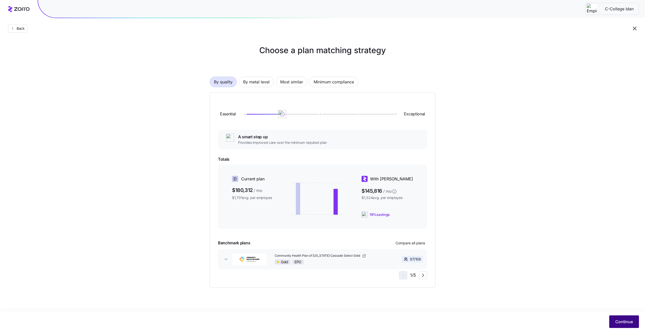
click at [616, 316] on button "Continue" at bounding box center [624, 321] width 30 height 13
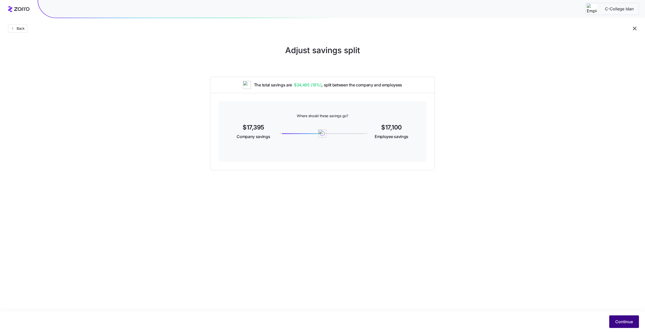
click at [631, 322] on span "Continue" at bounding box center [624, 322] width 18 height 6
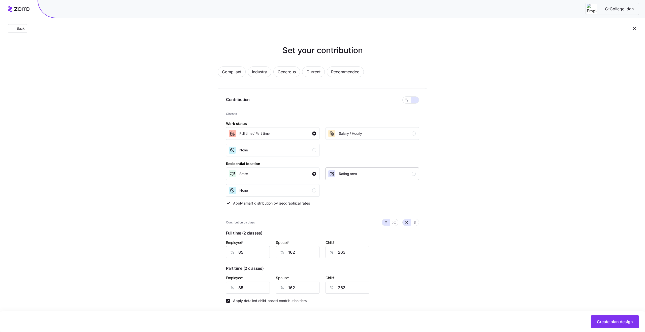
click at [353, 177] on div "Rating area" at bounding box center [348, 174] width 18 height 8
click at [615, 317] on button "Create plan design" at bounding box center [614, 321] width 48 height 13
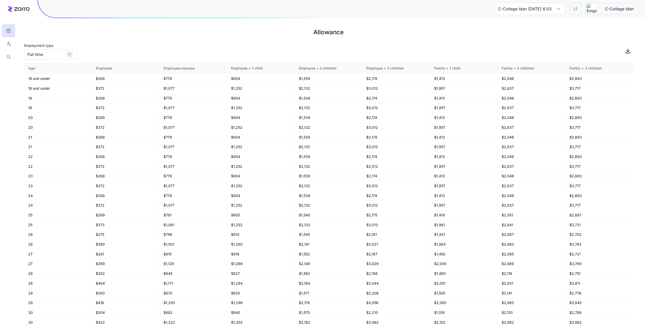
click at [72, 56] on div "Full time" at bounding box center [50, 54] width 52 height 10
click at [63, 77] on div "Part time" at bounding box center [50, 78] width 48 height 10
type input "Part time"
click at [70, 51] on input "Part time" at bounding box center [50, 54] width 52 height 10
click at [138, 44] on div "Employment type [DEMOGRAPHIC_DATA]" at bounding box center [328, 50] width 608 height 17
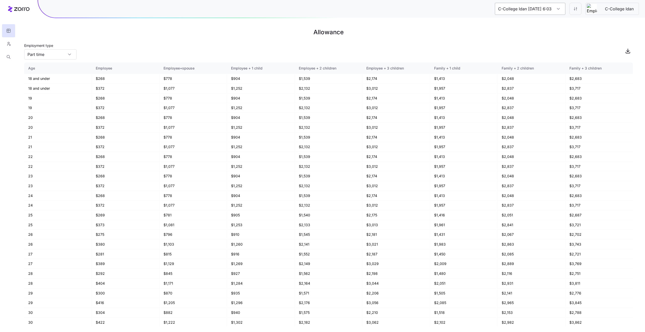
click at [510, 12] on input "C-College Idan [DATE] 6:03 PM" at bounding box center [530, 9] width 70 height 12
click at [514, 25] on span "C-College Idan [DATE] 6:19 PM" at bounding box center [531, 24] width 60 height 6
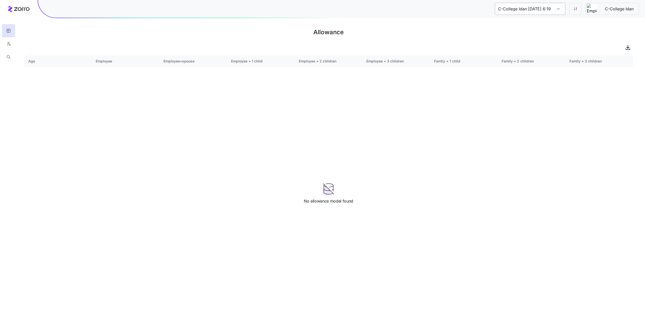
click at [520, 11] on input "C-College Idan [DATE] 6:19 PM" at bounding box center [530, 9] width 70 height 12
click at [522, 35] on span "C-College Idan [DATE] 6:03 PM" at bounding box center [531, 36] width 60 height 6
type input "C-College Idan [DATE] 6:03 PM"
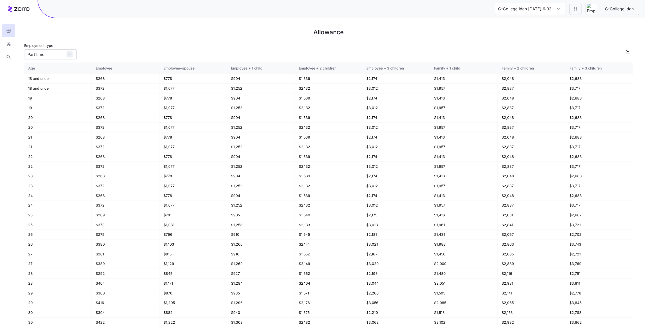
click at [72, 53] on div "Part time" at bounding box center [50, 54] width 52 height 10
click at [61, 69] on div "Full time" at bounding box center [50, 68] width 48 height 10
click at [66, 52] on input "Full time" at bounding box center [50, 54] width 52 height 10
click at [50, 79] on div "Part time" at bounding box center [50, 78] width 48 height 10
click at [62, 57] on input "Part time" at bounding box center [50, 54] width 52 height 10
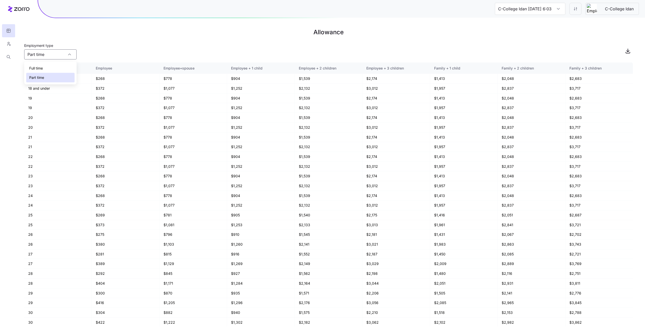
click at [57, 66] on div "Full time" at bounding box center [50, 68] width 48 height 10
type input "Full time"
click at [577, 11] on html "C-College Idan [DATE] 6:03 PM C-College Idan Allowance Employment type [DEMOGRA…" at bounding box center [322, 166] width 645 height 332
click at [513, 13] on html "C-College Idan [DATE] 6:03 PM C-College Idan Allowance Employment type [DEMOGRA…" at bounding box center [322, 166] width 645 height 332
click at [512, 10] on input "C-College Idan [DATE] 6:03 PM" at bounding box center [530, 9] width 70 height 12
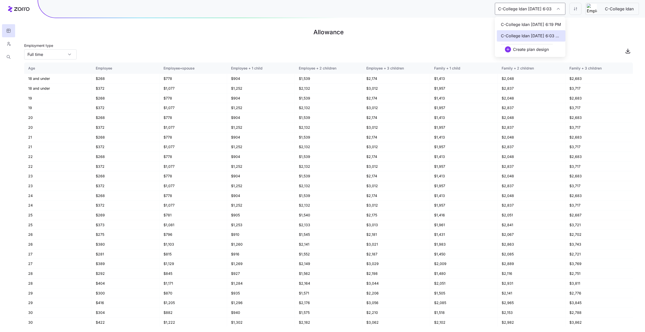
click at [514, 22] on span "C-College Idan [DATE] 6:19 PM" at bounding box center [531, 24] width 60 height 6
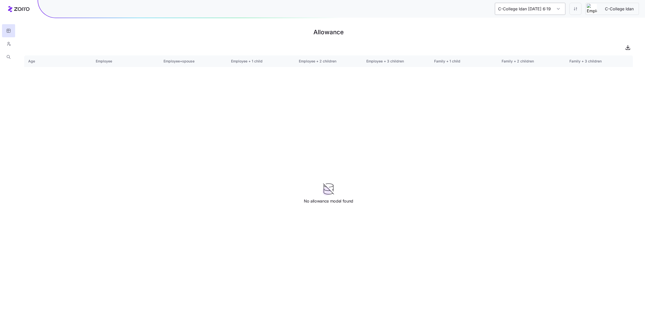
click at [519, 5] on input "C-College Idan [DATE] 6:19 PM" at bounding box center [530, 9] width 70 height 12
click at [525, 36] on span "C-College Idan [DATE] 6:03 PM" at bounding box center [531, 36] width 60 height 6
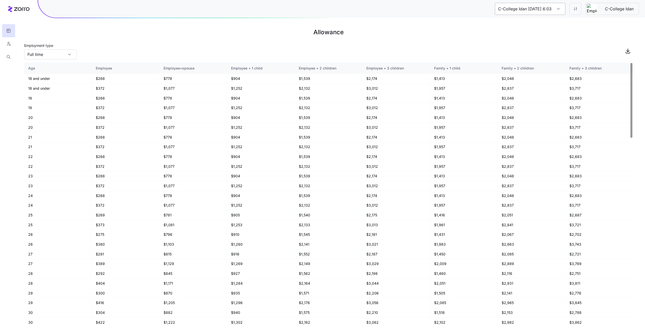
click at [514, 8] on input "C-College Idan [DATE] 6:03 PM" at bounding box center [530, 9] width 70 height 12
click at [515, 26] on span "C-College Idan [DATE] 6:19 PM" at bounding box center [531, 24] width 60 height 6
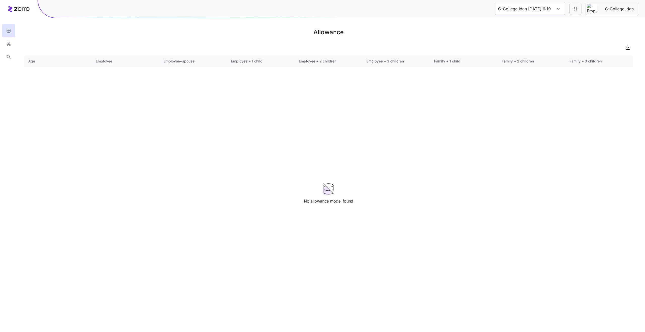
click at [519, 14] on input "C-College Idan [DATE] 6:19 PM" at bounding box center [530, 9] width 70 height 12
click at [520, 34] on span "C-College Idan [DATE] 6:03 PM" at bounding box center [531, 36] width 60 height 6
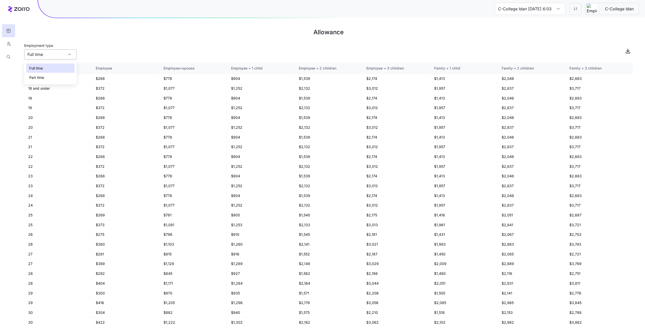
click at [53, 54] on input "Full time" at bounding box center [50, 54] width 52 height 10
click at [54, 71] on div "Full time" at bounding box center [50, 68] width 48 height 10
click at [57, 54] on input "Full time" at bounding box center [50, 54] width 52 height 10
click at [52, 67] on div "Full time" at bounding box center [50, 68] width 48 height 10
click at [535, 8] on input "C-College Idan [DATE] 6:03 PM" at bounding box center [530, 9] width 70 height 12
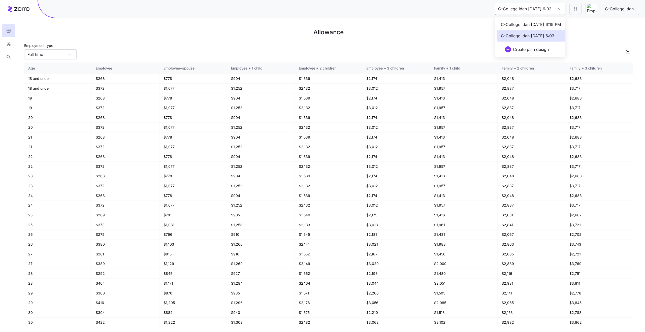
click at [530, 26] on span "C-College Idan [DATE] 6:19 PM" at bounding box center [531, 24] width 60 height 6
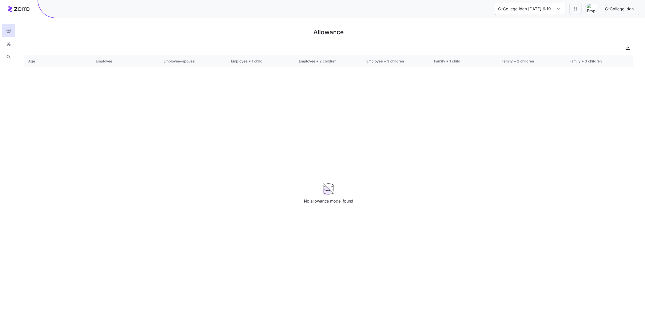
click at [519, 8] on input "C-College Idan [DATE] 6:19 PM" at bounding box center [530, 9] width 70 height 12
click at [511, 36] on span "C-College Idan [DATE] 6:03 PM" at bounding box center [531, 36] width 60 height 6
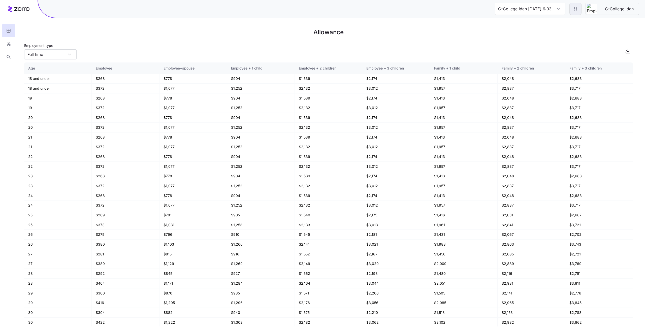
click at [580, 11] on html "C-College Idan [DATE] 6:03 PM C-College Idan Allowance Employment type [DEMOGRA…" at bounding box center [322, 166] width 645 height 332
click at [485, 19] on html "C-College Idan [DATE] 6:03 PM C-College Idan Allowance Employment type [DEMOGRA…" at bounding box center [322, 166] width 645 height 332
click at [504, 9] on input "C-College Idan [DATE] 6:03 PM" at bounding box center [530, 9] width 70 height 12
click at [513, 25] on span "C-College Idan [DATE] 6:19 PM" at bounding box center [531, 24] width 60 height 6
type input "C-College Idan [DATE] 6:19 PM"
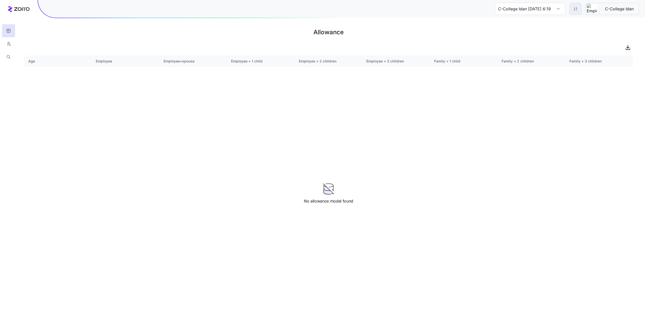
click at [577, 10] on html "C-College Idan [DATE] 6:19 PM C-College Idan Allowance Age Employee Employee+sp…" at bounding box center [322, 166] width 645 height 332
click at [558, 31] on div "Edit plan design (in wizard)" at bounding box center [554, 30] width 45 height 6
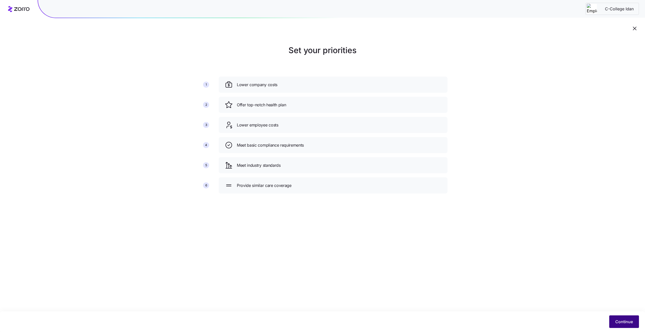
click at [628, 317] on button "Continue" at bounding box center [624, 321] width 30 height 13
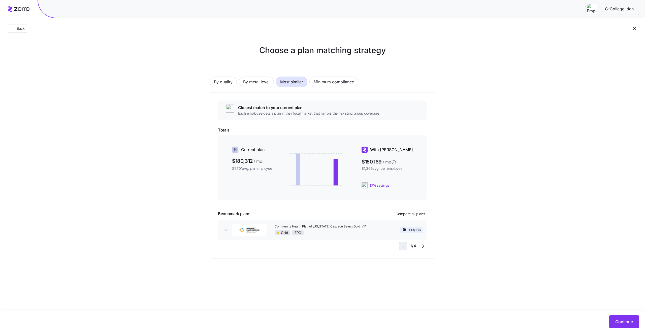
click at [628, 317] on button "Continue" at bounding box center [624, 321] width 30 height 13
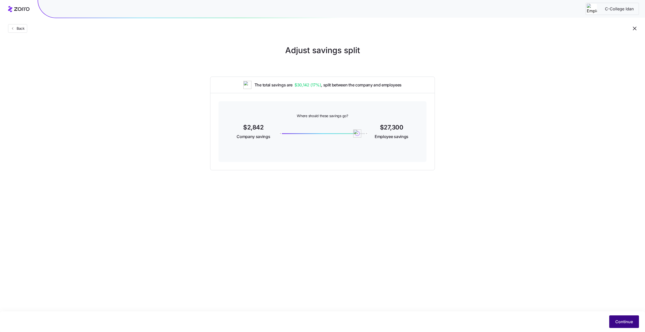
click at [631, 323] on span "Continue" at bounding box center [624, 322] width 18 height 6
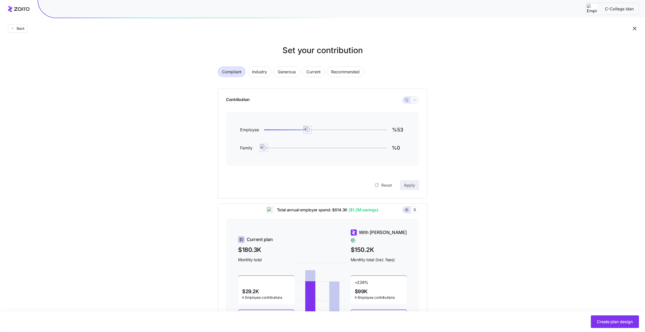
click at [416, 99] on button "button" at bounding box center [414, 100] width 8 height 7
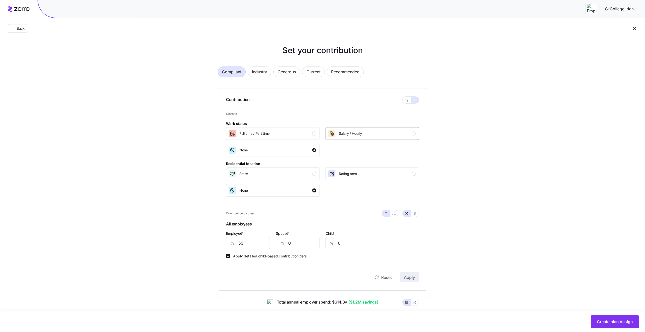
click at [358, 136] on div "Salary / Hourly" at bounding box center [350, 133] width 23 height 8
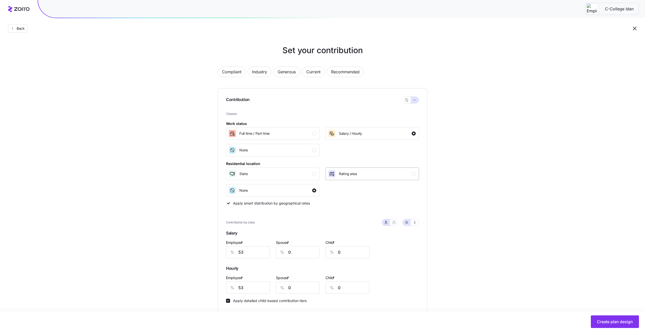
click at [358, 174] on div "Rating area" at bounding box center [372, 174] width 88 height 8
click at [603, 325] on button "Create plan design" at bounding box center [614, 321] width 48 height 13
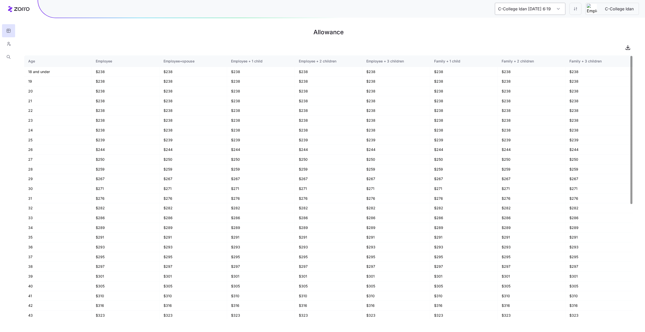
click at [537, 11] on input "C-College Idan [DATE] 6:19 PM" at bounding box center [530, 9] width 70 height 12
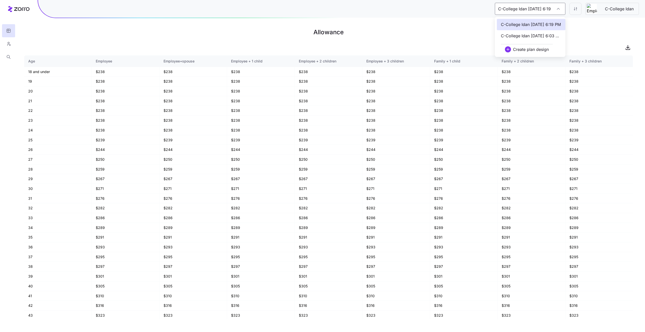
click at [122, 38] on h1 "Allowance" at bounding box center [328, 32] width 608 height 12
click at [511, 9] on input "C-College Idan [DATE] 6:19 PM" at bounding box center [530, 9] width 70 height 12
click at [516, 37] on span "C-College Idan [DATE] 6:03 PM" at bounding box center [531, 36] width 60 height 6
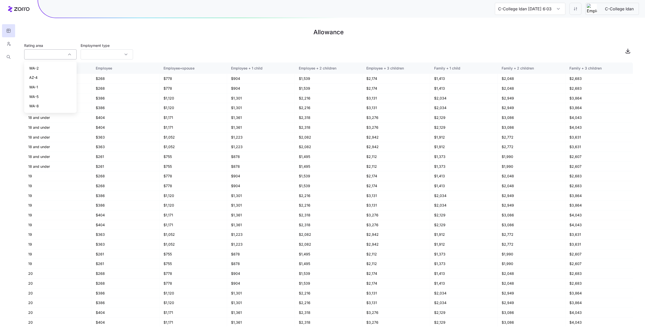
click at [66, 51] on input "Rating area" at bounding box center [50, 54] width 52 height 10
click at [203, 25] on main "Allowance Rating area Employment type Age Employee Employee+spouse Employee + 1…" at bounding box center [322, 166] width 645 height 332
click at [41, 57] on input "Rating area" at bounding box center [50, 54] width 52 height 10
click at [528, 15] on input "C-College Idan [DATE] 6:03 PM" at bounding box center [530, 9] width 70 height 12
click at [524, 28] on div "C-College Idan [DATE] 6:19 PM" at bounding box center [531, 24] width 68 height 11
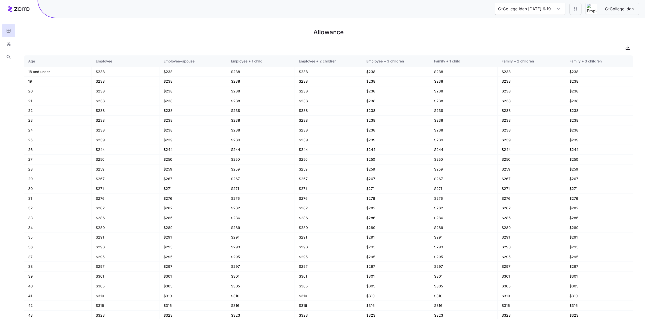
click at [525, 14] on input "C-College Idan [DATE] 6:19 PM" at bounding box center [530, 9] width 70 height 12
click at [528, 35] on span "C-College Idan [DATE] 6:03 PM" at bounding box center [531, 36] width 60 height 6
type input "C-College Idan [DATE] 6:03 PM"
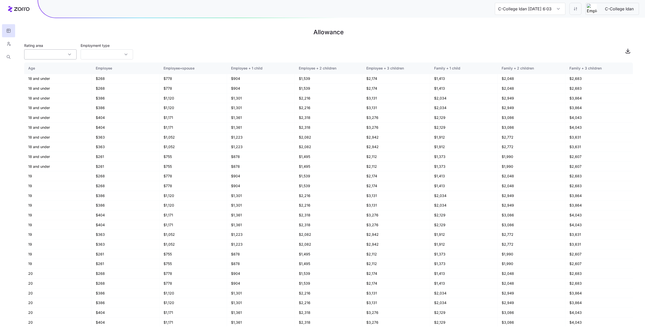
click at [62, 54] on input "Rating area" at bounding box center [50, 54] width 52 height 10
click at [53, 94] on div "WA-5" at bounding box center [50, 97] width 48 height 10
type input "WA-5"
click at [89, 59] on input "Employment type" at bounding box center [107, 54] width 52 height 10
click at [106, 78] on div "Full time" at bounding box center [107, 78] width 48 height 10
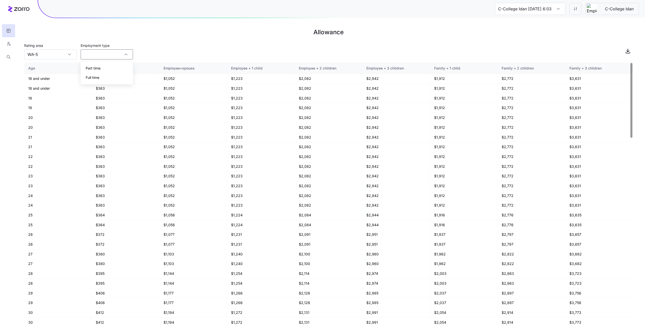
type input "Full time"
click at [466, 46] on div "Rating area [GEOGRAPHIC_DATA]-5 Employment type [DEMOGRAPHIC_DATA]" at bounding box center [328, 50] width 608 height 17
click at [552, 7] on input "C-College Idan [DATE] 6:03 PM" at bounding box center [530, 9] width 70 height 12
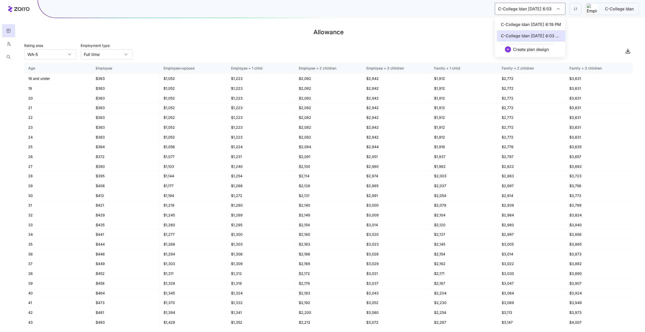
click at [543, 26] on span "C-College Idan [DATE] 6:19 PM" at bounding box center [531, 24] width 60 height 6
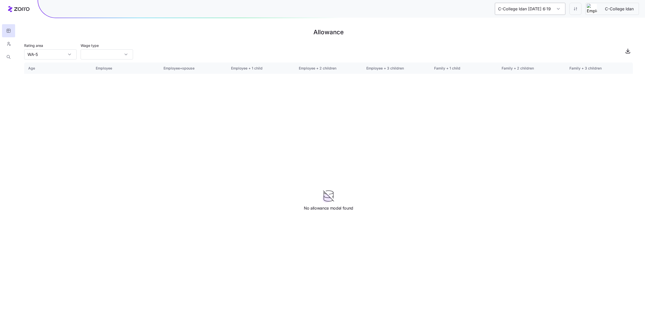
click at [541, 12] on input "C-College Idan [DATE] 6:19 PM" at bounding box center [530, 9] width 70 height 12
click at [538, 34] on span "C-College Idan [DATE] 6:03 PM" at bounding box center [531, 36] width 60 height 6
type input "C-College Idan [DATE] 6:03 PM"
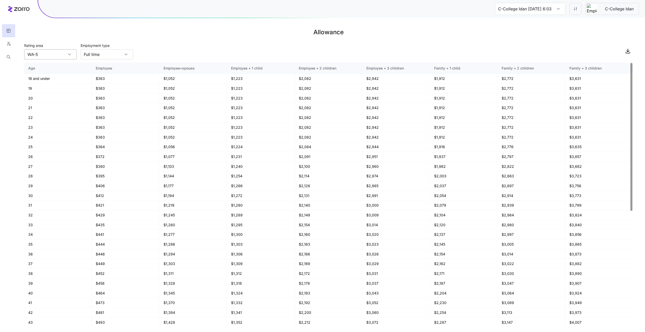
click at [57, 54] on input "WA-5" at bounding box center [50, 54] width 52 height 10
click at [52, 77] on div "AZ-4" at bounding box center [50, 78] width 48 height 10
type input "AZ-4"
click at [113, 50] on input "Full time" at bounding box center [107, 54] width 52 height 10
click at [111, 66] on div "Part time" at bounding box center [107, 68] width 48 height 10
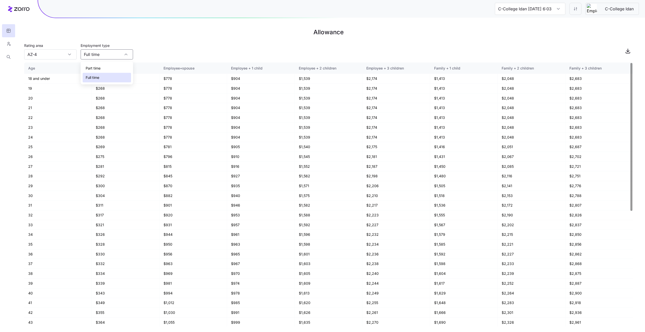
type input "Part time"
click at [532, 10] on input "C-College Idan [DATE] 6:03 PM" at bounding box center [530, 9] width 70 height 12
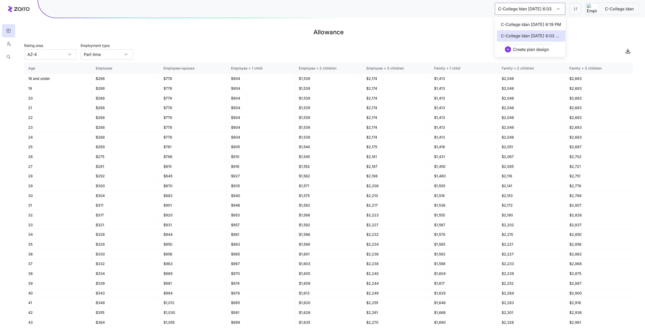
click at [528, 22] on span "C-College Idan [DATE] 6:19 PM" at bounding box center [531, 24] width 60 height 6
type input "C-College Idan [DATE] 6:19 PM"
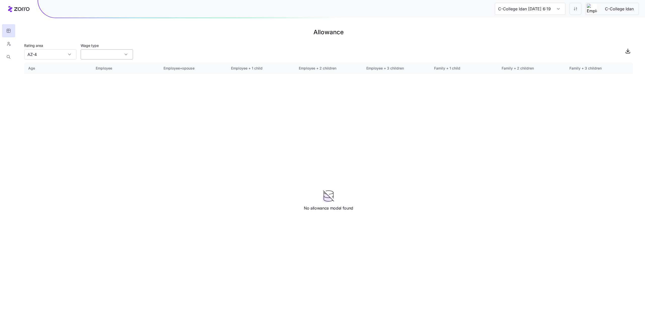
click at [115, 57] on input "Wage type" at bounding box center [107, 54] width 52 height 10
click at [115, 82] on body "C-College [GEOGRAPHIC_DATA] [DATE] 6:19 PM C-College [GEOGRAPHIC_DATA] Allowanc…" at bounding box center [322, 166] width 645 height 332
click at [104, 61] on main "Allowance Rating area AZ-4 Wage type Age Employee Employee+spouse Employee + 1 …" at bounding box center [322, 166] width 645 height 332
click at [102, 58] on input "Wage type" at bounding box center [107, 54] width 52 height 10
click at [105, 75] on div "Hourly" at bounding box center [107, 78] width 48 height 10
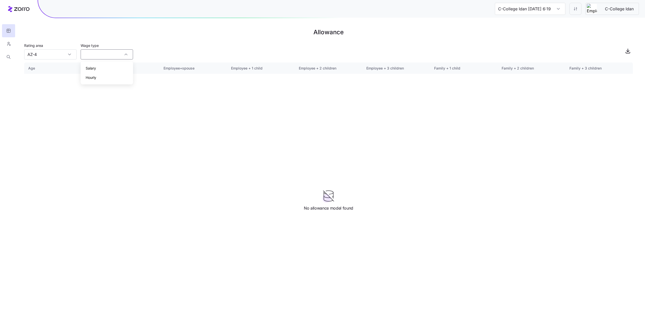
type input "Hourly"
click at [198, 48] on div "Rating area AZ-4 Wage type Hourly" at bounding box center [328, 50] width 608 height 17
click at [58, 59] on main "Allowance Rating area AZ-4 Wage type [DEMOGRAPHIC_DATA] Age Employee Employee+s…" at bounding box center [322, 166] width 645 height 332
click at [57, 56] on input "AZ-4" at bounding box center [50, 54] width 52 height 10
click at [51, 93] on div "WA-5" at bounding box center [50, 97] width 48 height 10
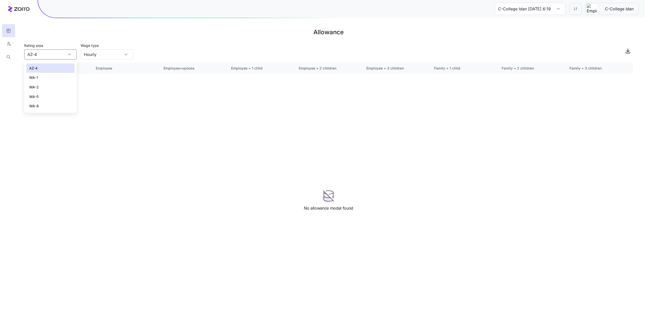
type input "WA-5"
click at [101, 58] on input "Hourly" at bounding box center [107, 54] width 52 height 10
click at [109, 67] on div "Salary" at bounding box center [107, 68] width 48 height 10
type input "Salary"
click at [436, 46] on div "Rating area [GEOGRAPHIC_DATA]-5 Wage type Salary" at bounding box center [328, 50] width 608 height 17
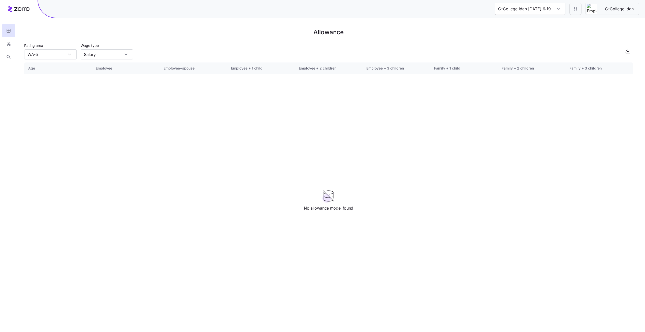
click at [540, 10] on input "C-College Idan [DATE] 6:19 PM" at bounding box center [530, 9] width 70 height 12
click at [531, 35] on span "C-College Idan [DATE] 6:03 PM" at bounding box center [531, 36] width 60 height 6
click at [537, 14] on input "C-College Idan [DATE] 6:03 PM" at bounding box center [530, 9] width 70 height 12
click at [533, 23] on span "C-College Idan [DATE] 6:19 PM" at bounding box center [531, 24] width 60 height 6
click at [545, 7] on input "C-College Idan [DATE] 6:19 PM" at bounding box center [530, 9] width 70 height 12
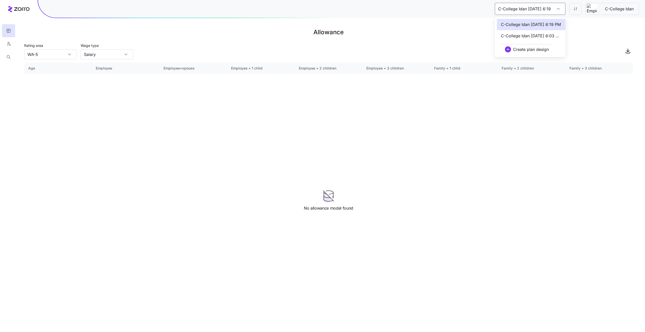
click at [528, 37] on span "C-College Idan [DATE] 6:03 PM" at bounding box center [531, 36] width 60 height 6
type input "C-College Idan [DATE] 6:03 PM"
click at [110, 57] on input "Part time" at bounding box center [107, 54] width 52 height 10
click at [104, 76] on div "Full time" at bounding box center [107, 78] width 48 height 10
type input "Full time"
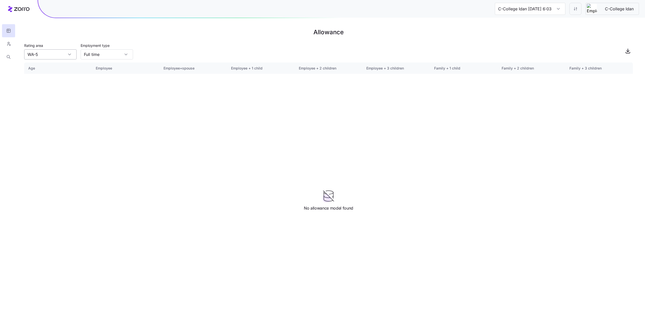
click at [62, 57] on input "WA-5" at bounding box center [50, 54] width 52 height 10
click at [62, 82] on div "WA-1" at bounding box center [50, 87] width 48 height 10
type input "WA-1"
click at [530, 13] on input "C-College Idan [DATE] 6:03 PM" at bounding box center [530, 9] width 70 height 12
click at [530, 24] on span "C-College Idan [DATE] 6:19 PM" at bounding box center [531, 24] width 60 height 6
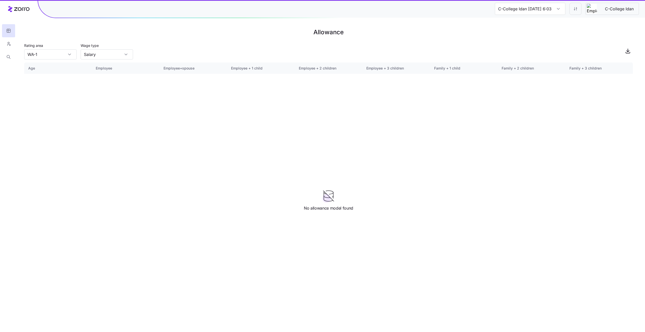
type input "C-College Idan [DATE] 6:19 PM"
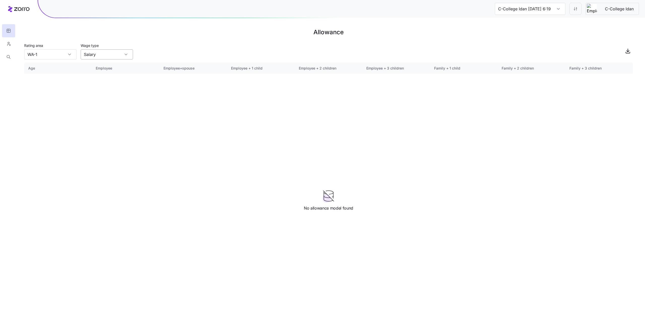
click at [102, 58] on input "Salary" at bounding box center [107, 54] width 52 height 10
click at [100, 79] on div "Hourly" at bounding box center [107, 78] width 48 height 10
type input "Hourly"
click at [56, 55] on input "WA-1" at bounding box center [50, 54] width 52 height 10
click at [48, 108] on div "WA-8" at bounding box center [50, 106] width 48 height 10
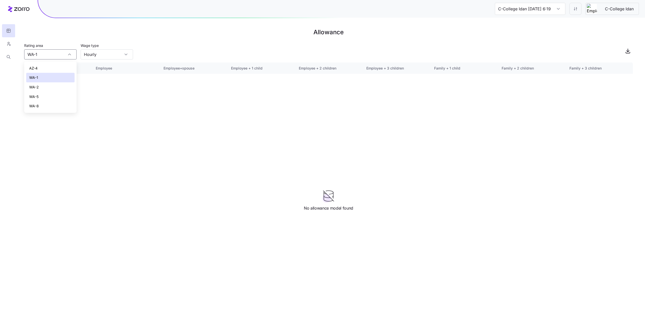
type input "WA-8"
click at [333, 46] on div "Rating area [GEOGRAPHIC_DATA]-8 Wage type Hourly" at bounding box center [328, 50] width 608 height 17
click at [576, 11] on html "C-College Idan [DATE] 6:19 PM C-College [GEOGRAPHIC_DATA] Allowance Rating area…" at bounding box center [322, 166] width 645 height 332
click at [561, 23] on div "Edit contribution" at bounding box center [555, 22] width 50 height 8
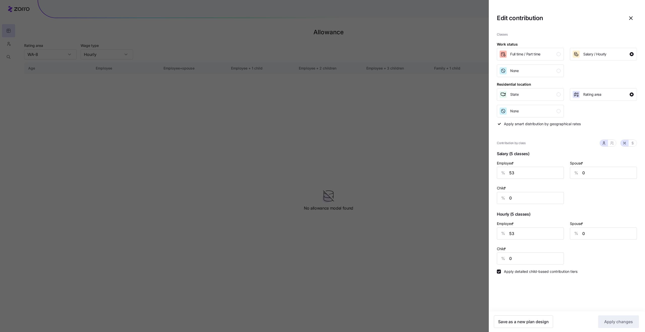
click at [476, 44] on div at bounding box center [322, 166] width 645 height 332
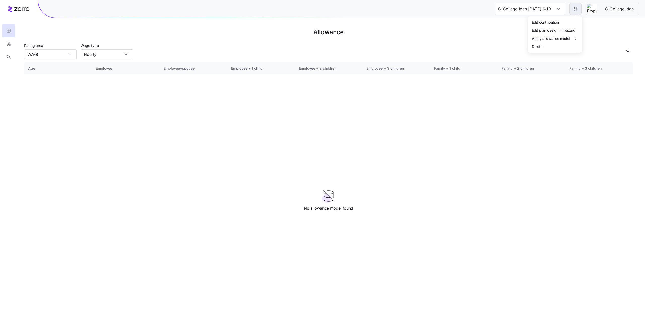
click at [573, 10] on html "C-College Idan [DATE] 6:19 PM C-College [GEOGRAPHIC_DATA] Allowance Rating area…" at bounding box center [322, 166] width 645 height 332
click at [565, 30] on div "Edit plan design (in wizard)" at bounding box center [554, 30] width 45 height 6
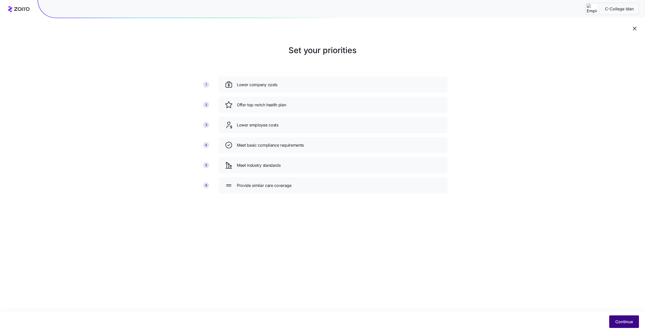
click at [622, 323] on span "Continue" at bounding box center [624, 322] width 18 height 6
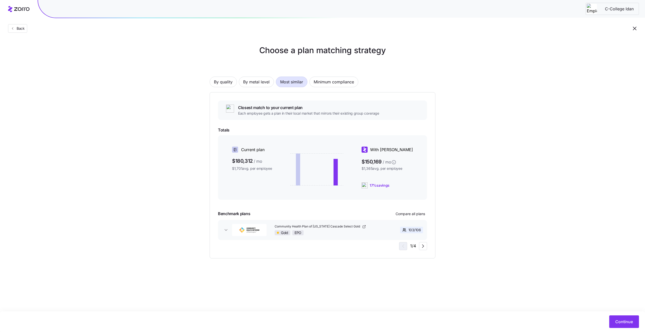
click at [622, 323] on span "Continue" at bounding box center [624, 322] width 18 height 6
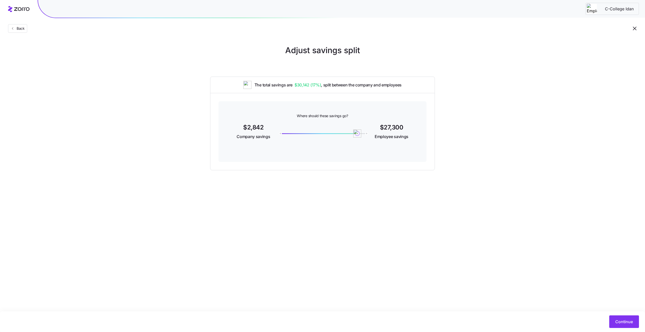
click at [622, 323] on span "Continue" at bounding box center [624, 322] width 18 height 6
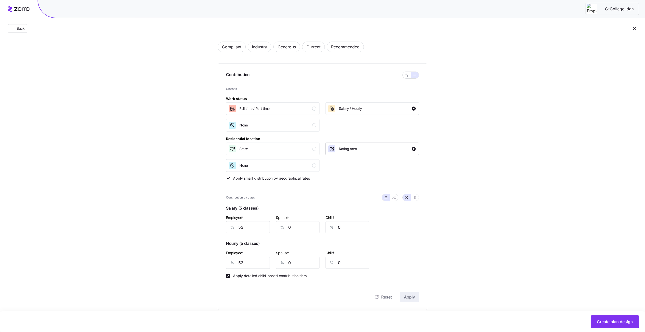
scroll to position [35, 0]
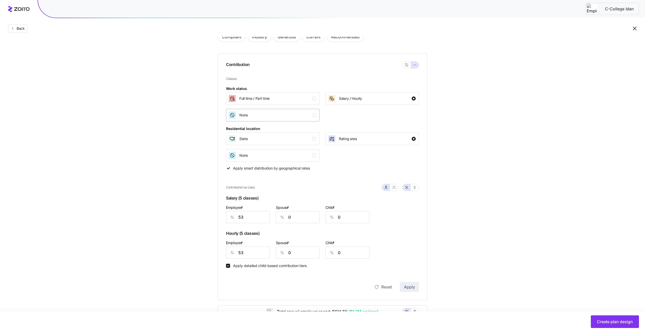
click at [297, 114] on div "None" at bounding box center [272, 115] width 88 height 8
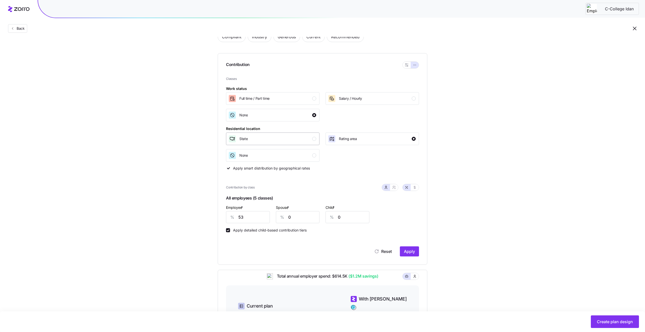
click at [298, 140] on div "State" at bounding box center [272, 139] width 88 height 8
click at [413, 253] on span "Apply" at bounding box center [409, 251] width 11 height 6
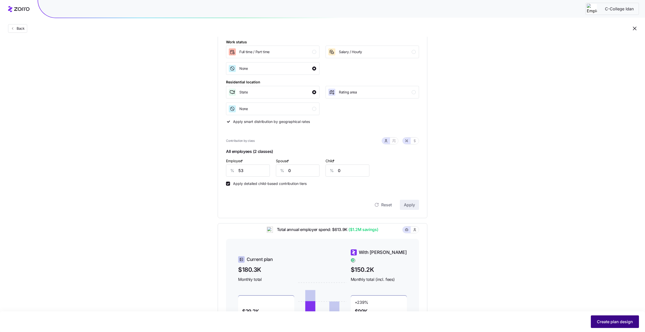
click at [609, 320] on span "Create plan design" at bounding box center [614, 322] width 36 height 6
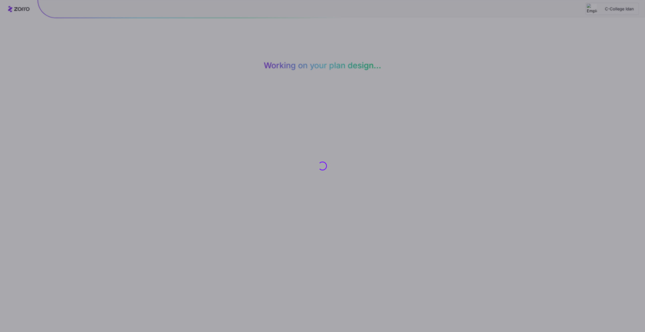
scroll to position [0, 0]
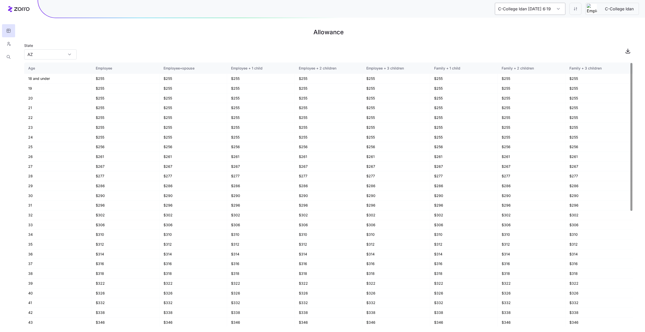
click at [512, 8] on input "C-College Idan [DATE] 6:19 PM" at bounding box center [530, 9] width 70 height 12
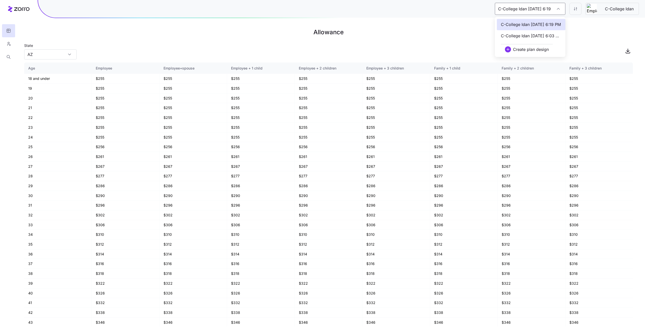
click at [519, 36] on span "C-College Idan [DATE] 6:03 PM" at bounding box center [531, 36] width 60 height 6
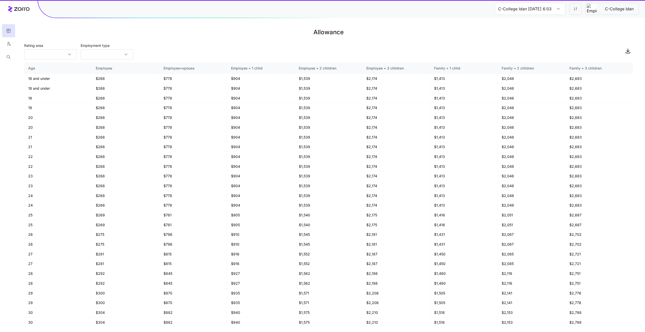
type input "C-College Idan [DATE] 6:03 PM"
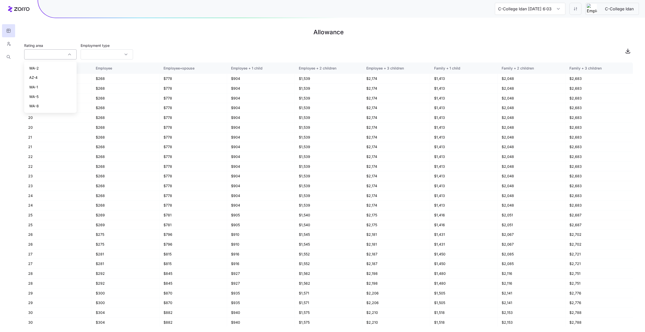
click at [70, 56] on div at bounding box center [50, 54] width 52 height 10
click at [57, 94] on div "WA-5" at bounding box center [50, 97] width 48 height 10
type input "WA-5"
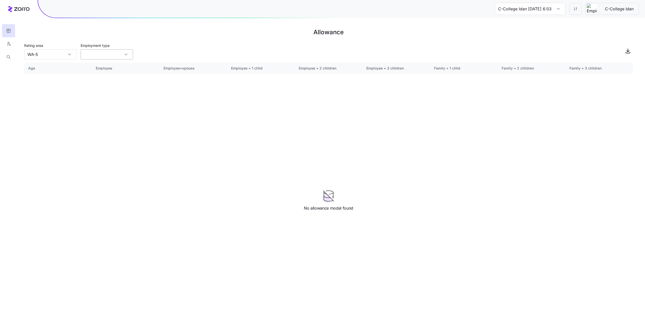
click at [103, 58] on input "Employment type" at bounding box center [107, 54] width 52 height 10
click at [105, 80] on div "Full time" at bounding box center [107, 78] width 48 height 10
type input "Full time"
click at [539, 6] on input "C-College Idan [DATE] 6:03 PM" at bounding box center [530, 9] width 70 height 12
click at [536, 25] on span "C-College Idan [DATE] 6:19 PM" at bounding box center [531, 24] width 60 height 6
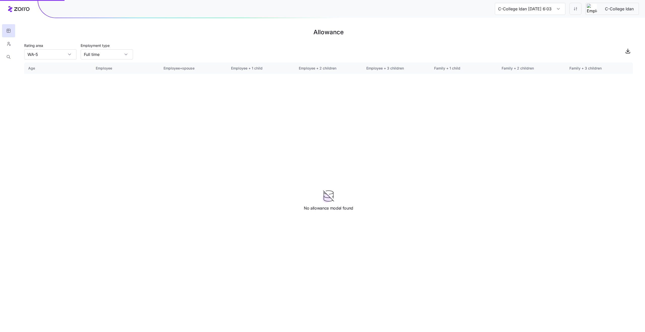
type input "C-College Idan [DATE] 6:19 PM"
click at [70, 57] on div "AZ" at bounding box center [50, 54] width 52 height 10
click at [64, 75] on div "WA" at bounding box center [50, 78] width 48 height 10
type input "WA"
click at [160, 37] on h1 "Allowance" at bounding box center [328, 32] width 608 height 12
